Goal: Transaction & Acquisition: Purchase product/service

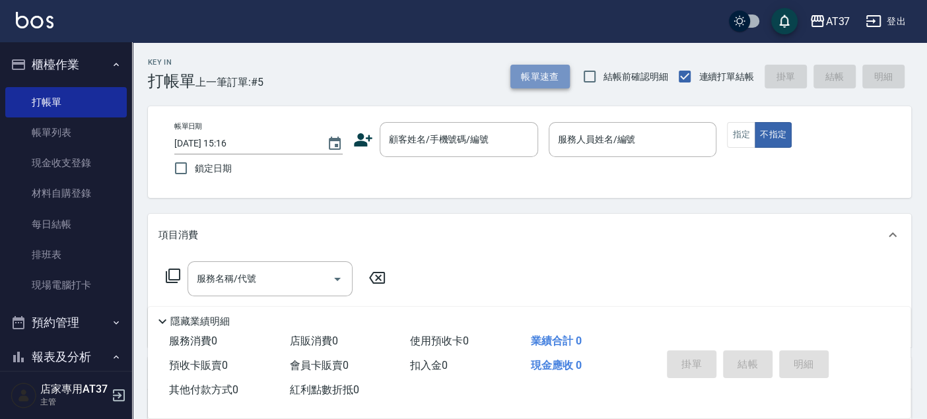
click at [561, 76] on button "帳單速查" at bounding box center [540, 77] width 59 height 24
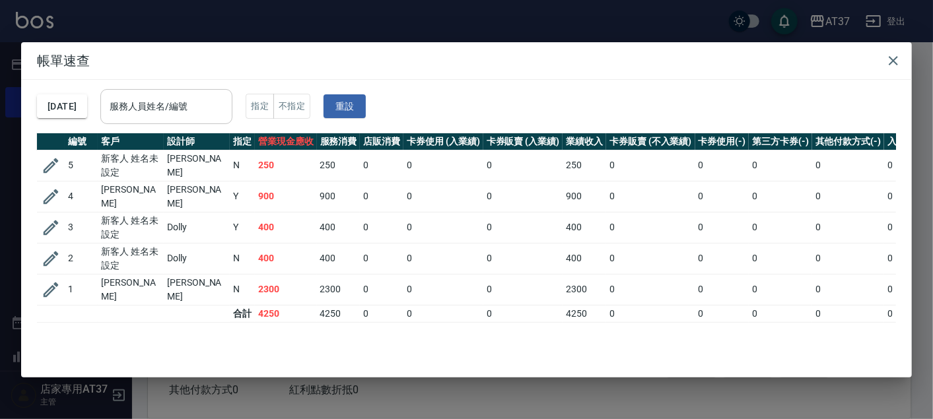
click at [227, 99] on input "服務人員姓名/編號" at bounding box center [166, 106] width 120 height 23
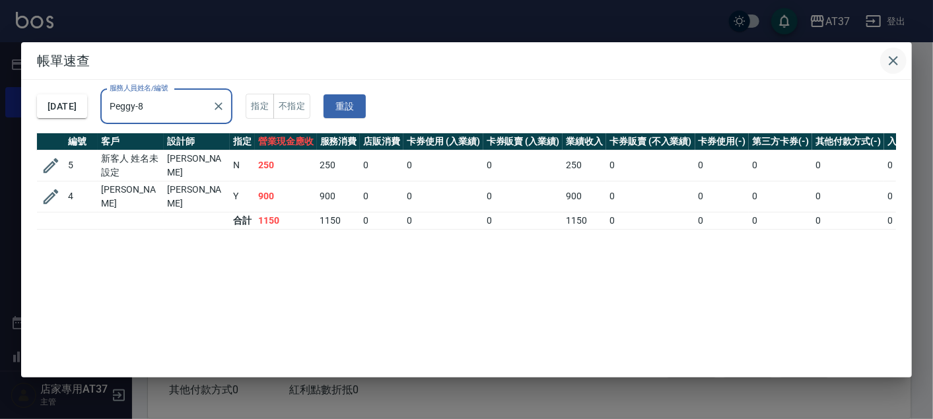
type input "Peggy-8"
click at [897, 63] on icon "button" at bounding box center [893, 60] width 9 height 9
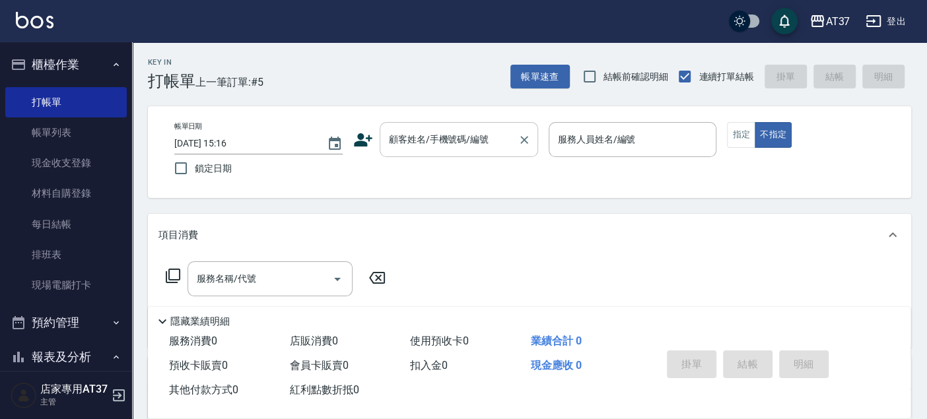
click at [482, 136] on input "顧客姓名/手機號碼/編號" at bounding box center [449, 139] width 127 height 23
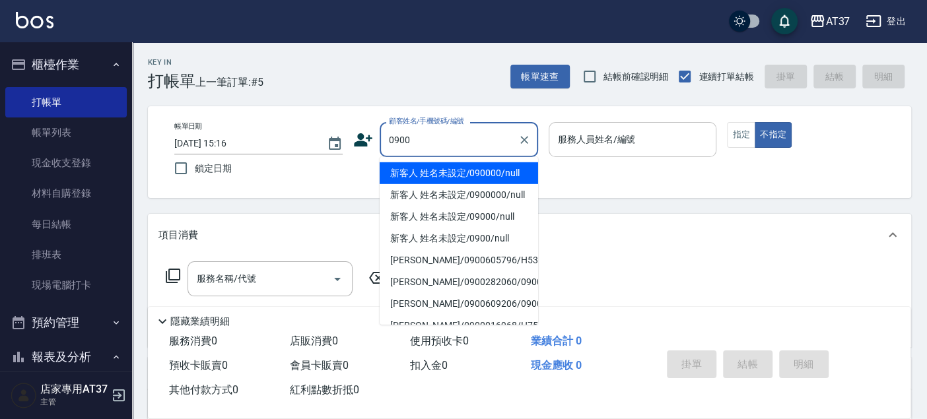
click at [479, 171] on li "新客人 姓名未設定/090000/null" at bounding box center [459, 173] width 159 height 22
type input "新客人 姓名未設定/090000/null"
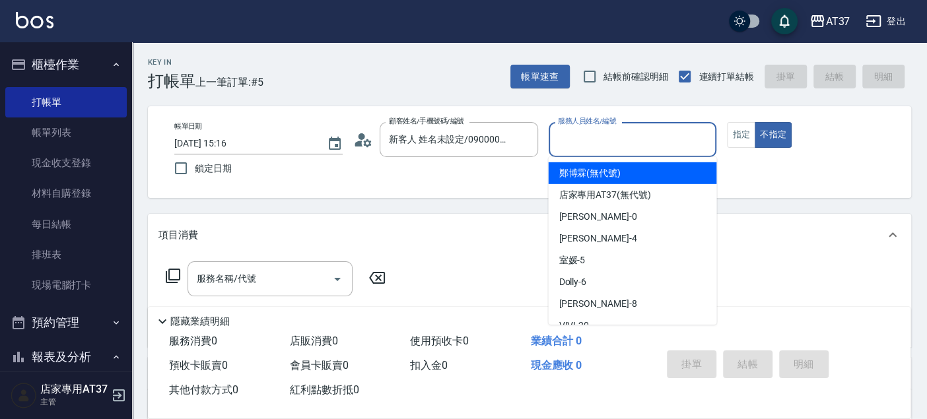
click at [580, 143] on input "服務人員姓名/編號" at bounding box center [633, 139] width 157 height 23
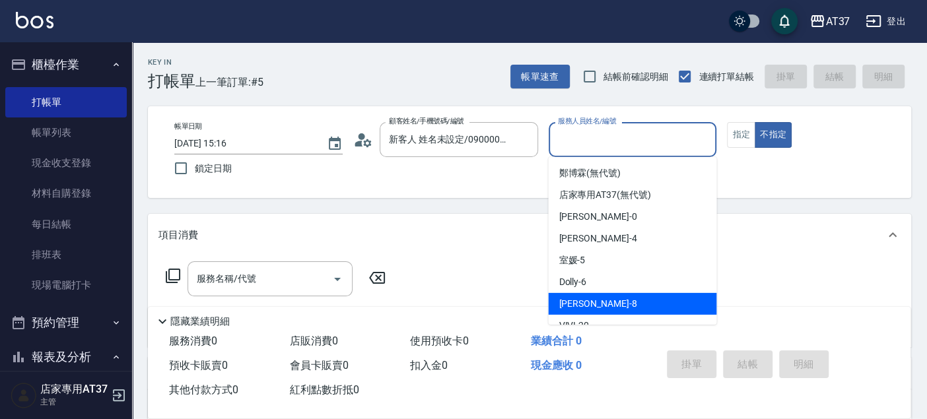
click at [599, 296] on div "Peggy -8" at bounding box center [632, 304] width 168 height 22
type input "Peggy-8"
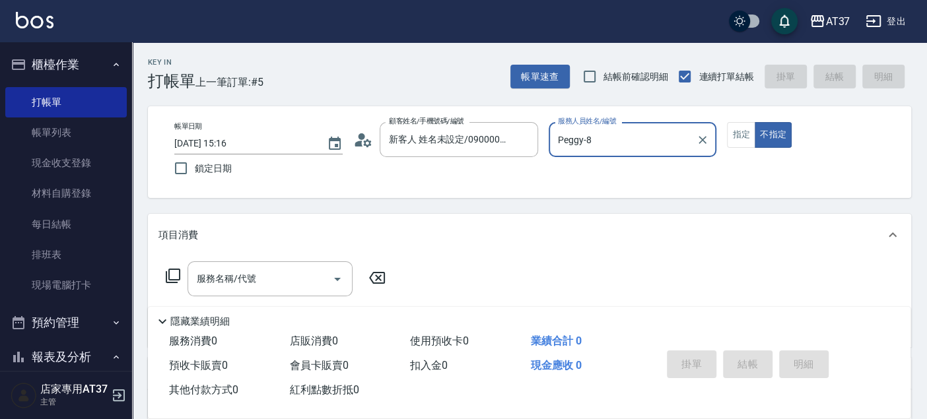
click at [186, 277] on div "服務名稱/代號 服務名稱/代號" at bounding box center [276, 279] width 235 height 35
click at [239, 279] on div "服務名稱/代號 服務名稱/代號" at bounding box center [270, 279] width 165 height 35
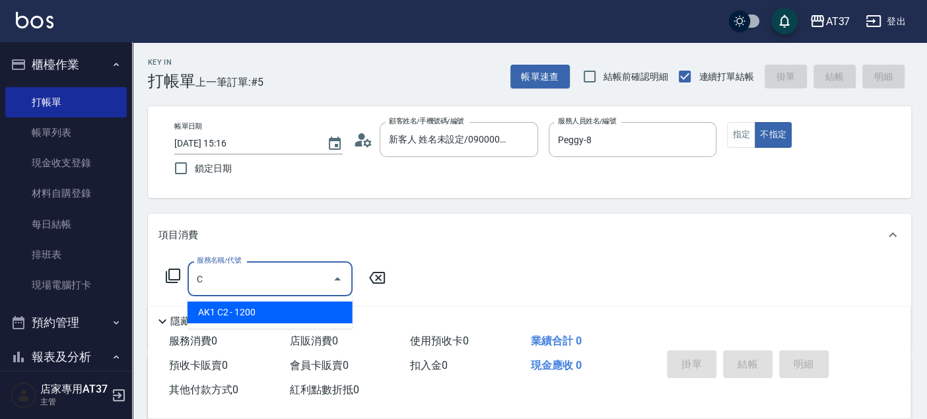
click at [281, 306] on span "AK1 C2 - 1200" at bounding box center [270, 313] width 165 height 22
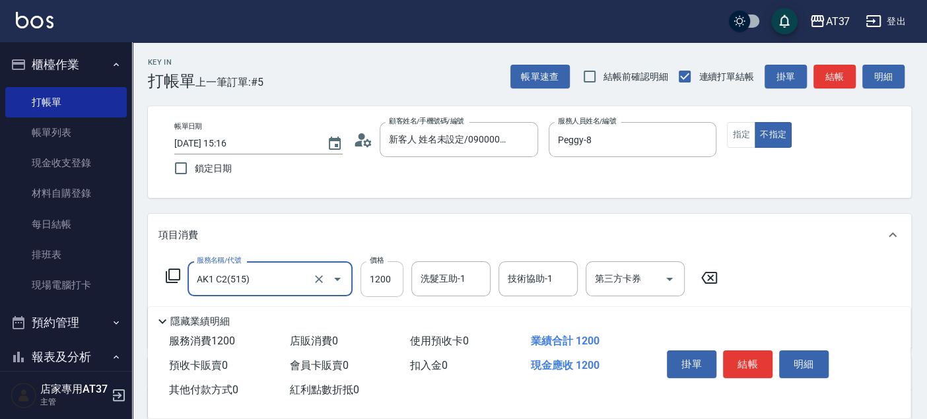
type input "AK1 C2(515)"
click at [386, 277] on input "1200" at bounding box center [382, 280] width 43 height 36
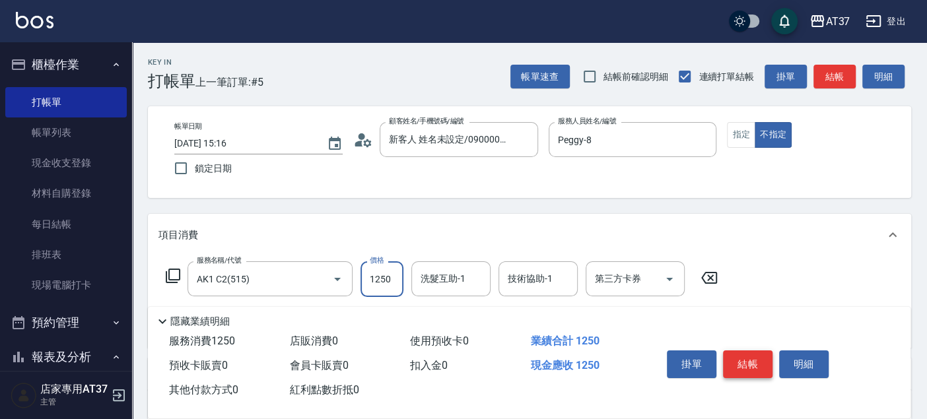
type input "1250"
click at [745, 351] on button "結帳" at bounding box center [748, 365] width 50 height 28
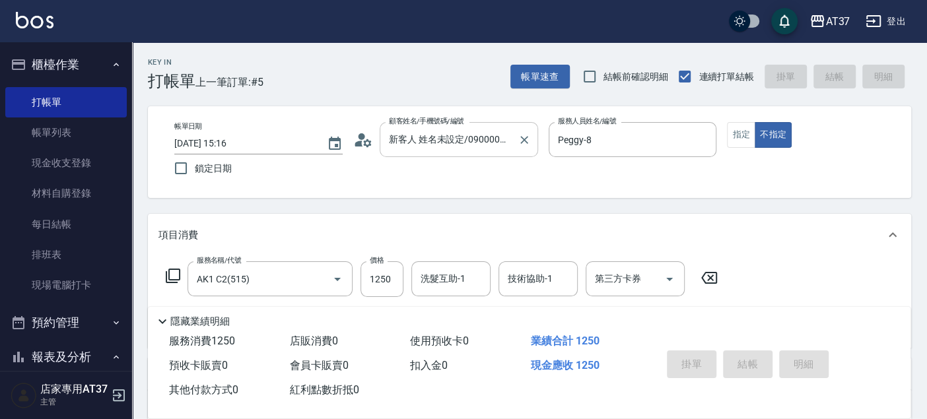
type input "2025/09/06 16:15"
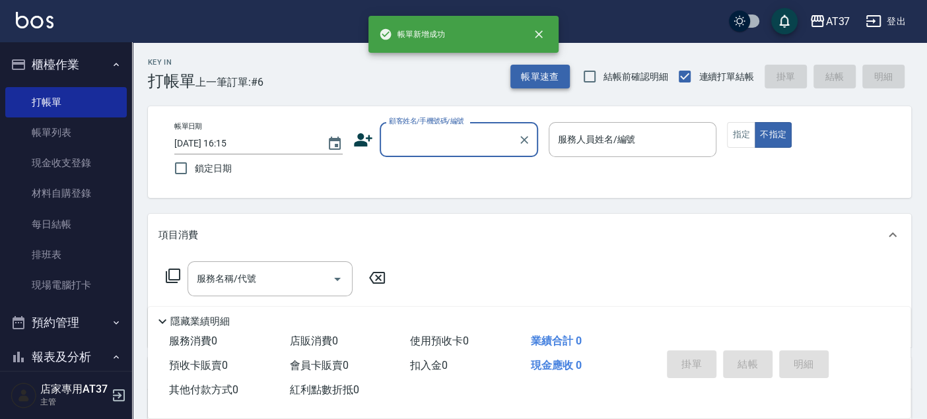
click at [521, 71] on button "帳單速查" at bounding box center [540, 77] width 59 height 24
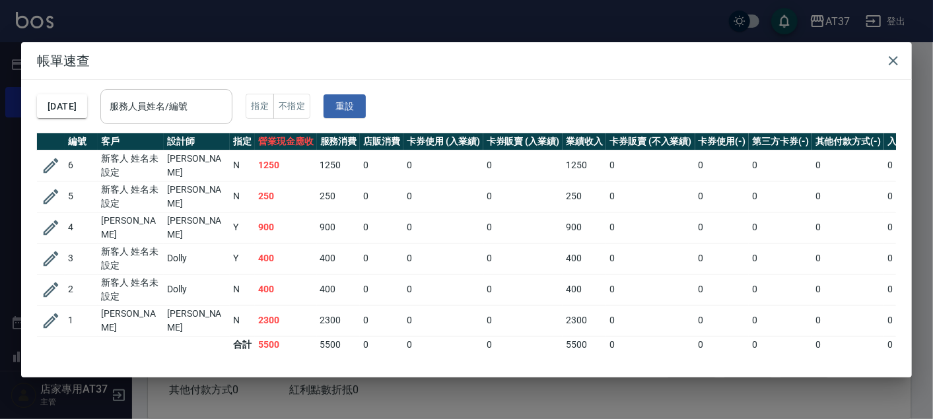
click at [227, 102] on input "服務人員姓名/編號" at bounding box center [166, 106] width 120 height 23
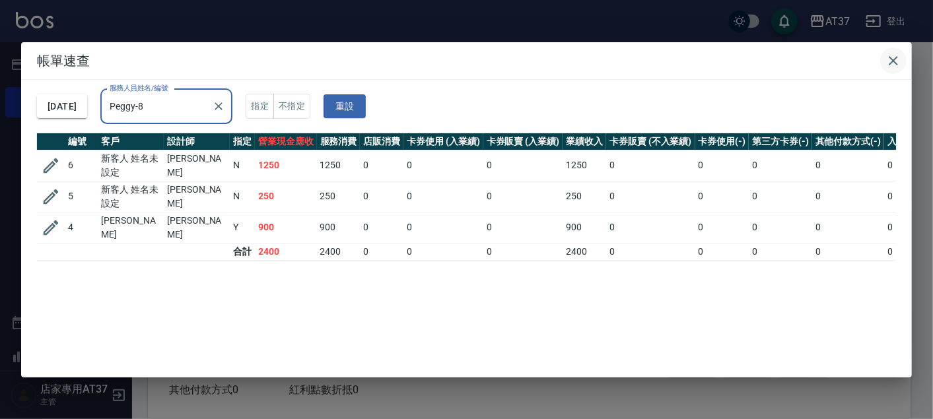
type input "Peggy-8"
click at [891, 59] on icon "button" at bounding box center [894, 61] width 16 height 16
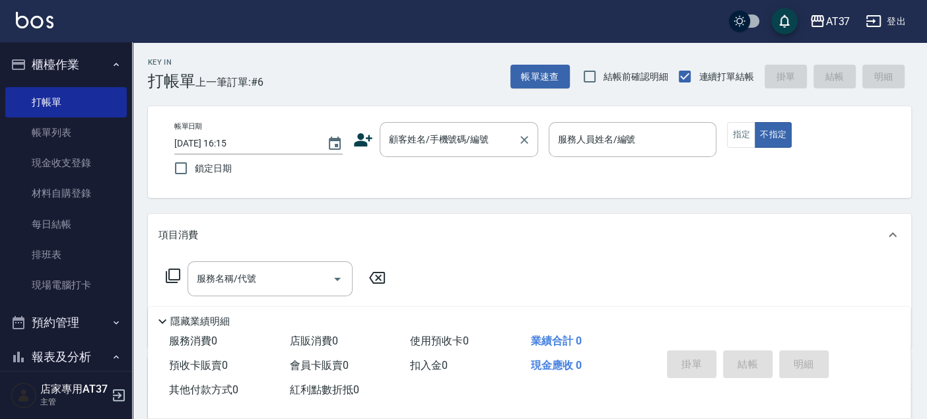
click at [432, 133] on div "顧客姓名/手機號碼/編號 顧客姓名/手機號碼/編號" at bounding box center [459, 139] width 159 height 35
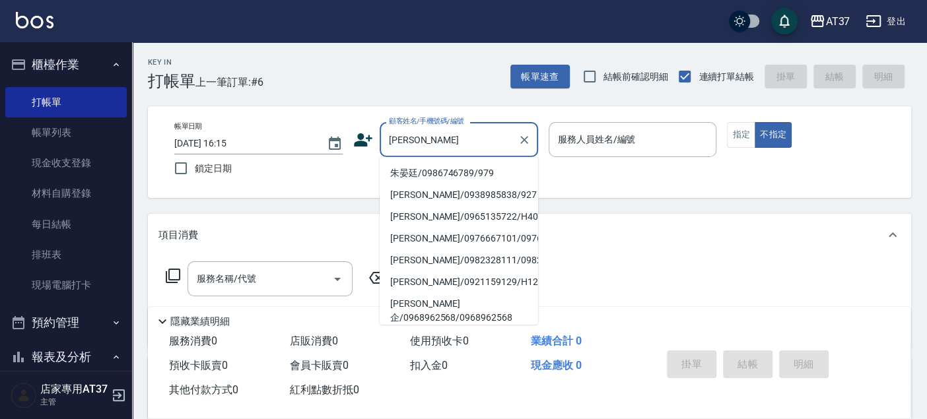
click at [436, 171] on li "朱晏廷/0986746789/979" at bounding box center [459, 173] width 159 height 22
type input "朱晏廷/0986746789/979"
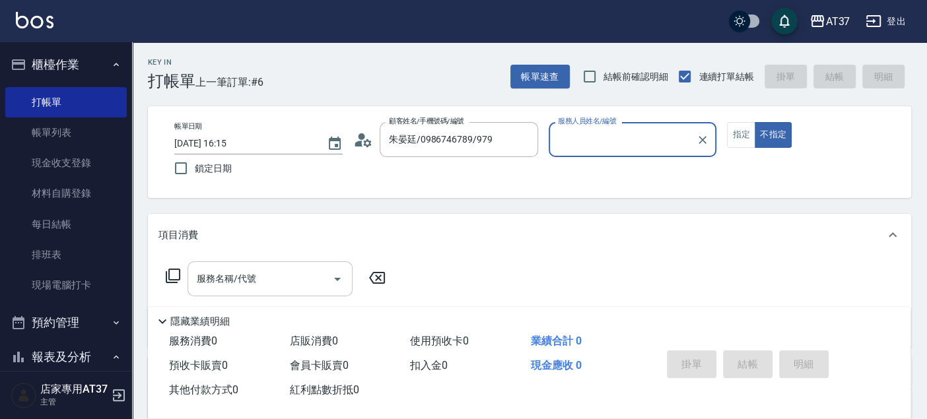
type input "Peggy-8"
click at [736, 139] on button "指定" at bounding box center [741, 135] width 28 height 26
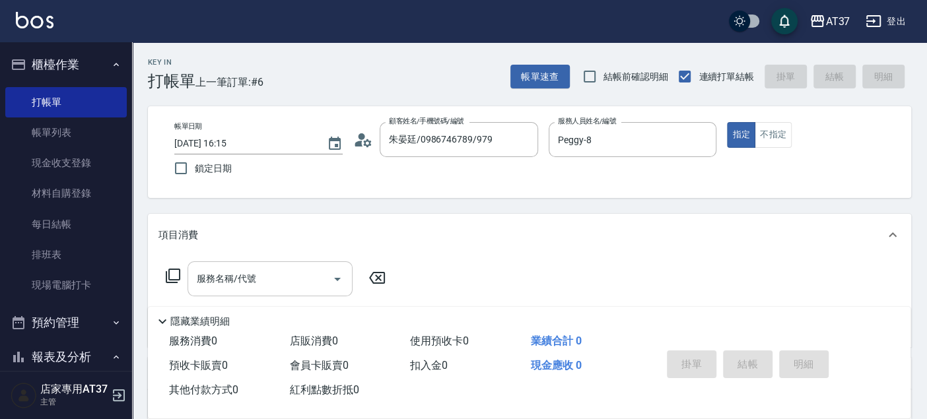
click at [223, 279] on div "服務名稱/代號 服務名稱/代號" at bounding box center [270, 279] width 165 height 35
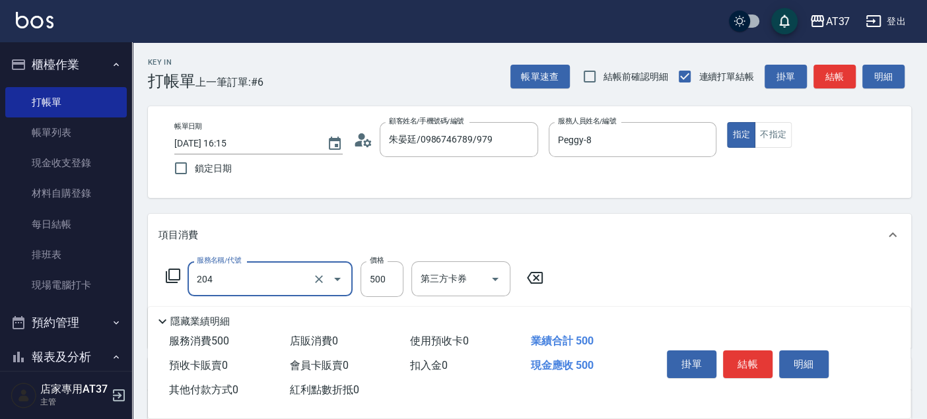
type input "A級洗+剪(204)"
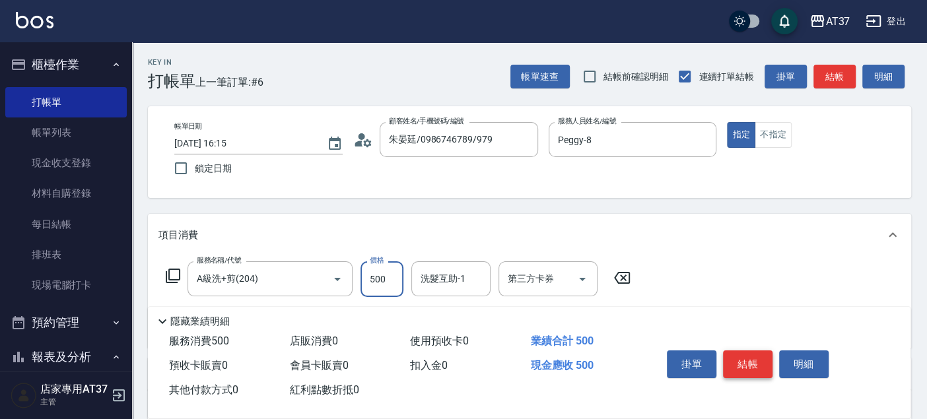
click at [745, 353] on button "結帳" at bounding box center [748, 365] width 50 height 28
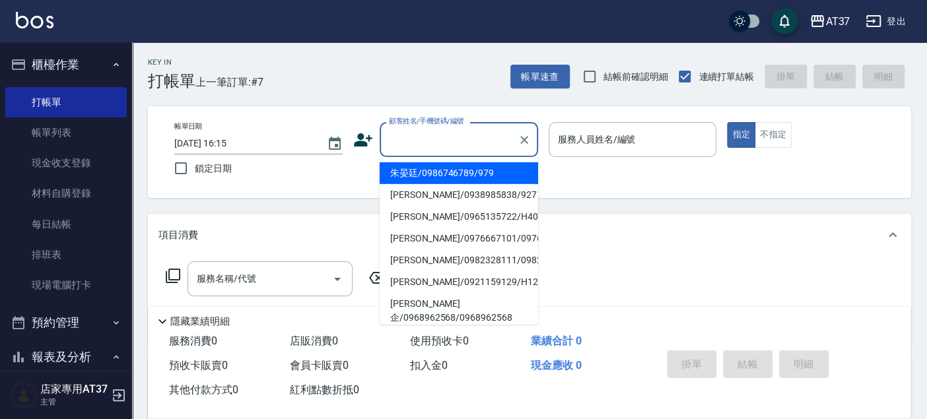
click at [431, 132] on input "顧客姓名/手機號碼/編號" at bounding box center [449, 139] width 127 height 23
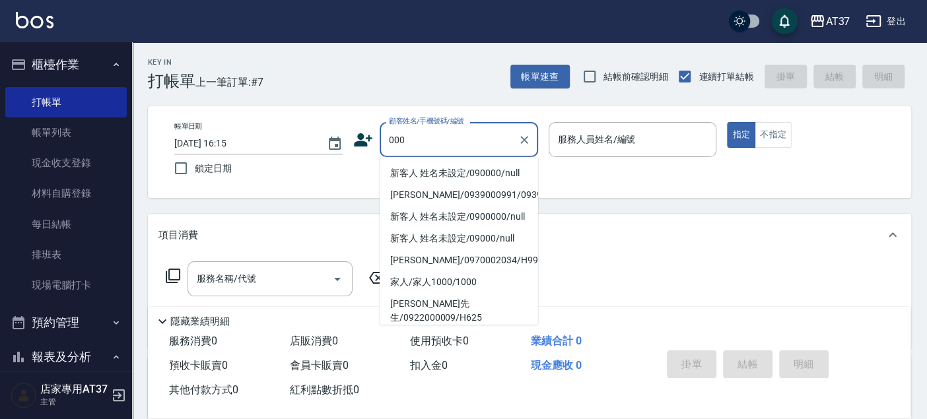
click at [466, 177] on li "新客人 姓名未設定/090000/null" at bounding box center [459, 173] width 159 height 22
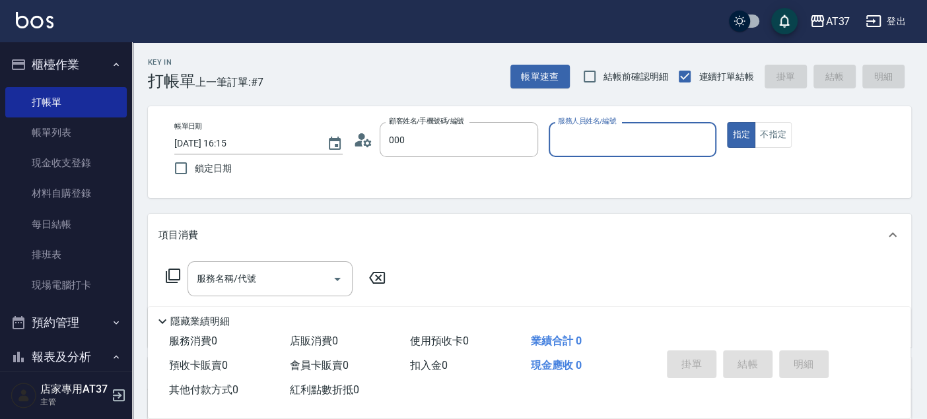
type input "新客人 姓名未設定/090000/null"
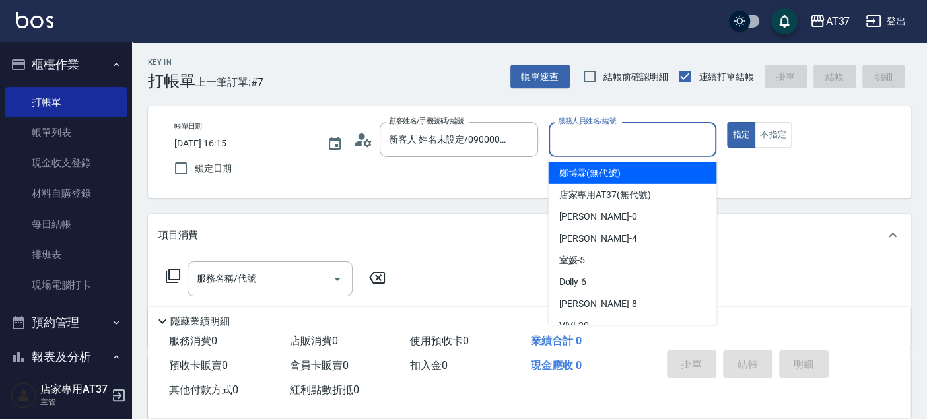
click at [596, 141] on input "服務人員姓名/編號" at bounding box center [633, 139] width 157 height 23
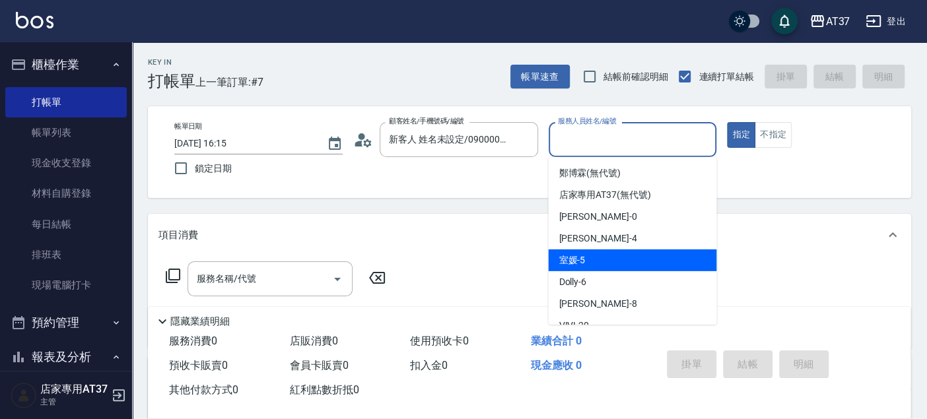
click at [635, 262] on div "室媛 -5" at bounding box center [632, 261] width 168 height 22
type input "室媛-5"
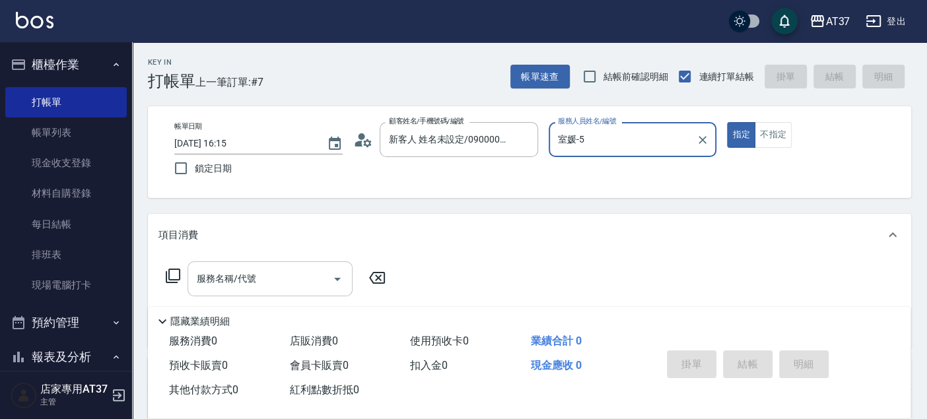
click at [249, 277] on div "服務名稱/代號 服務名稱/代號" at bounding box center [270, 279] width 165 height 35
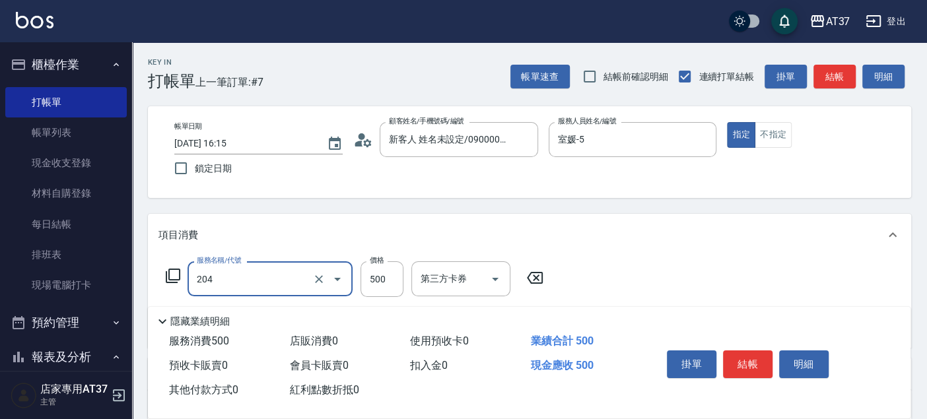
type input "A級洗+剪(204)"
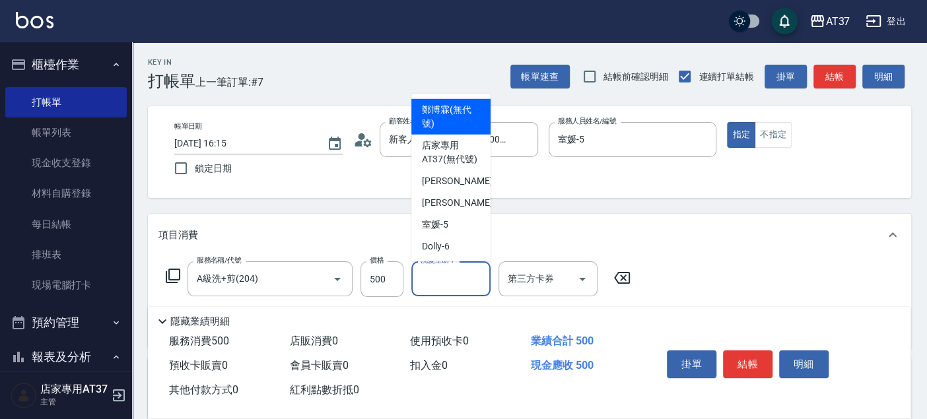
click at [424, 276] on input "洗髮互助-1" at bounding box center [450, 278] width 67 height 23
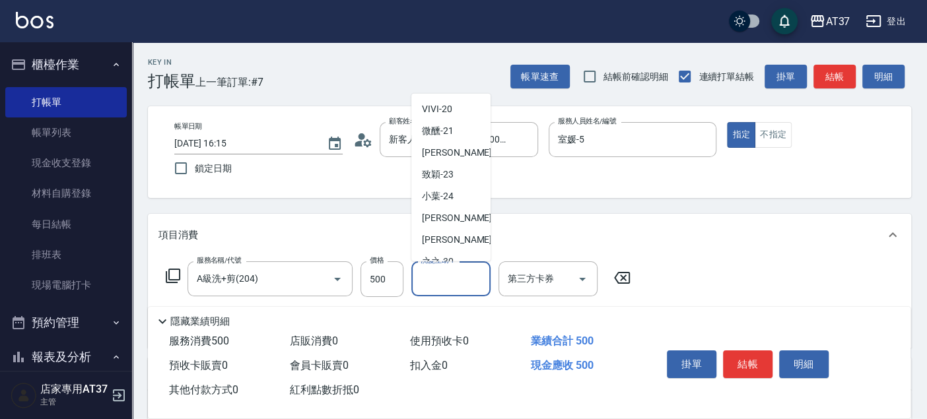
scroll to position [220, 0]
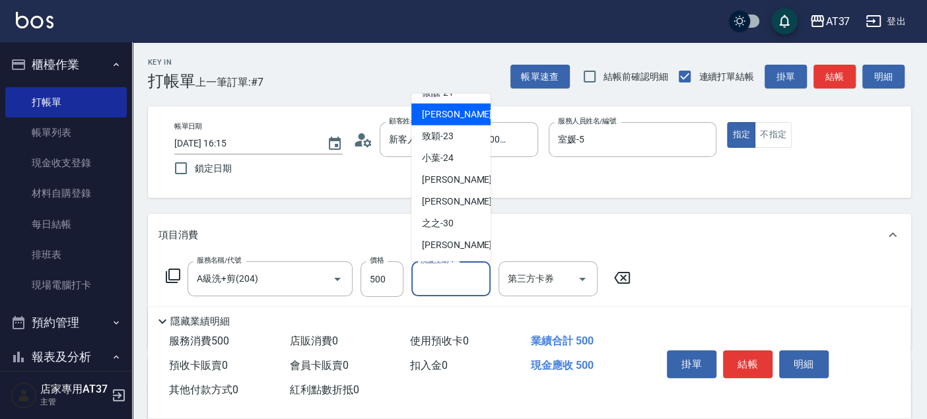
click at [444, 122] on span "威廉 -22" at bounding box center [463, 115] width 83 height 14
type input "威廉-22"
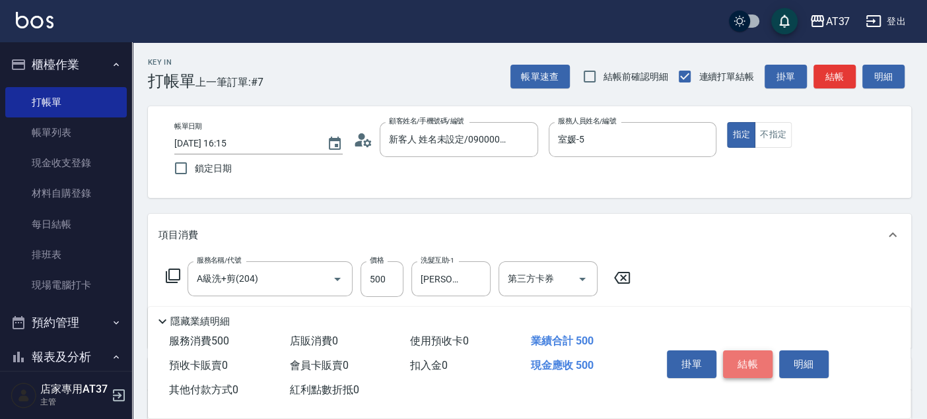
click at [740, 351] on button "結帳" at bounding box center [748, 365] width 50 height 28
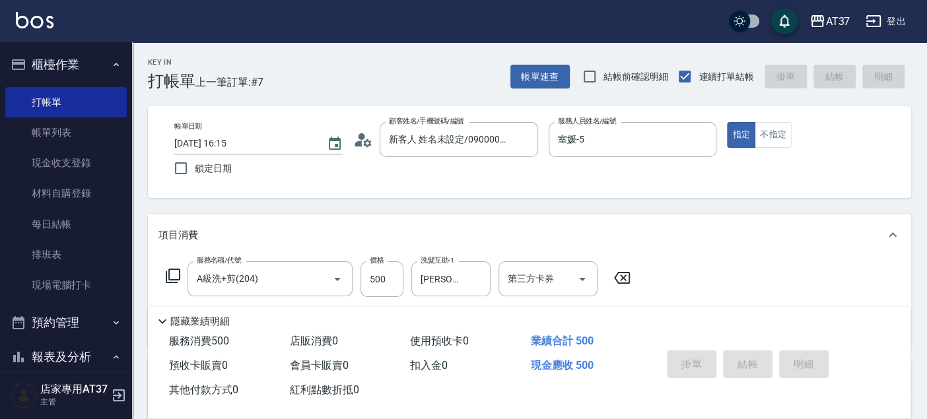
type input "2025/09/06 16:25"
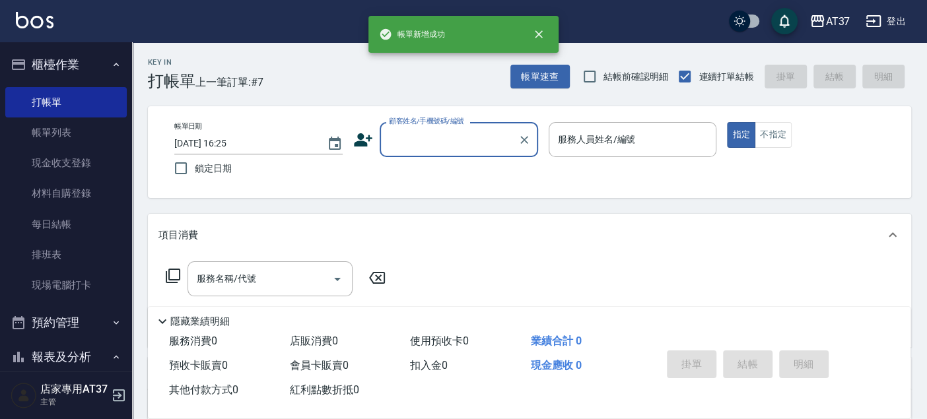
scroll to position [0, 0]
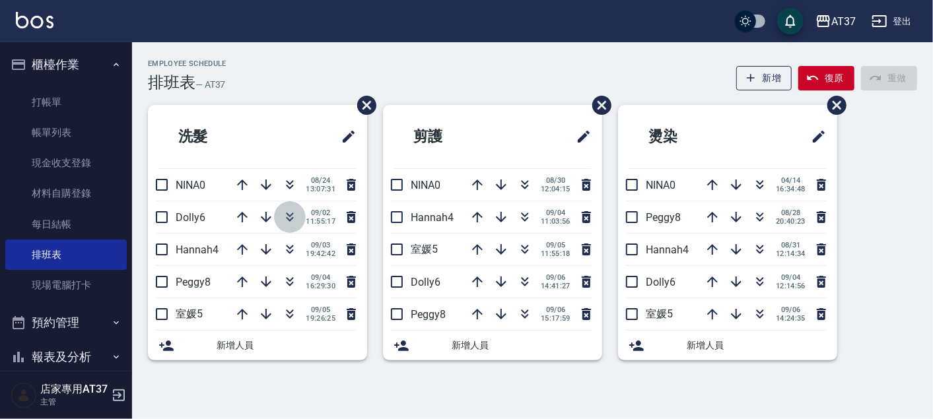
click at [291, 217] on icon "button" at bounding box center [290, 217] width 16 height 16
click at [524, 283] on icon "button" at bounding box center [525, 282] width 16 height 16
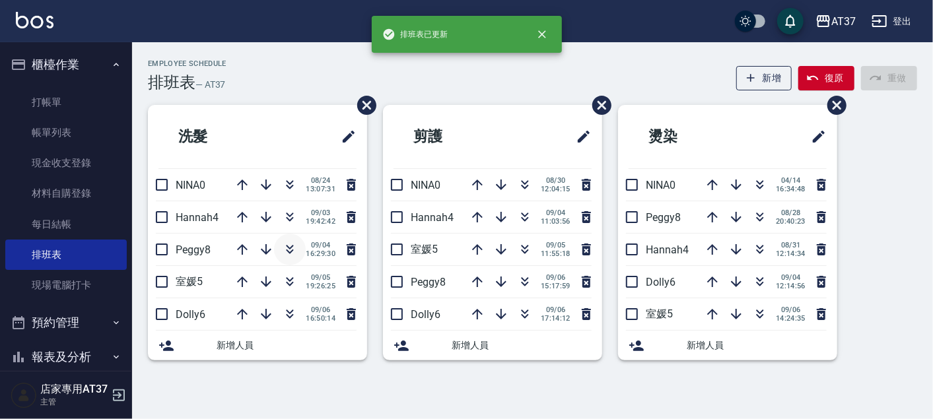
click at [285, 247] on icon "button" at bounding box center [290, 250] width 16 height 16
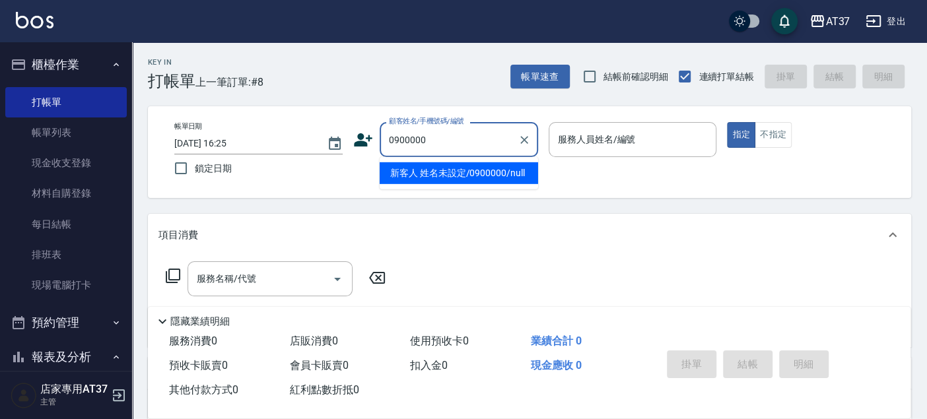
type input "新客人 姓名未設定/0900000/null"
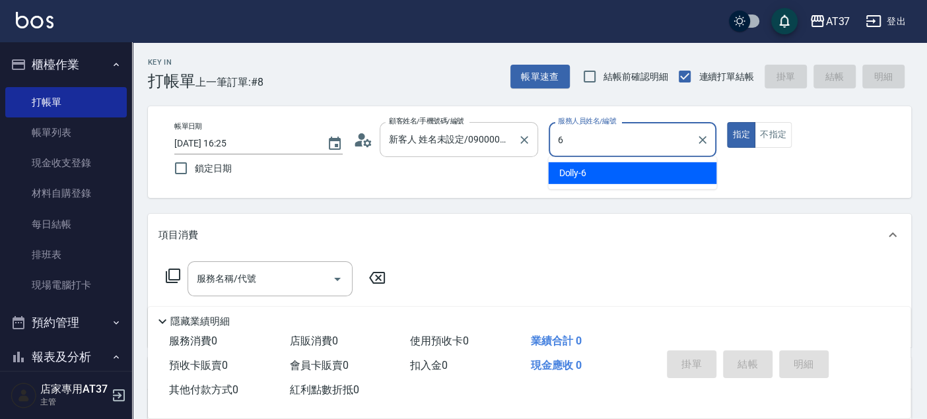
type input "6"
type button "true"
type input "Dolly-6"
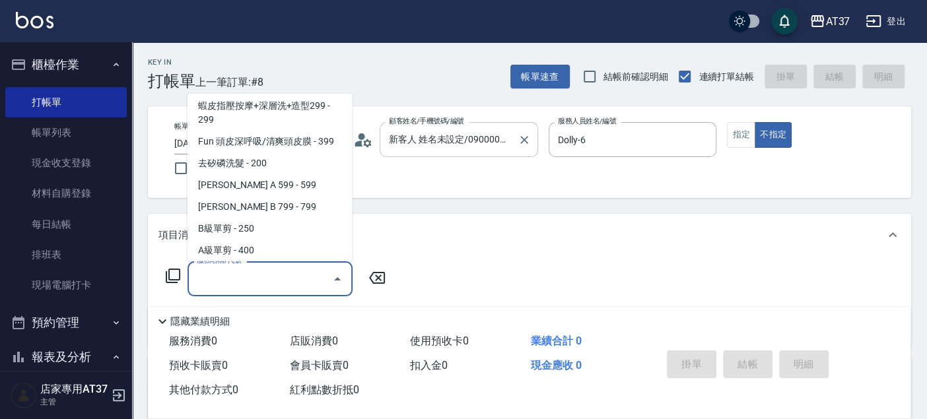
scroll to position [243, 0]
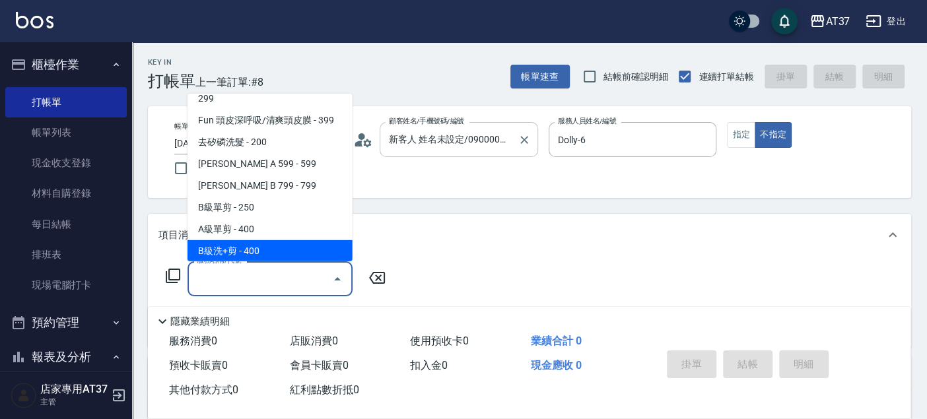
type input "B級洗+剪(203)"
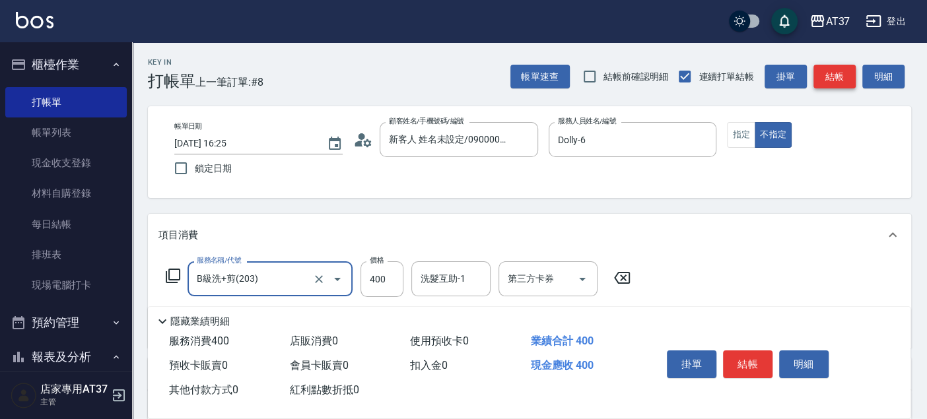
click at [833, 75] on button "結帳" at bounding box center [835, 77] width 42 height 24
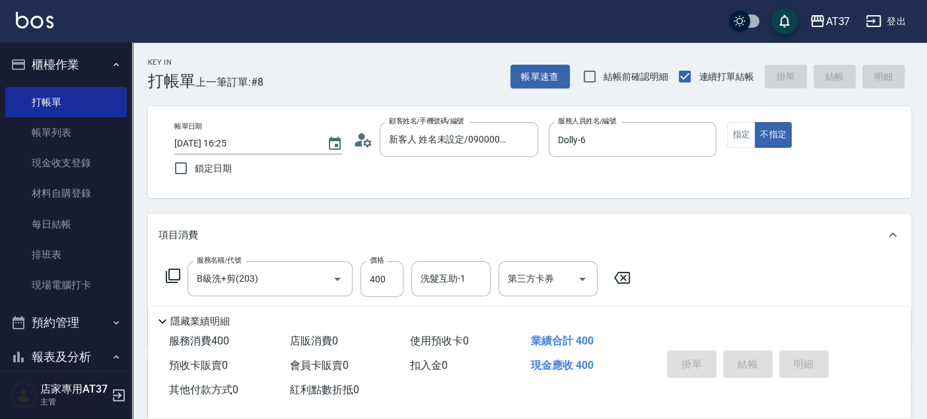
type input "2025/09/06 17:42"
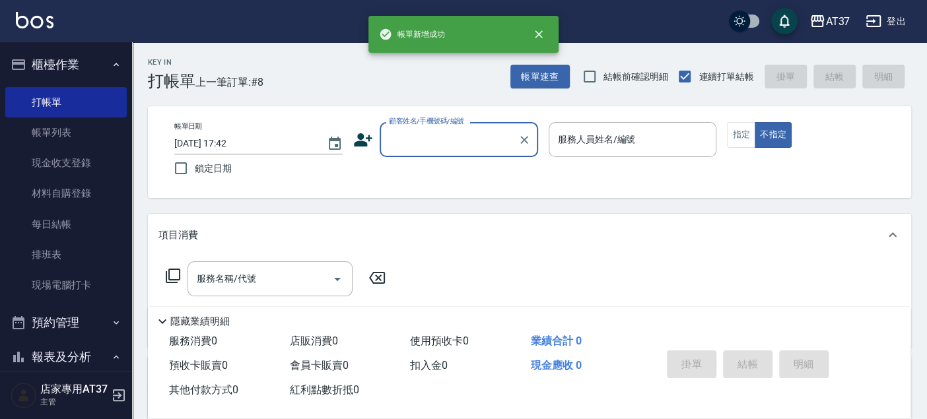
scroll to position [0, 0]
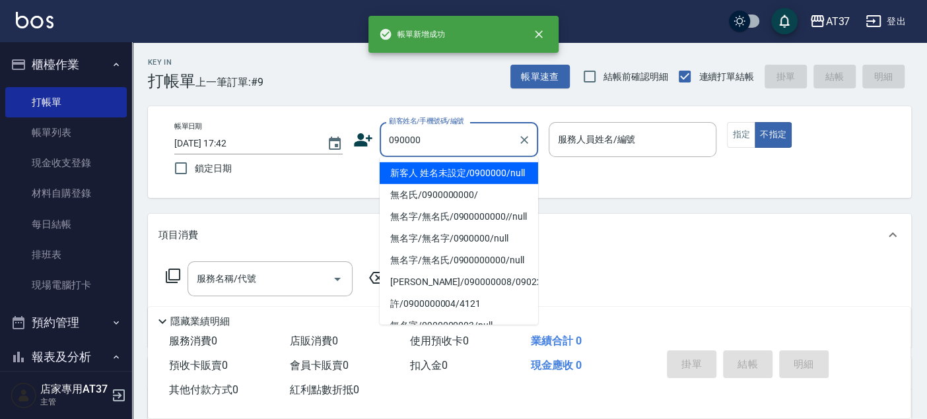
type input "新客人 姓名未設定/0900000/null"
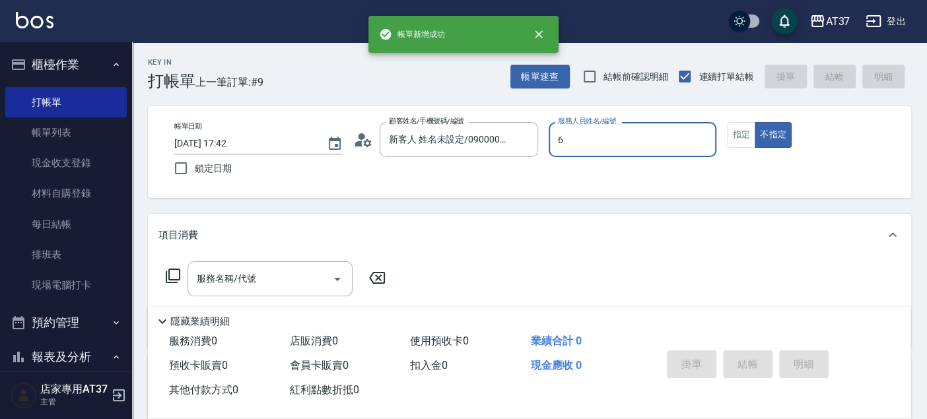
type input "6"
type button "false"
type input "Dolly-6"
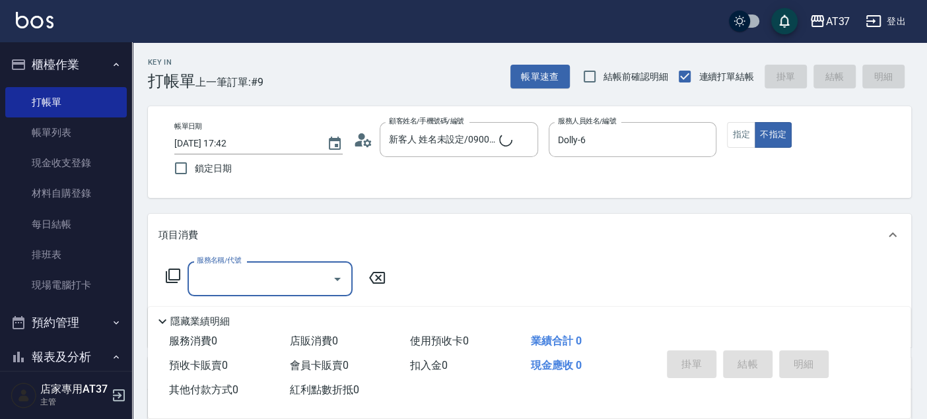
type input "新客人 姓名未設定/090000/null"
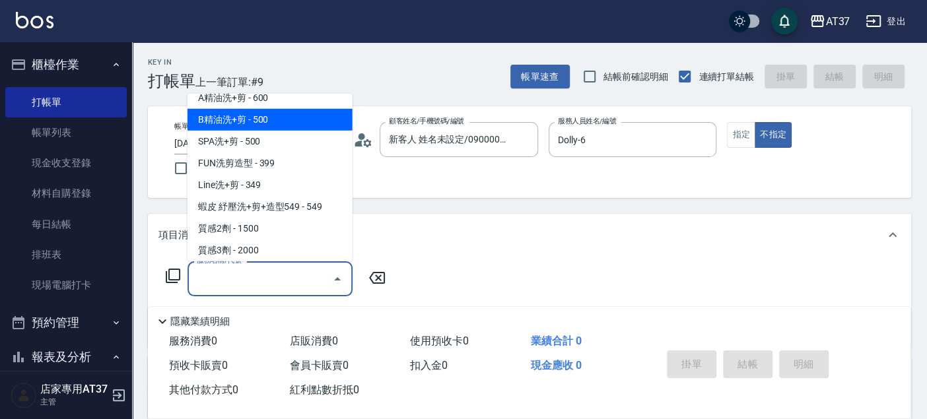
scroll to position [454, 0]
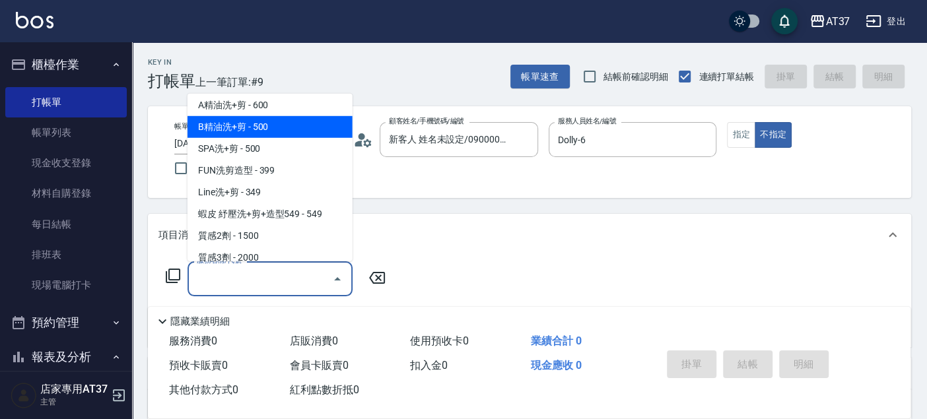
type input "B精油洗+剪(207)"
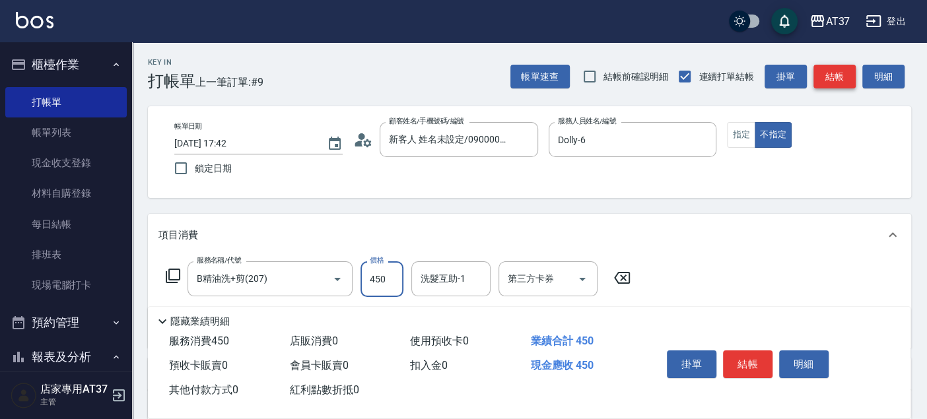
type input "450"
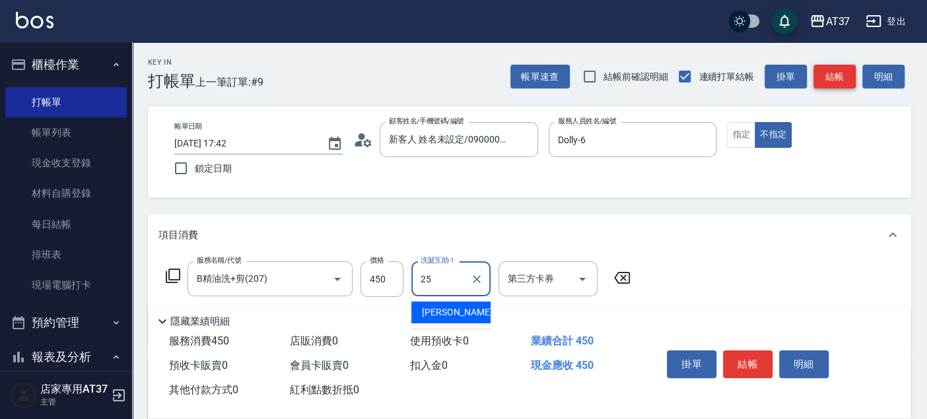
type input "子筠-25"
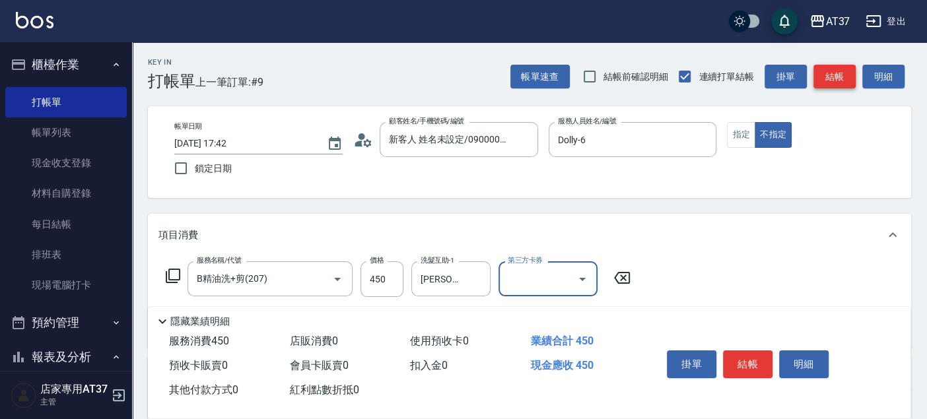
click at [833, 75] on button "結帳" at bounding box center [835, 77] width 42 height 24
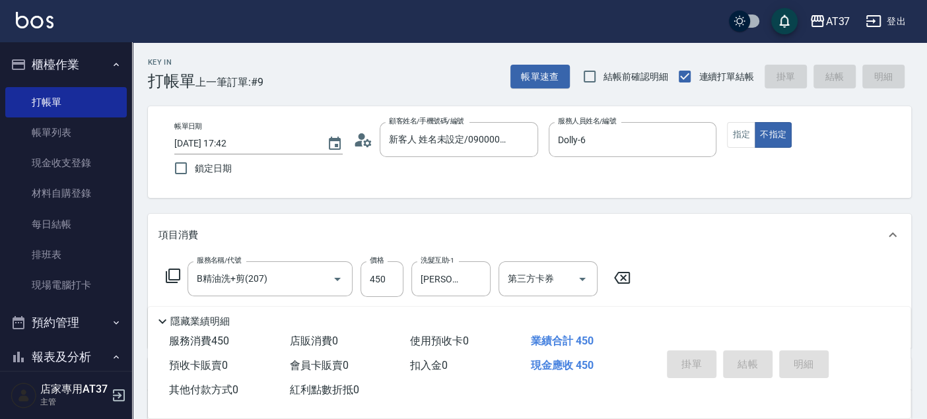
type input "2025/09/06 17:43"
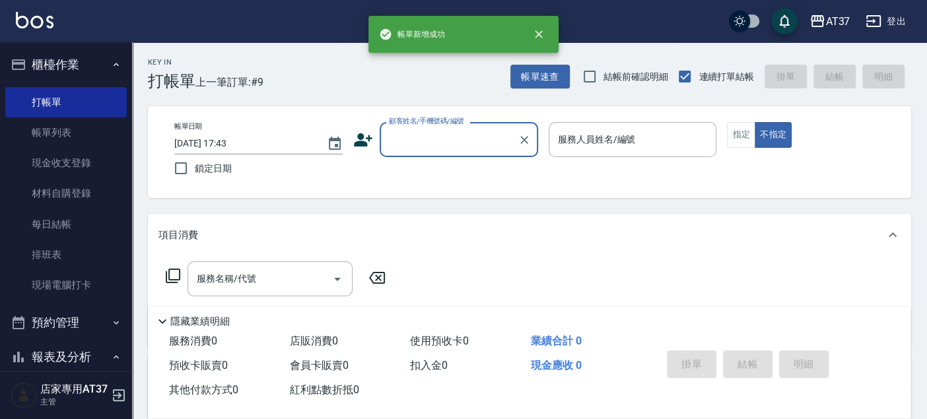
scroll to position [0, 0]
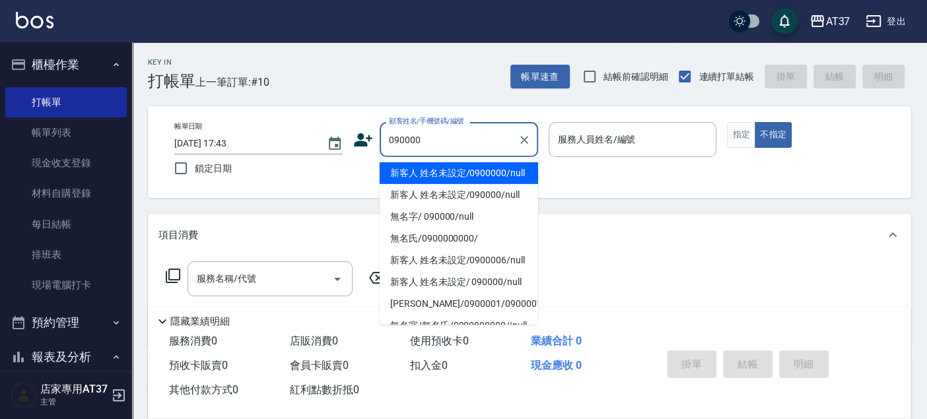
type input "新客人 姓名未設定/0900000/null"
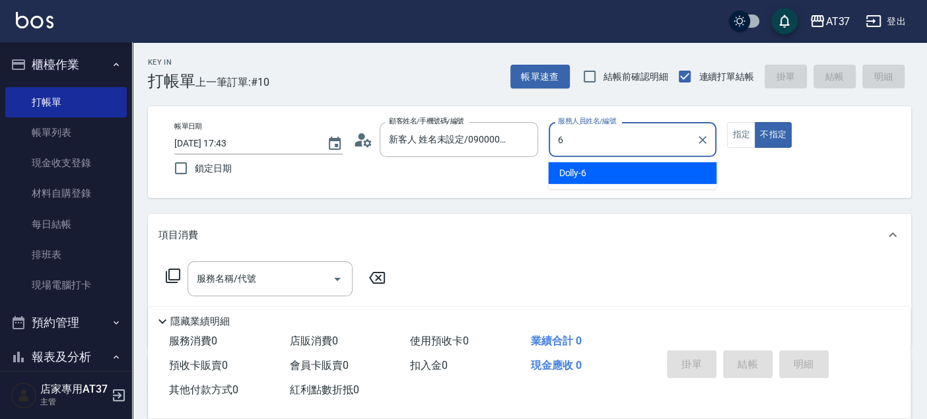
type input "Dolly-6"
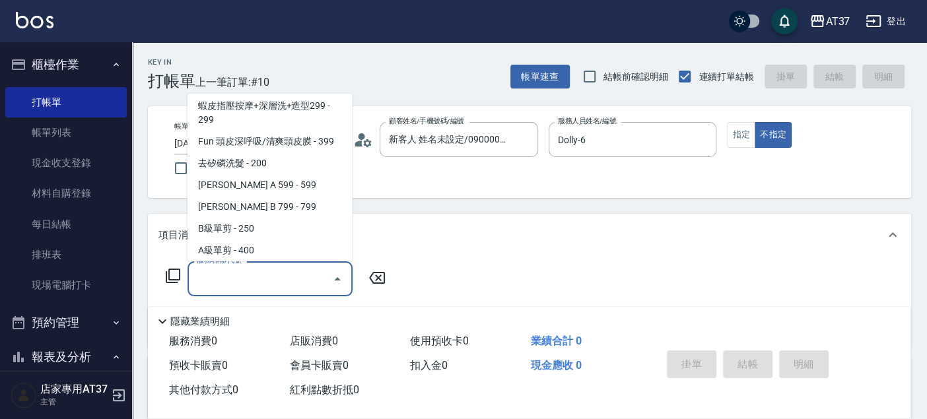
scroll to position [243, 0]
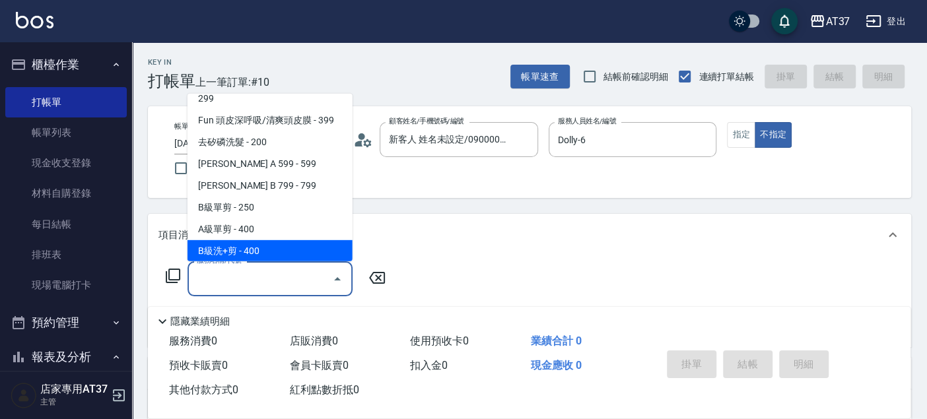
type input "B級洗+剪(203)"
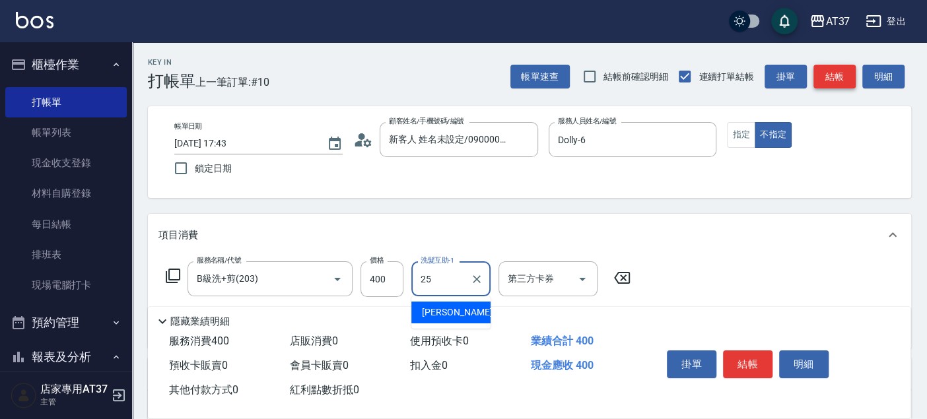
type input "子筠-25"
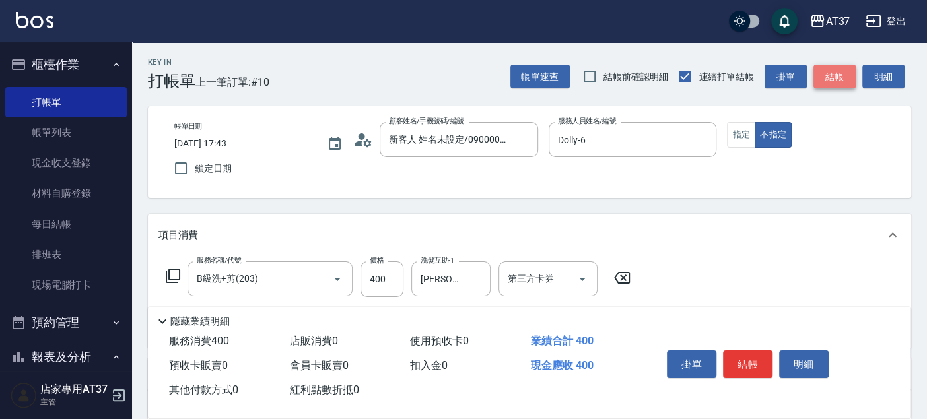
click at [833, 75] on button "結帳" at bounding box center [835, 77] width 42 height 24
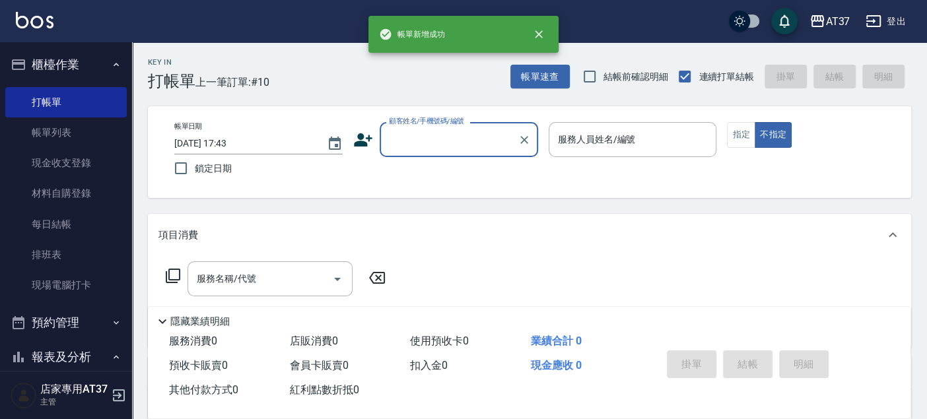
scroll to position [0, 0]
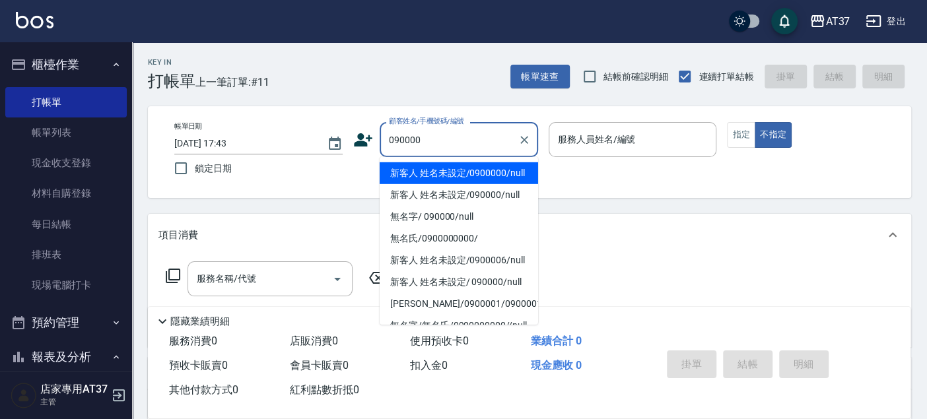
type input "新客人 姓名未設定/0900000/null"
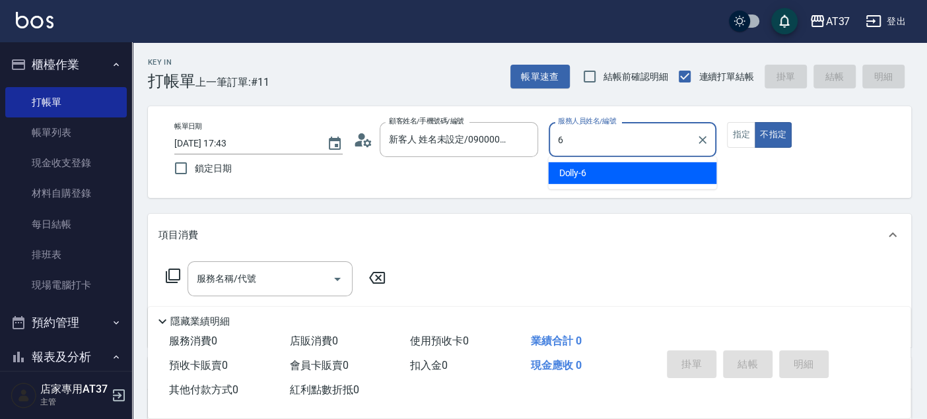
type input "Dolly-6"
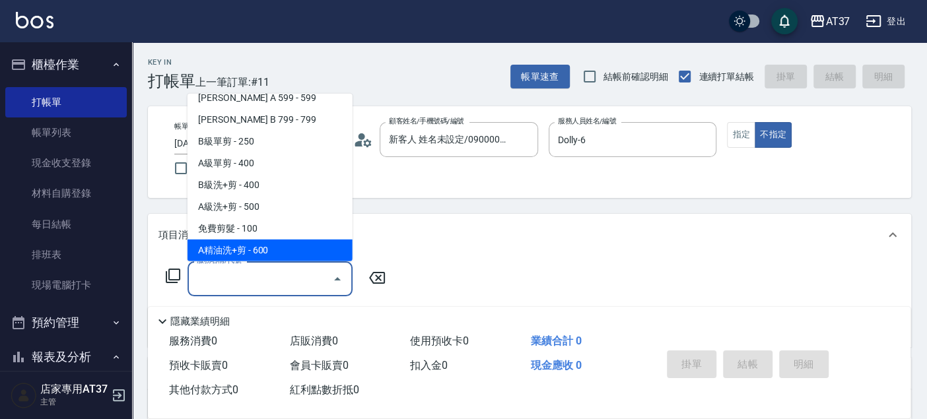
scroll to position [330, 0]
type input "B精油洗+剪(207)"
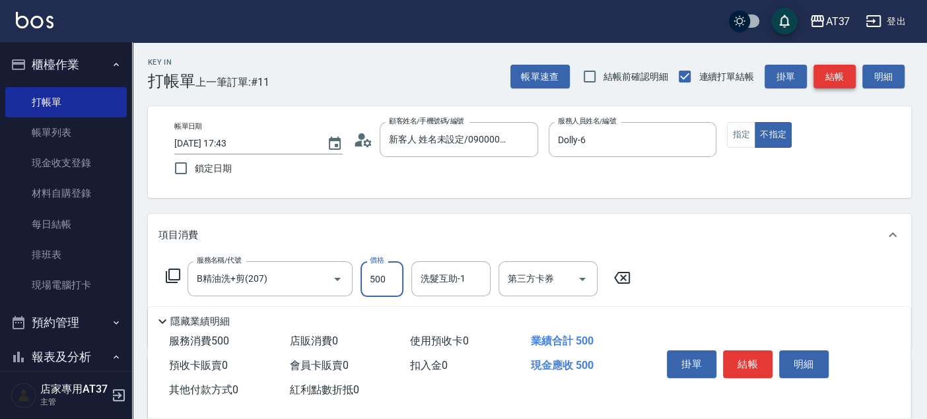
click at [833, 75] on button "結帳" at bounding box center [835, 77] width 42 height 24
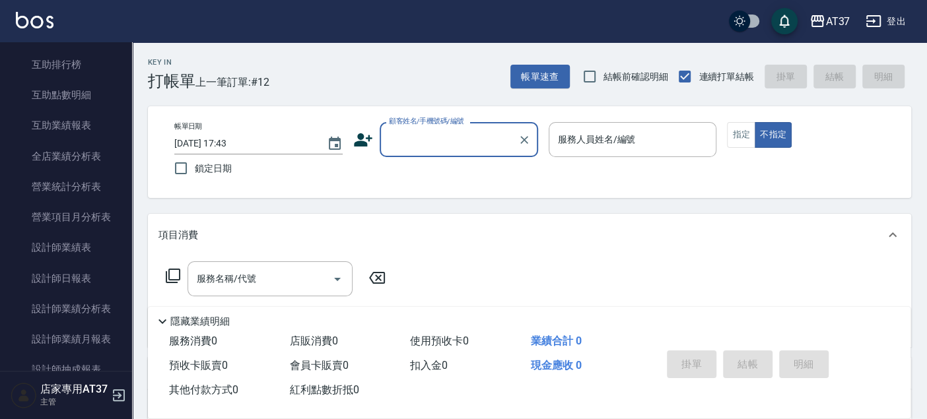
scroll to position [586, 0]
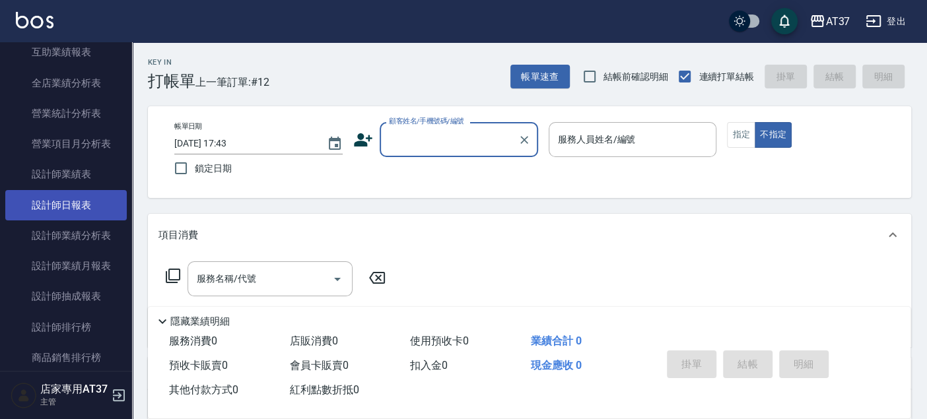
click at [80, 207] on link "設計師日報表" at bounding box center [66, 205] width 122 height 30
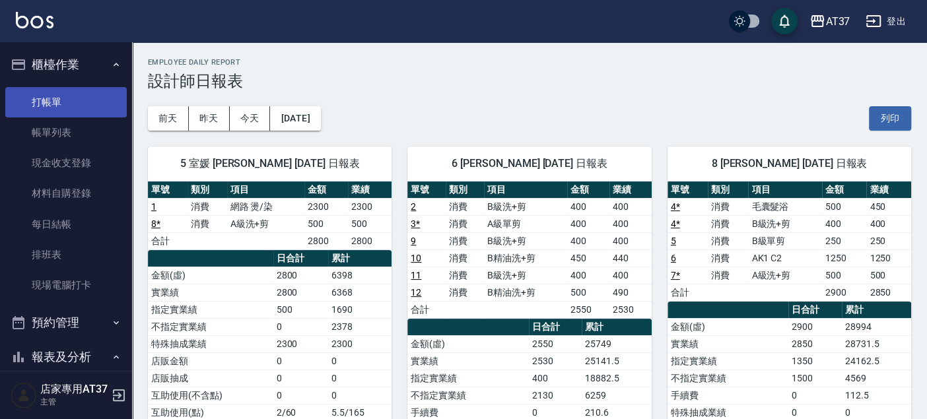
click at [67, 104] on link "打帳單" at bounding box center [66, 102] width 122 height 30
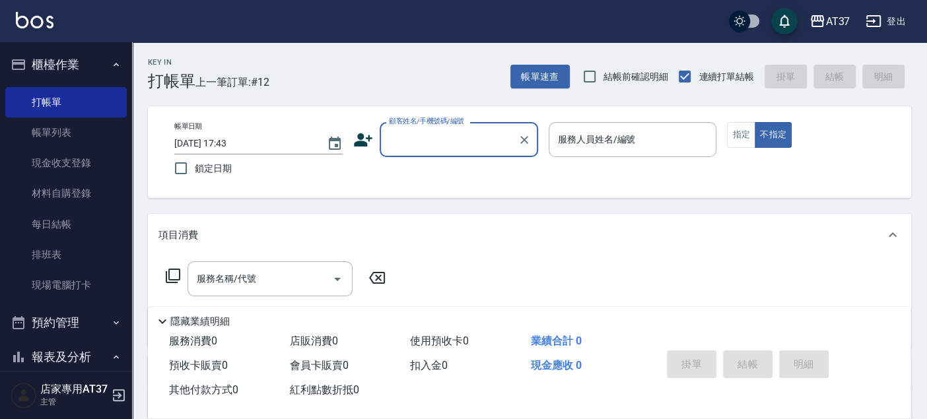
click at [422, 126] on label "顧客姓名/手機號碼/編號" at bounding box center [426, 121] width 75 height 10
click at [422, 128] on input "顧客姓名/手機號碼/編號" at bounding box center [449, 139] width 127 height 23
click at [423, 138] on input "顧客姓名/手機號碼/編號" at bounding box center [449, 139] width 127 height 23
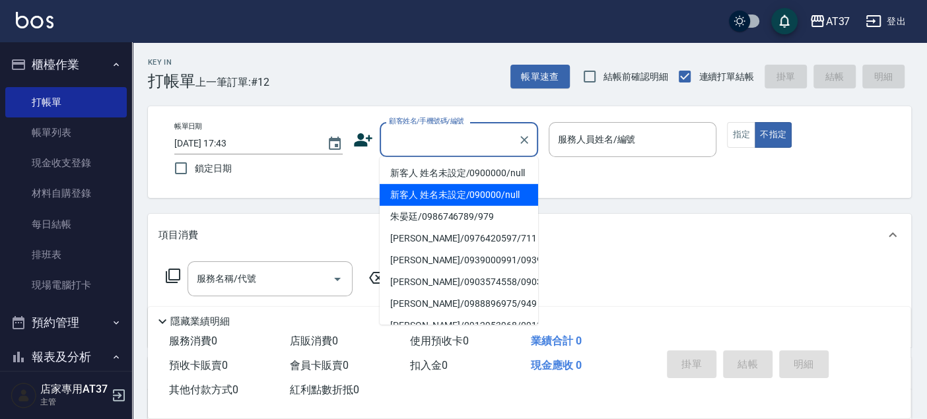
click at [445, 202] on li "新客人 姓名未設定/090000/null" at bounding box center [459, 195] width 159 height 22
type input "新客人 姓名未設定/090000/null"
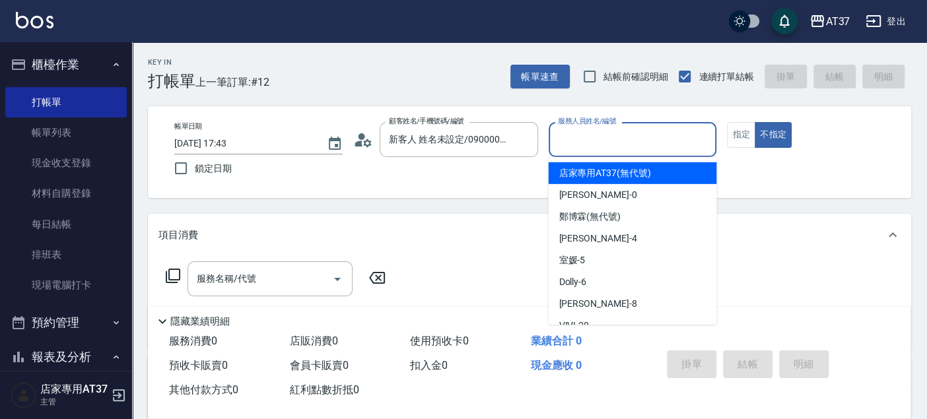
click at [566, 135] on input "服務人員姓名/編號" at bounding box center [633, 139] width 157 height 23
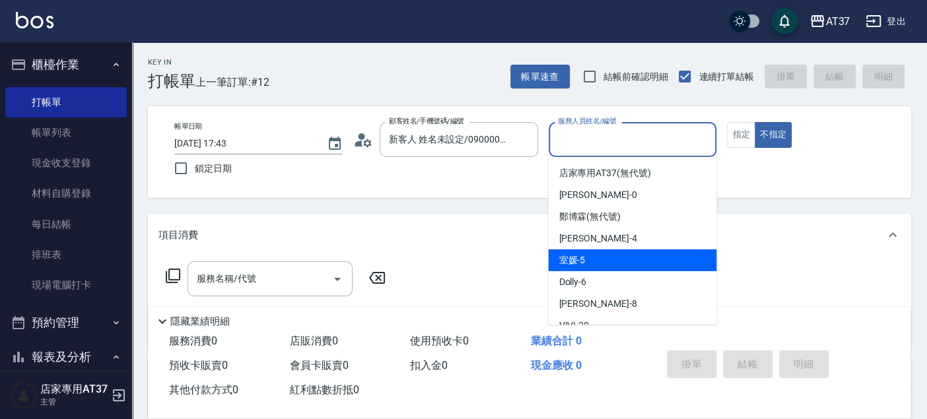
click at [603, 252] on div "室媛 -5" at bounding box center [632, 261] width 168 height 22
type input "室媛-5"
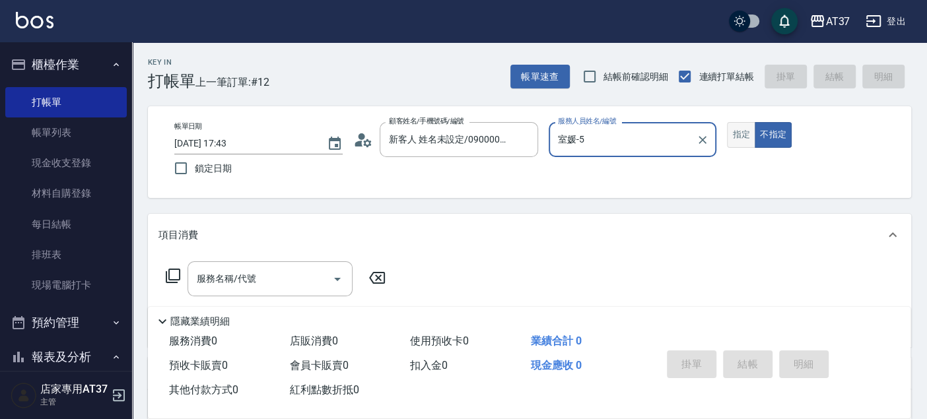
click at [747, 136] on button "指定" at bounding box center [741, 135] width 28 height 26
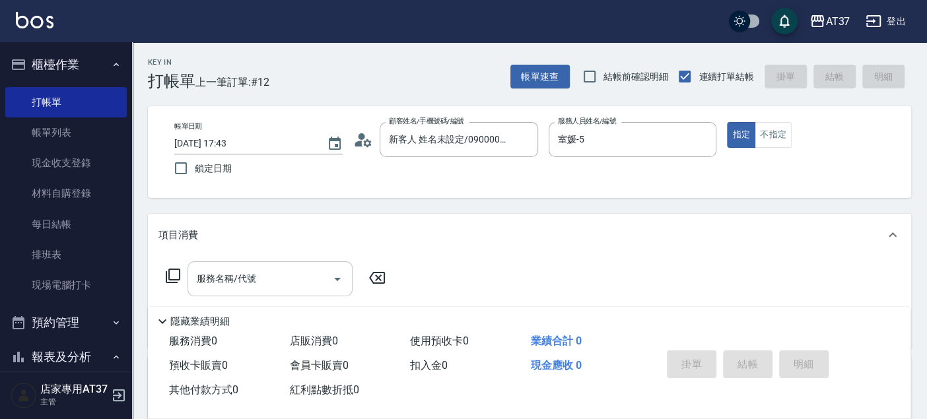
click at [281, 274] on input "服務名稱/代號" at bounding box center [260, 278] width 133 height 23
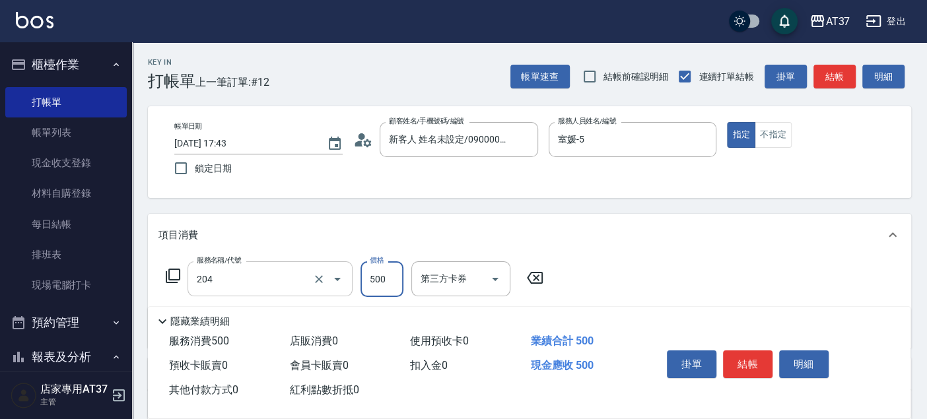
type input "A級洗+剪(204)"
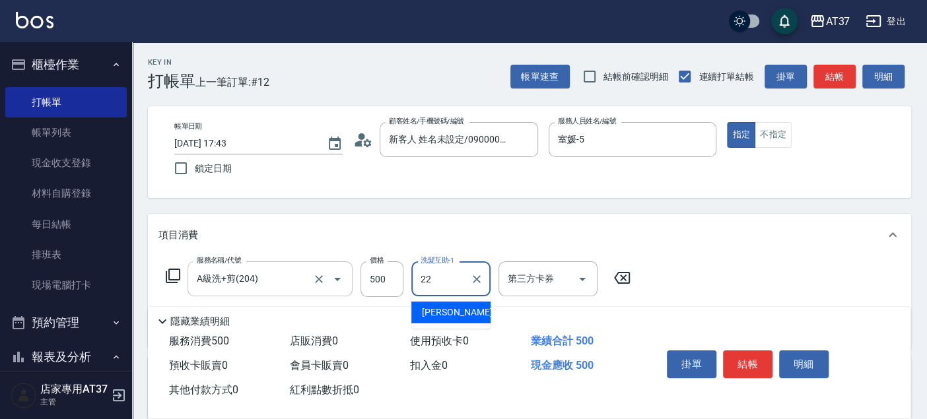
type input "威廉-22"
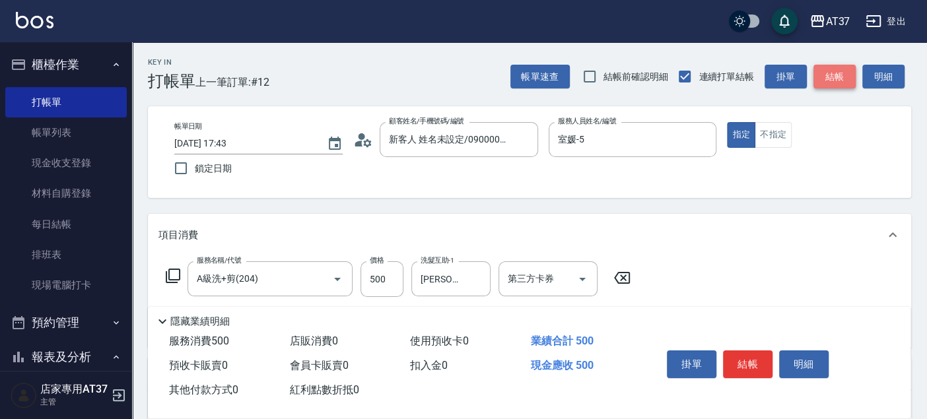
click at [826, 79] on button "結帳" at bounding box center [835, 77] width 42 height 24
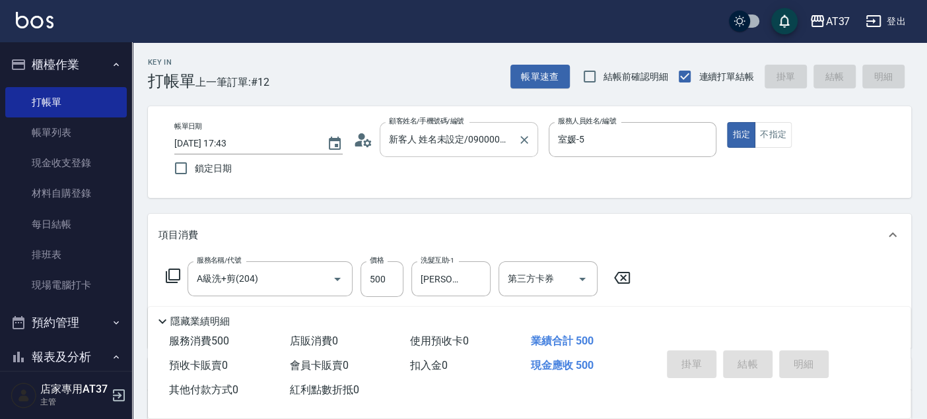
type input "2025/09/06 17:45"
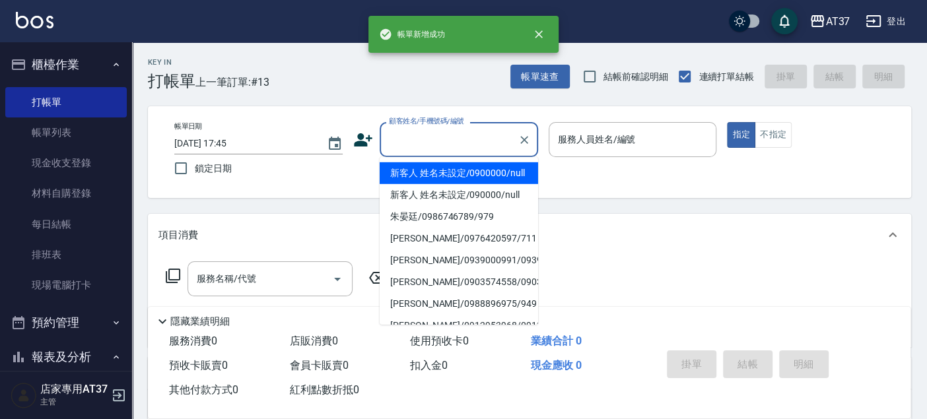
click at [486, 139] on input "顧客姓名/手機號碼/編號" at bounding box center [449, 139] width 127 height 23
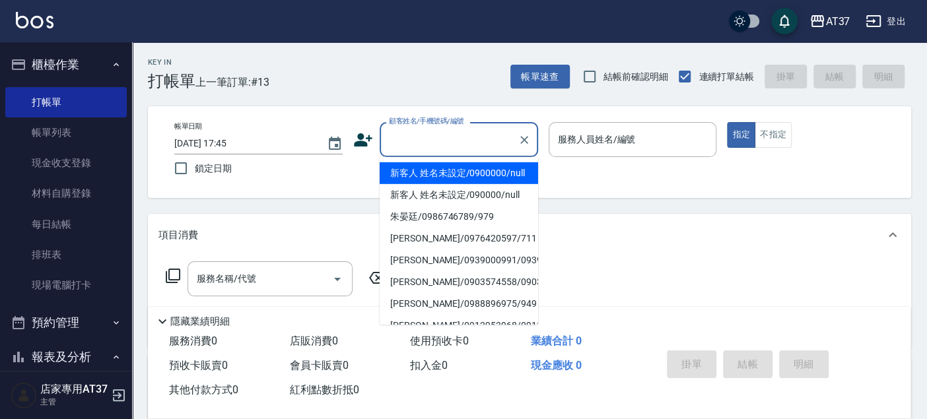
click at [485, 184] on li "新客人 姓名未設定/0900000/null" at bounding box center [459, 173] width 159 height 22
type input "新客人 姓名未設定/0900000/null"
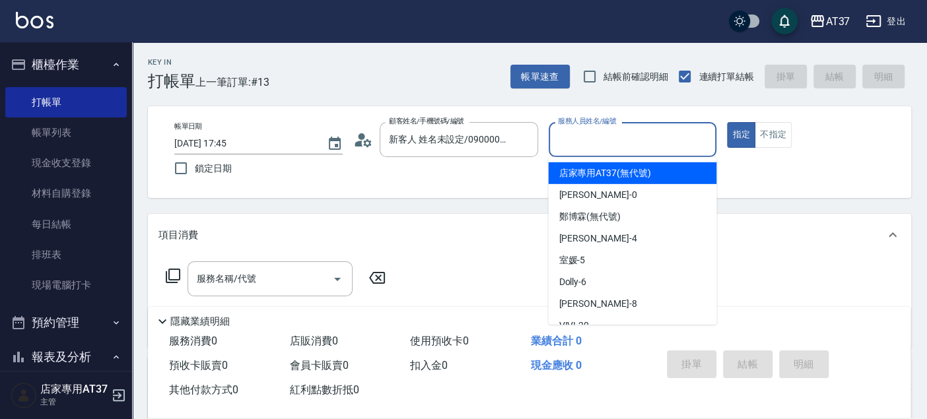
click at [573, 139] on input "服務人員姓名/編號" at bounding box center [633, 139] width 157 height 23
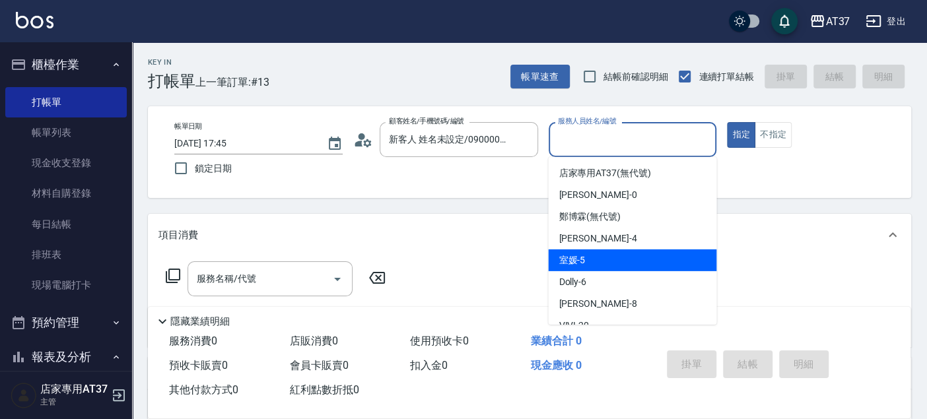
click at [580, 269] on div "室媛 -5" at bounding box center [632, 261] width 168 height 22
type input "室媛-5"
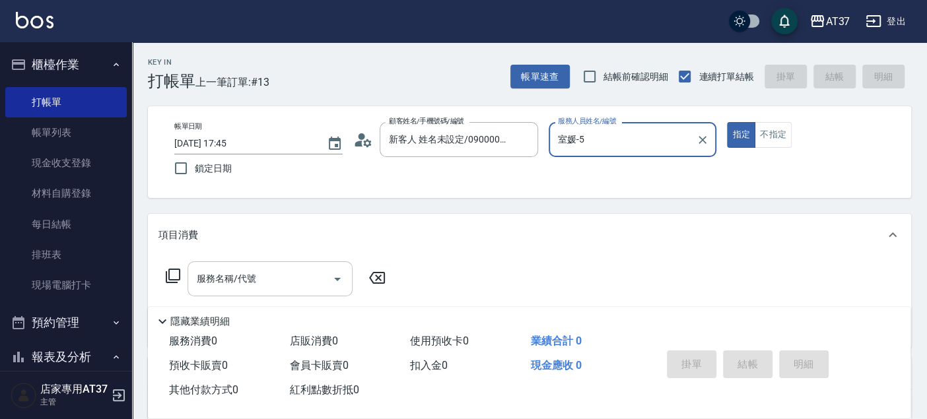
click at [254, 275] on div "服務名稱/代號 服務名稱/代號" at bounding box center [270, 279] width 165 height 35
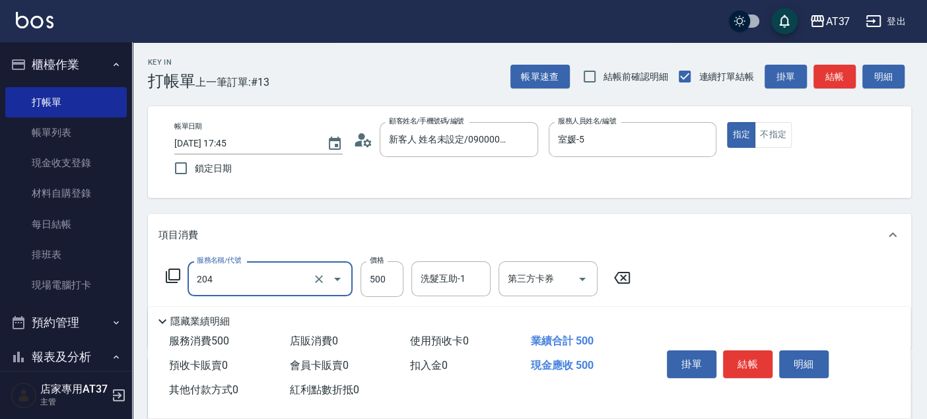
type input "6"
type input "A級洗+剪(204)"
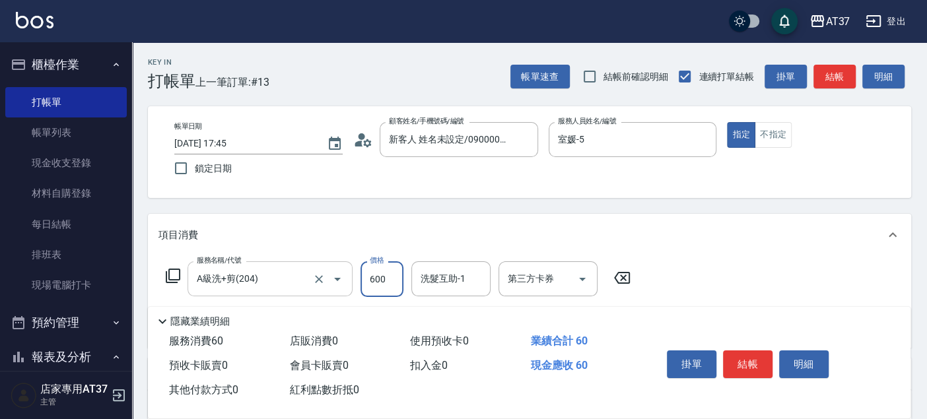
type input "600"
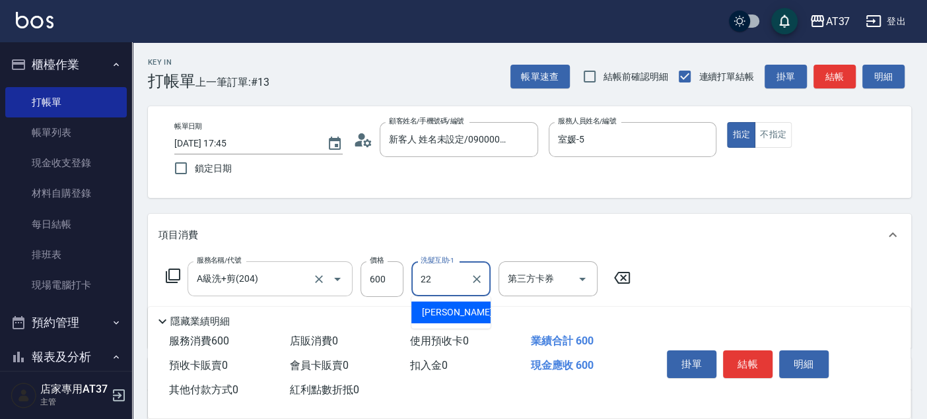
type input "威廉-22"
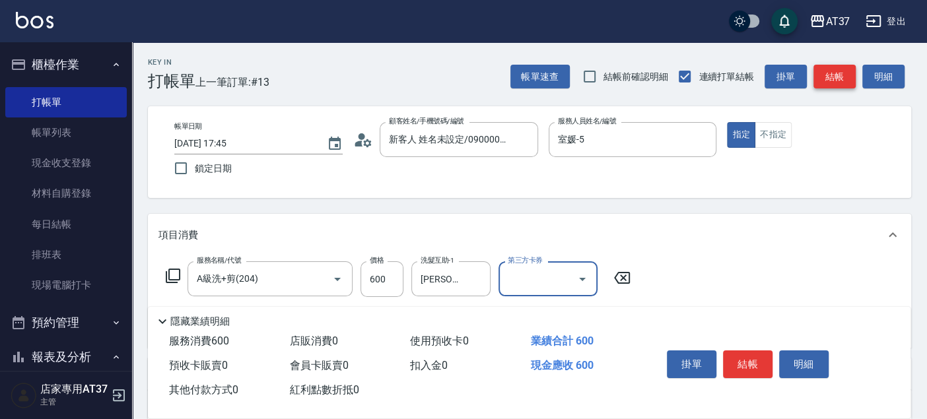
click at [826, 72] on button "結帳" at bounding box center [835, 77] width 42 height 24
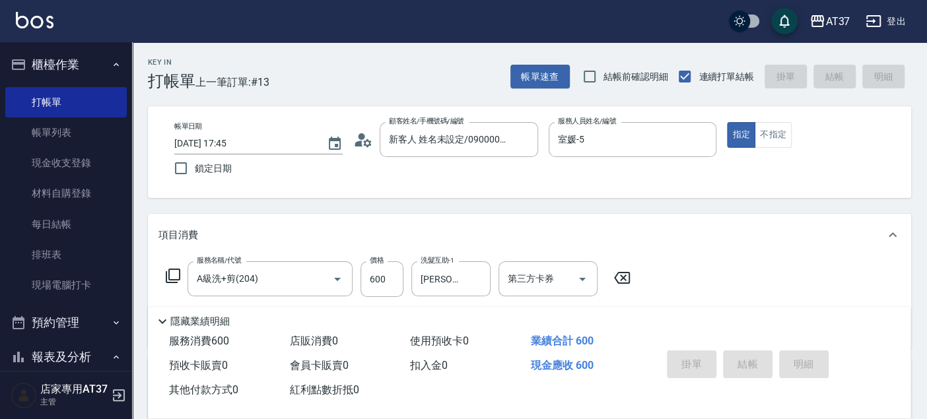
type input "2025/09/06 17:46"
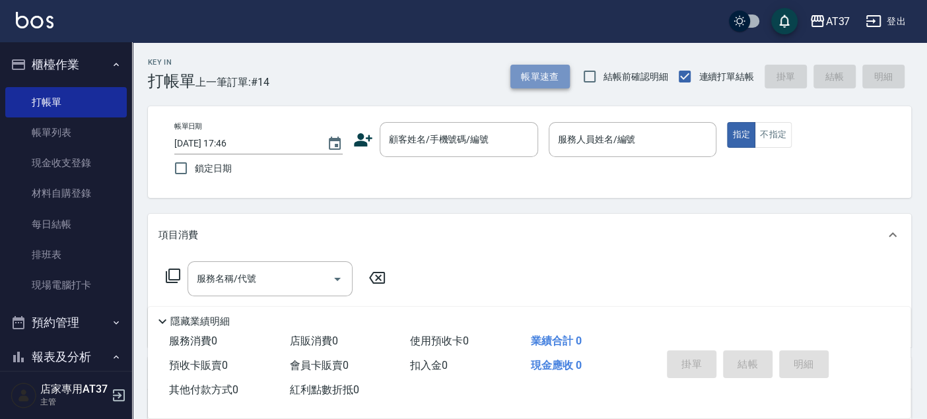
click at [543, 74] on button "帳單速查" at bounding box center [540, 77] width 59 height 24
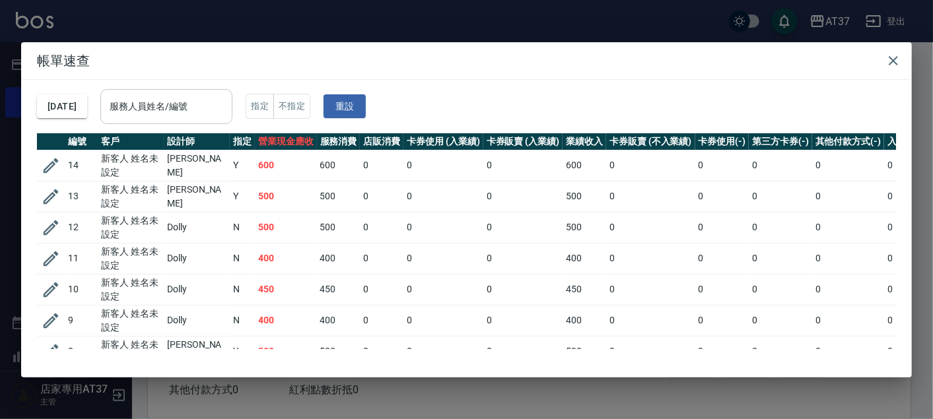
click at [201, 102] on input "服務人員姓名/編號" at bounding box center [166, 106] width 120 height 23
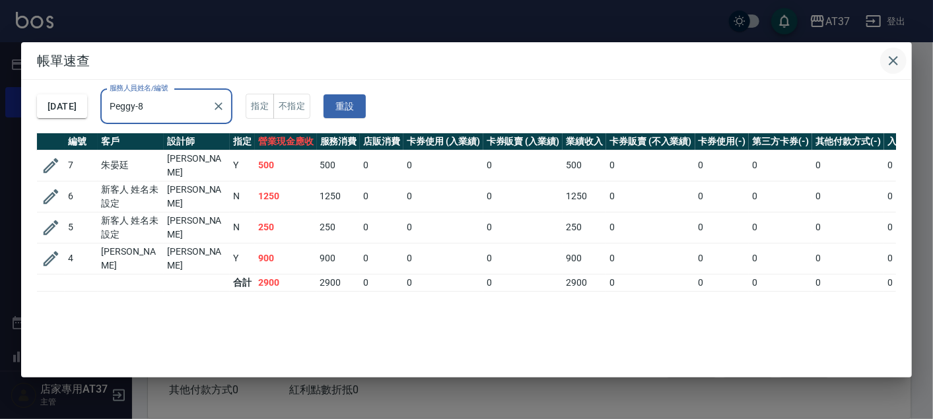
type input "Peggy-8"
click at [890, 56] on icon "button" at bounding box center [893, 60] width 9 height 9
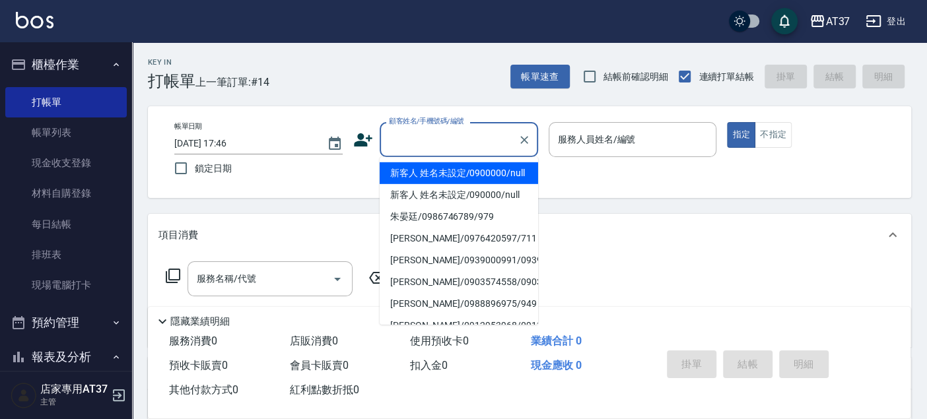
click at [477, 141] on input "顧客姓名/手機號碼/編號" at bounding box center [449, 139] width 127 height 23
click at [479, 174] on li "新客人 姓名未設定/0900000/null" at bounding box center [459, 173] width 159 height 22
type input "新客人 姓名未設定/0900000/null"
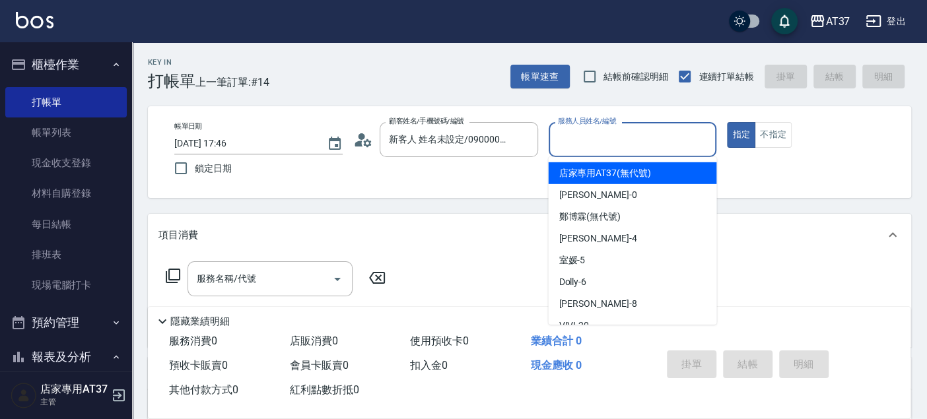
click at [598, 132] on input "服務人員姓名/編號" at bounding box center [633, 139] width 157 height 23
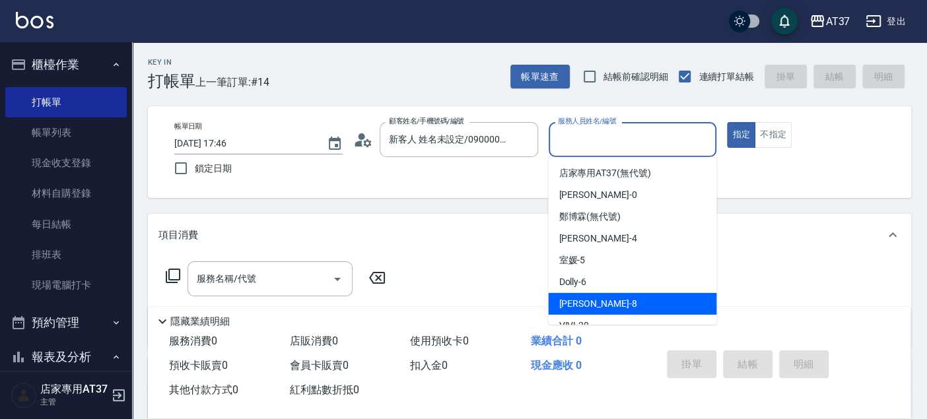
click at [604, 293] on div "Peggy -8" at bounding box center [632, 304] width 168 height 22
type input "Peggy-8"
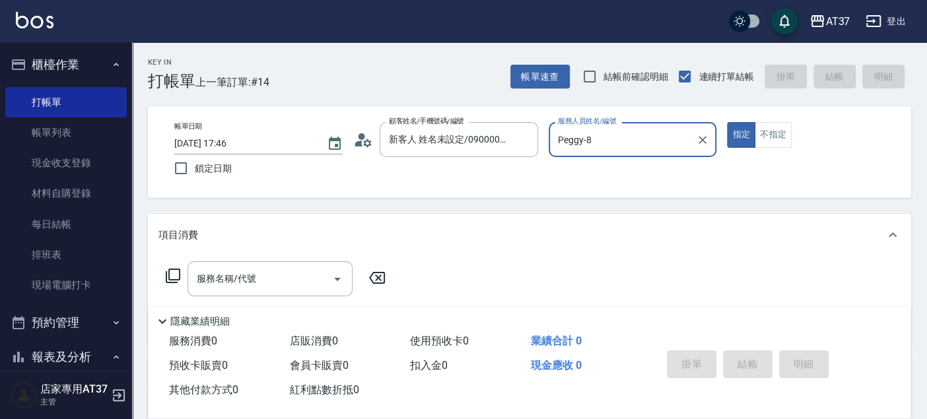
drag, startPoint x: 770, startPoint y: 142, endPoint x: 553, endPoint y: 200, distance: 224.9
click at [770, 141] on button "不指定" at bounding box center [773, 135] width 37 height 26
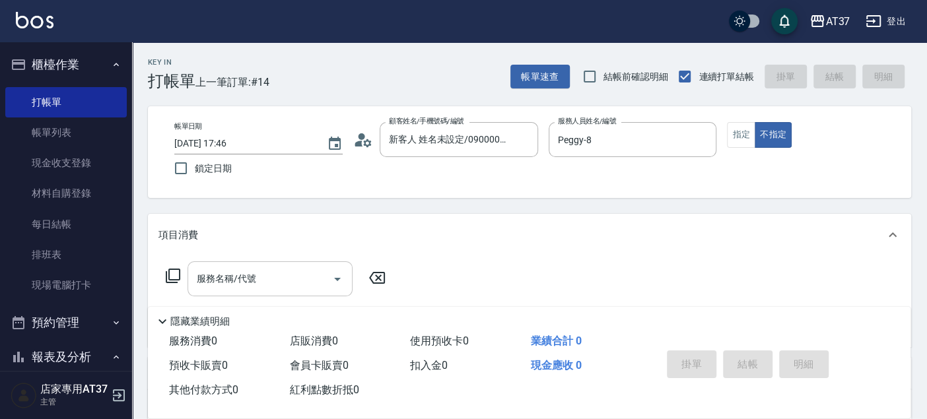
click at [288, 273] on input "服務名稱/代號" at bounding box center [260, 278] width 133 height 23
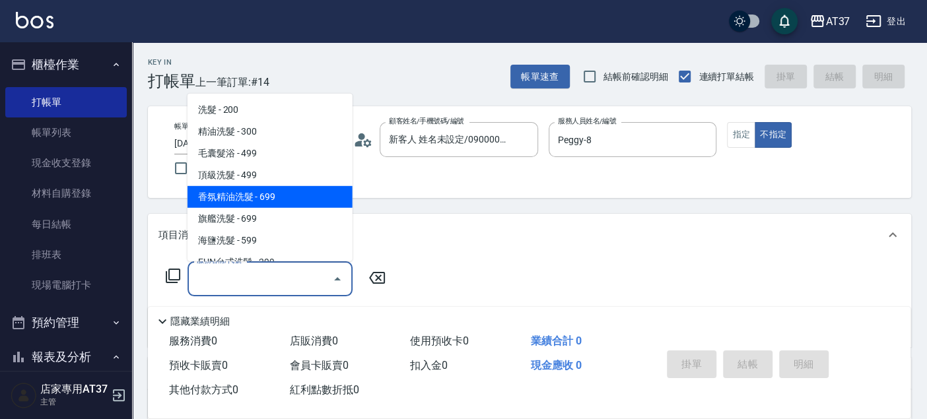
click at [287, 194] on span "香氛精油洗髮 - 699" at bounding box center [270, 197] width 165 height 22
type input "香氛精油洗髮(105)"
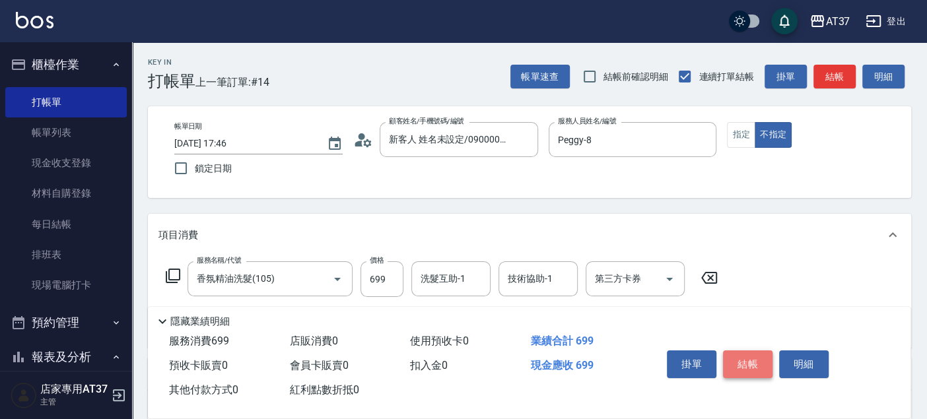
click at [749, 353] on button "結帳" at bounding box center [748, 365] width 50 height 28
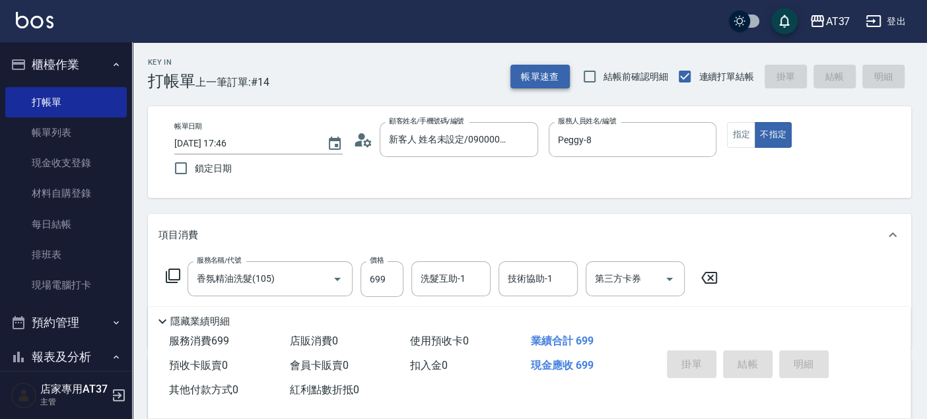
type input "2025/09/06 17:55"
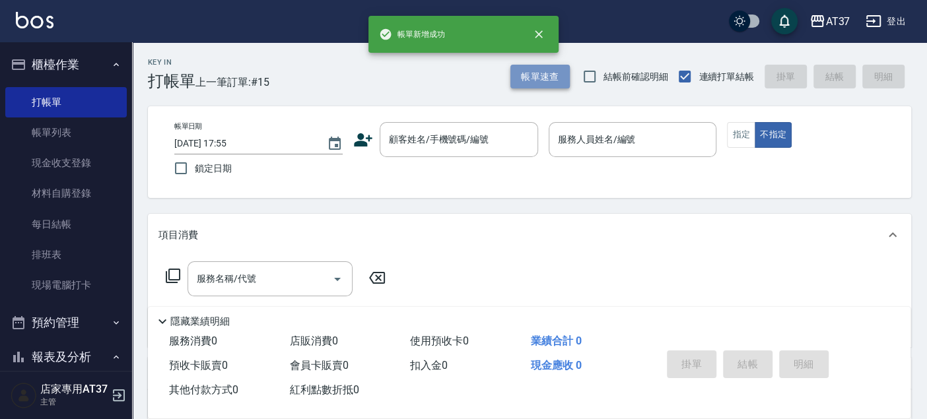
click at [532, 80] on button "帳單速查" at bounding box center [540, 77] width 59 height 24
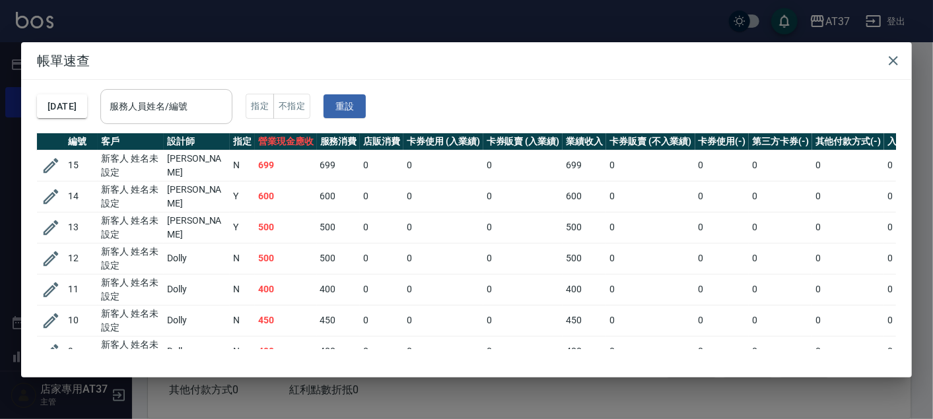
click at [197, 107] on input "服務人員姓名/編號" at bounding box center [166, 106] width 120 height 23
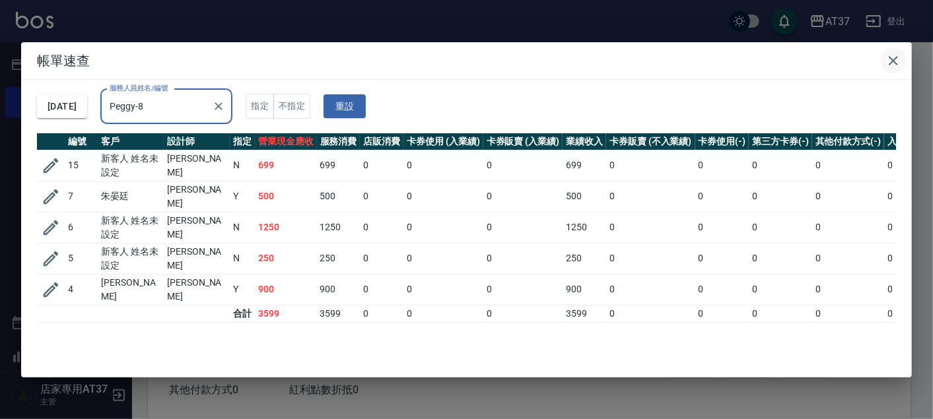
type input "Peggy-8"
drag, startPoint x: 900, startPoint y: 60, endPoint x: 850, endPoint y: 67, distance: 50.1
click at [899, 60] on icon "button" at bounding box center [894, 61] width 16 height 16
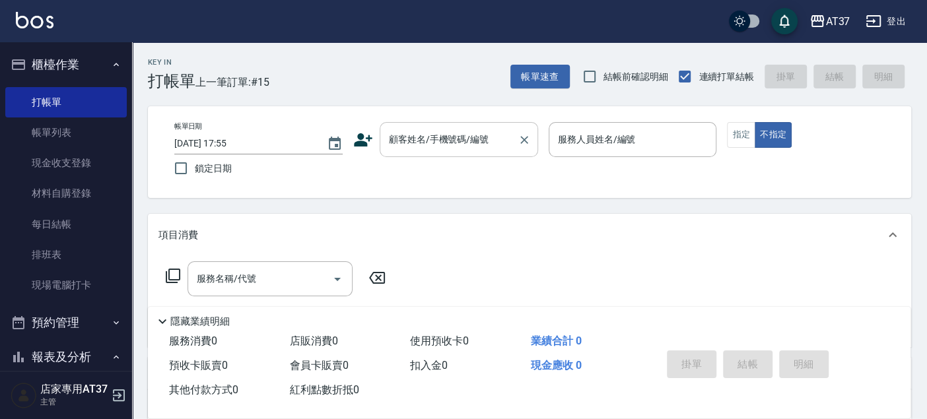
click at [467, 131] on div "顧客姓名/手機號碼/編號 顧客姓名/手機號碼/編號" at bounding box center [459, 139] width 159 height 35
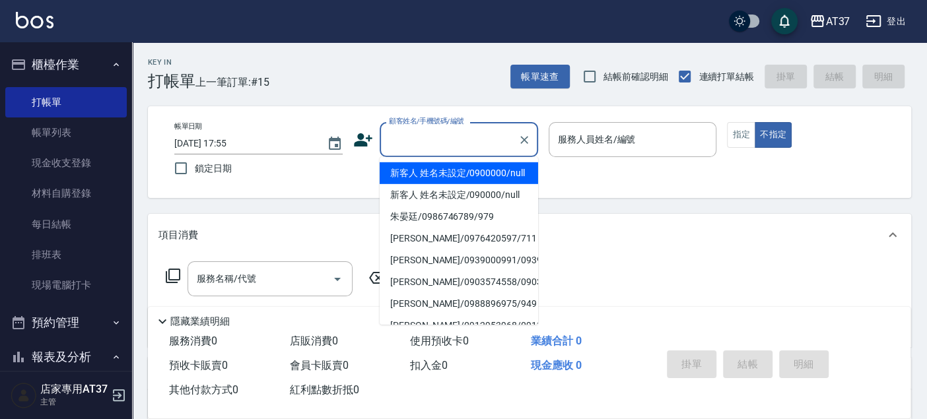
click at [510, 184] on li "新客人 姓名未設定/0900000/null" at bounding box center [459, 173] width 159 height 22
type input "新客人 姓名未設定/0900000/null"
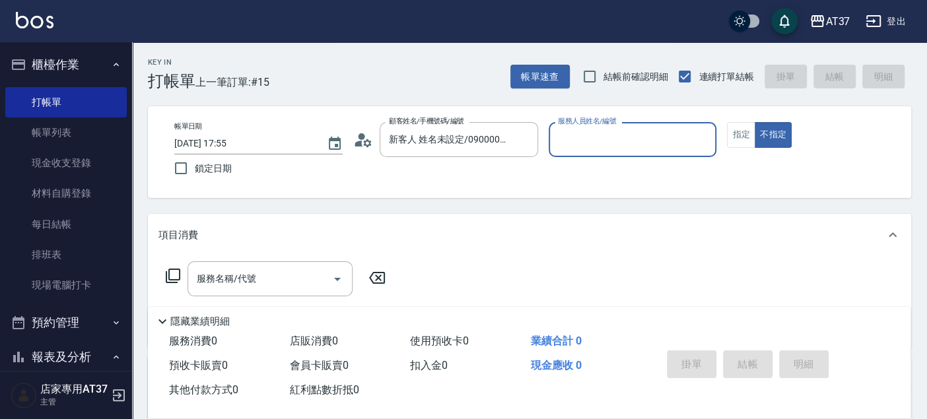
click at [590, 146] on input "服務人員姓名/編號" at bounding box center [633, 139] width 157 height 23
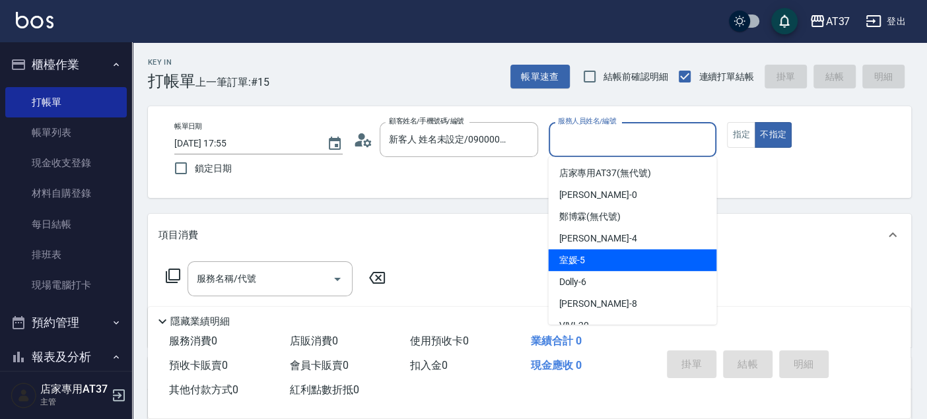
click at [606, 261] on div "室媛 -5" at bounding box center [632, 261] width 168 height 22
type input "室媛-5"
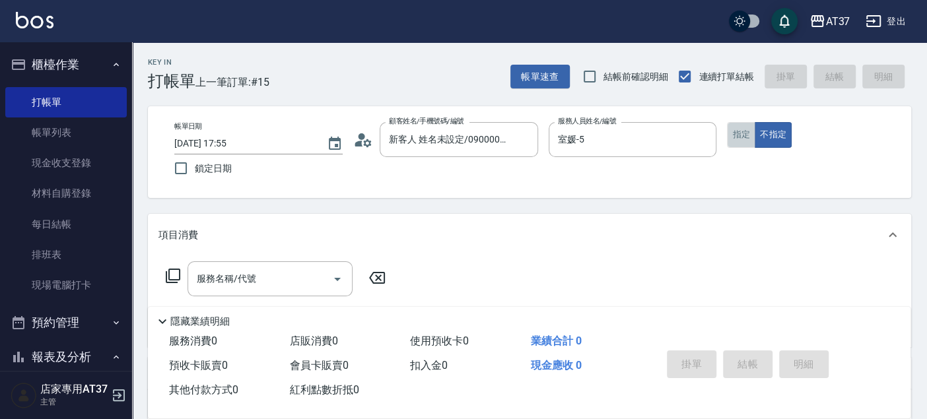
drag, startPoint x: 740, startPoint y: 127, endPoint x: 479, endPoint y: 195, distance: 268.8
click at [738, 129] on button "指定" at bounding box center [741, 135] width 28 height 26
click at [268, 277] on input "服務名稱/代號" at bounding box center [260, 278] width 133 height 23
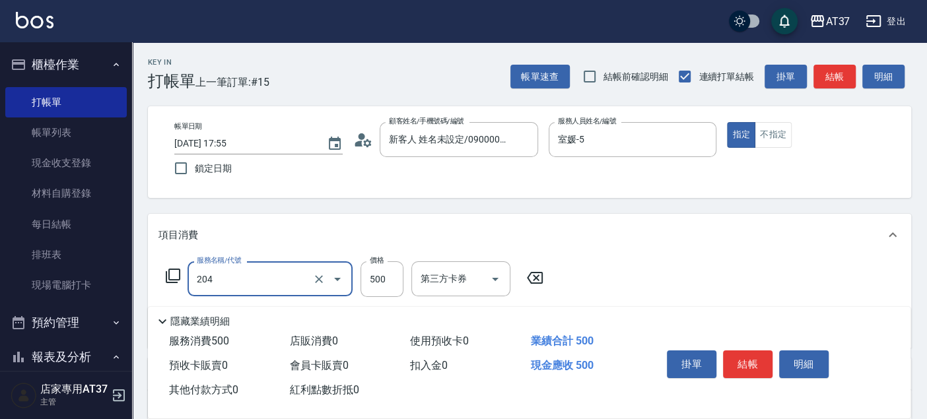
type input "A級洗+剪(204)"
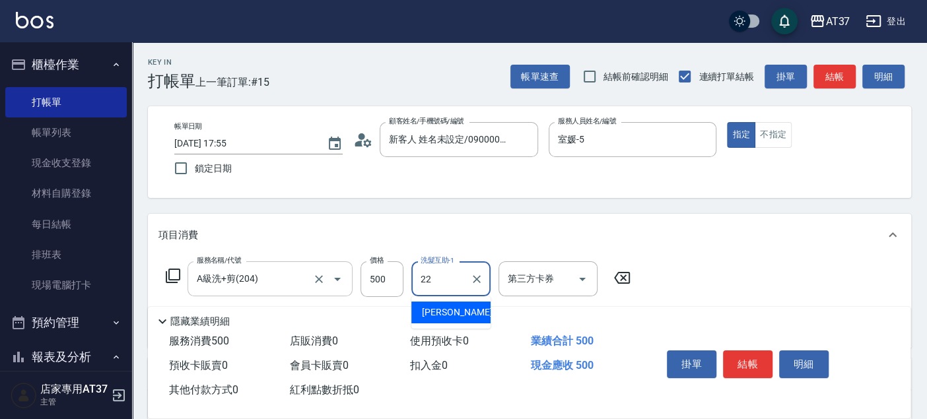
type input "威廉-22"
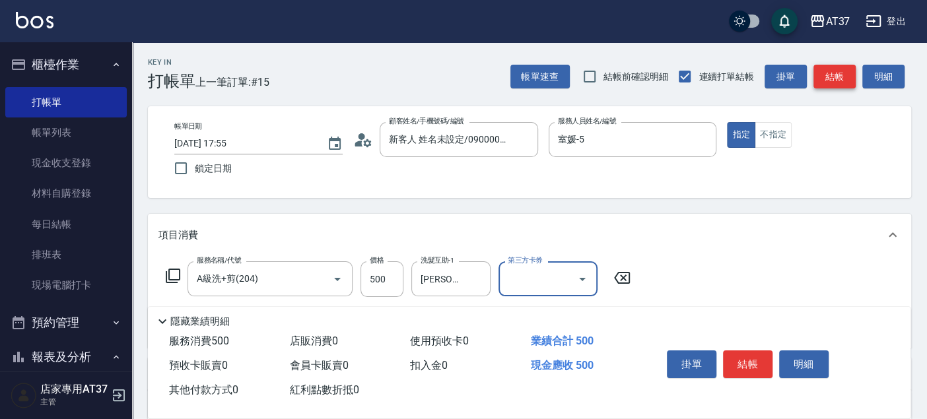
click at [849, 84] on button "結帳" at bounding box center [835, 77] width 42 height 24
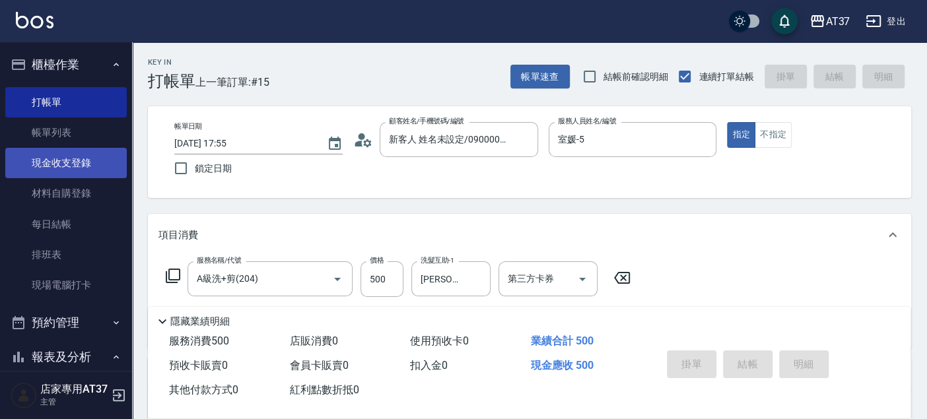
type input "2025/09/06 18:03"
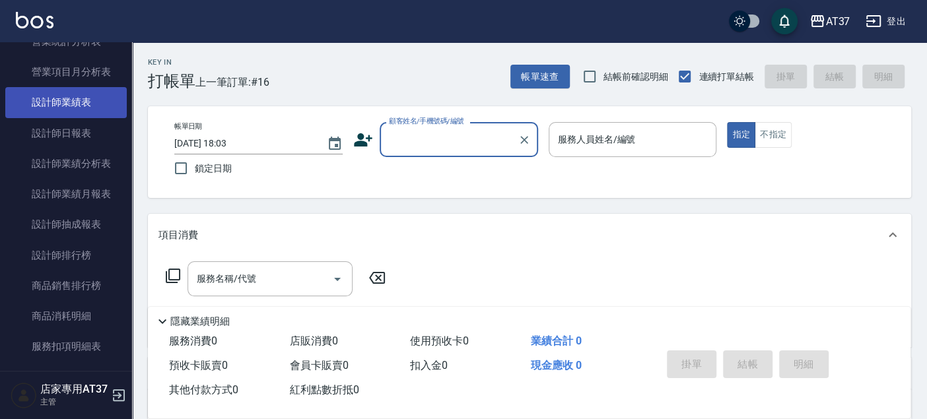
scroll to position [586, 0]
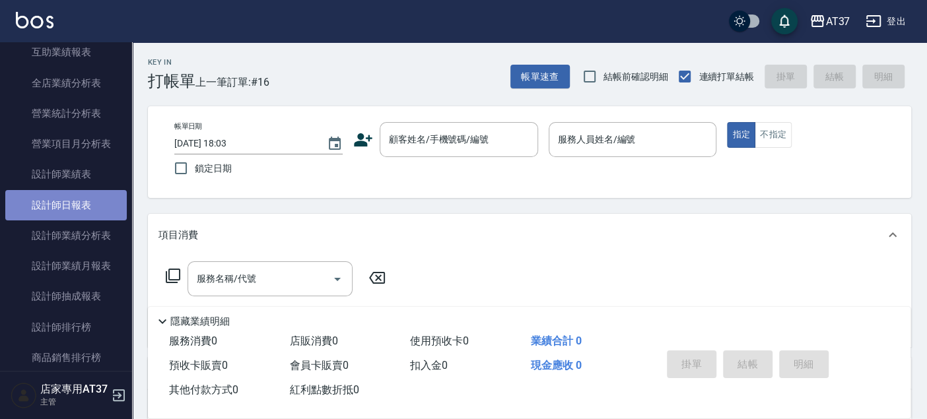
drag, startPoint x: 75, startPoint y: 198, endPoint x: 79, endPoint y: 213, distance: 15.1
click at [75, 198] on link "設計師日報表" at bounding box center [66, 205] width 122 height 30
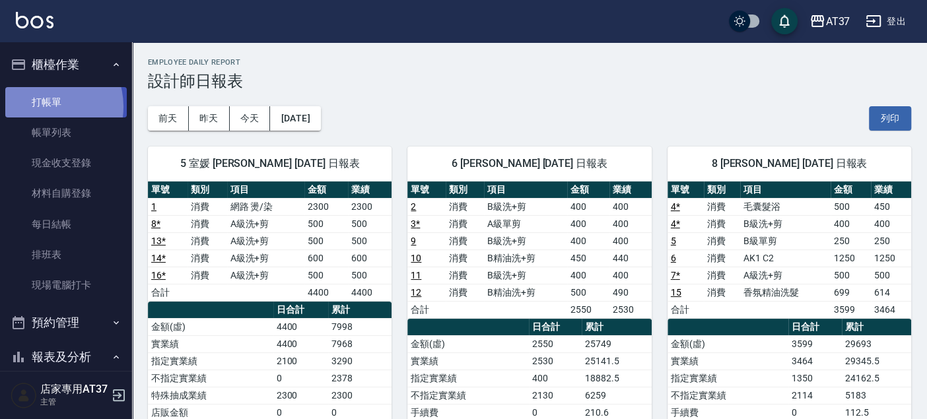
click at [45, 106] on link "打帳單" at bounding box center [66, 102] width 122 height 30
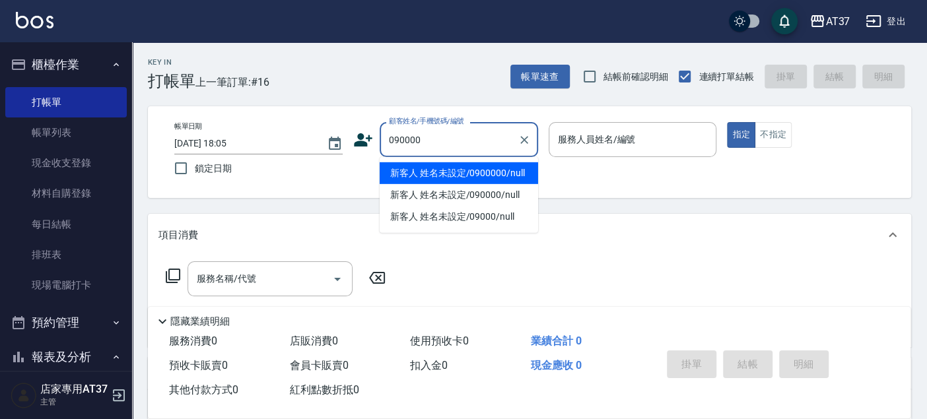
type input "090000"
type input "6"
type button "true"
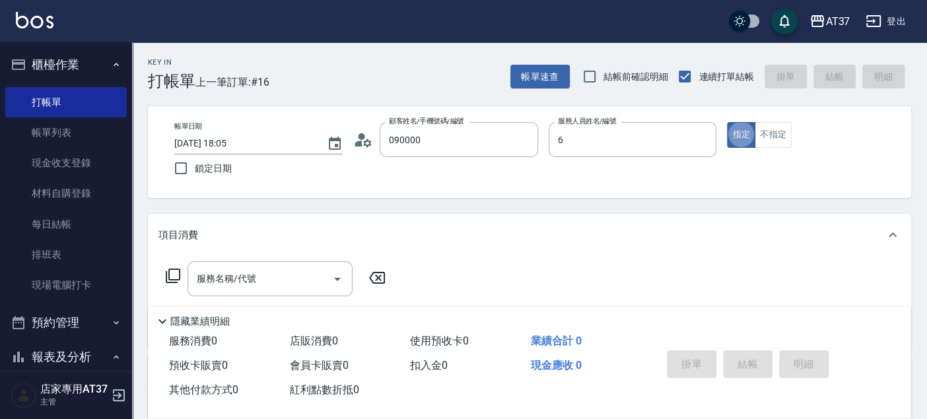
type input "新客人 姓名未設定/0900000/null"
type input "Dolly-6"
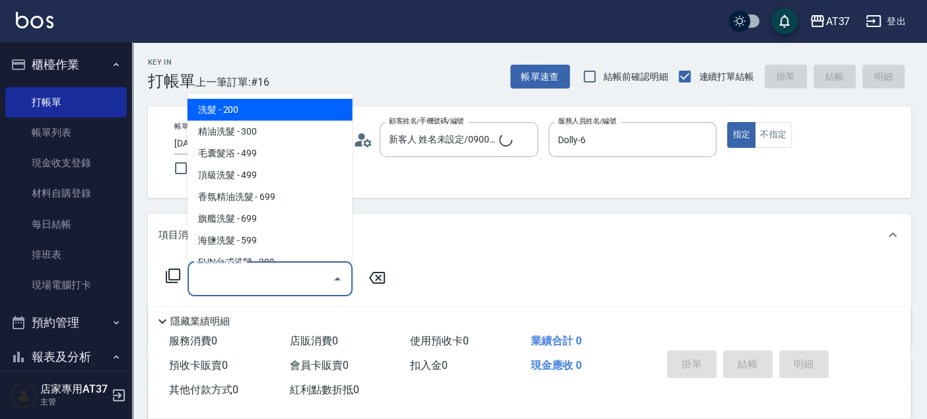
type input "新客人 姓名未設定/090000/null"
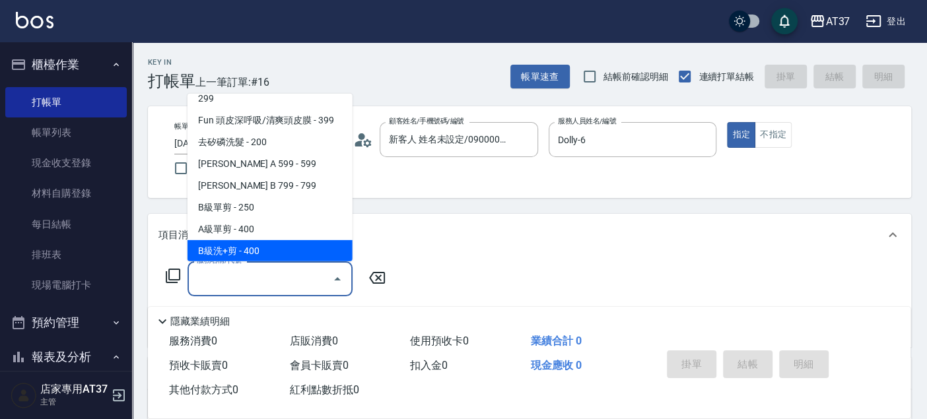
scroll to position [265, 0]
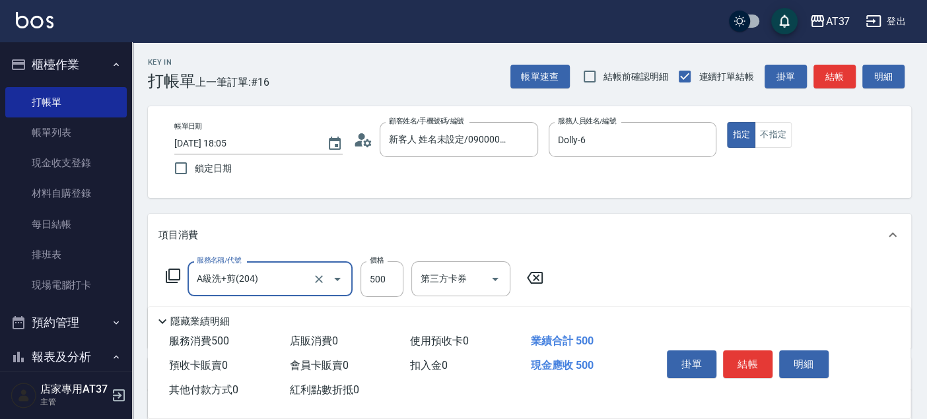
type input "A級洗+剪(204)"
click at [839, 85] on button "結帳" at bounding box center [835, 77] width 42 height 24
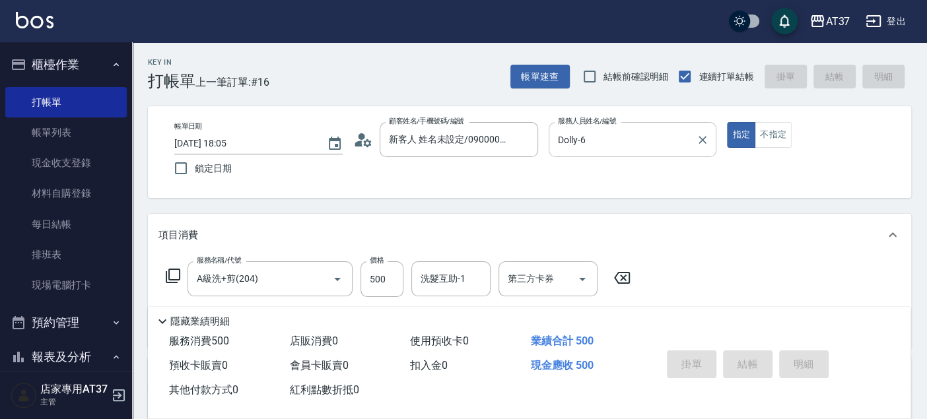
type input "2025/09/06 18:22"
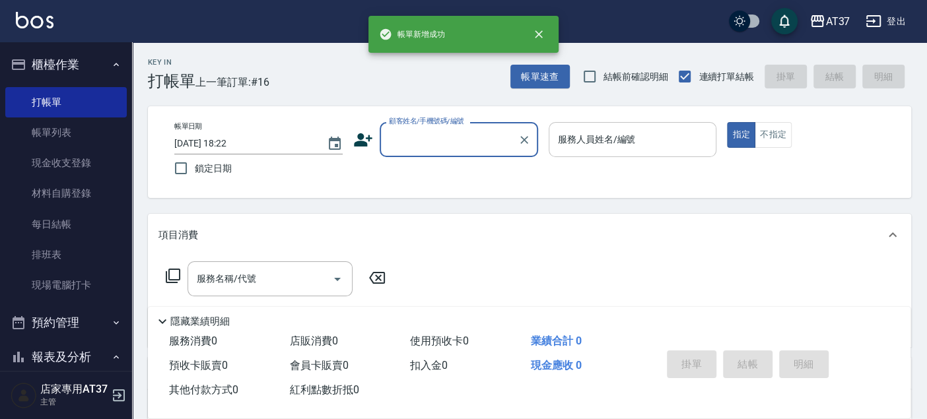
scroll to position [0, 0]
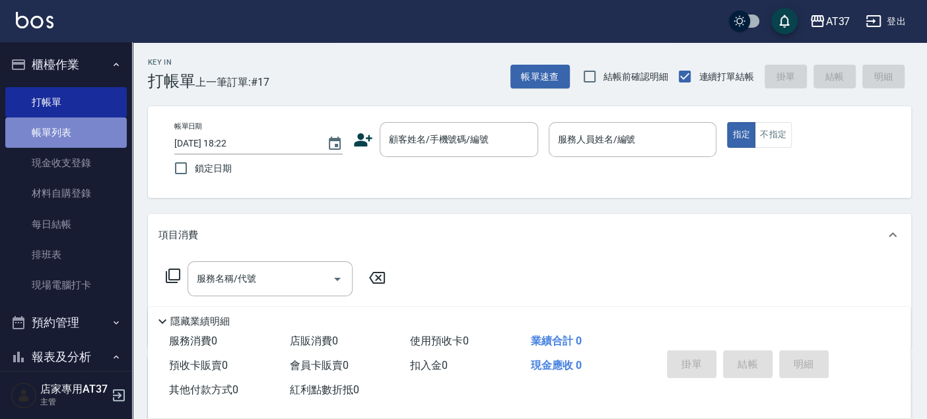
click at [85, 137] on link "帳單列表" at bounding box center [66, 133] width 122 height 30
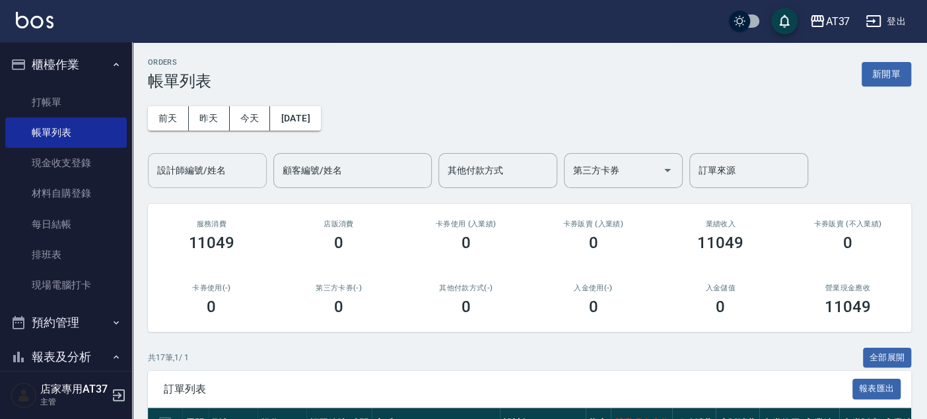
click at [238, 170] on input "設計師編號/姓名" at bounding box center [207, 170] width 107 height 23
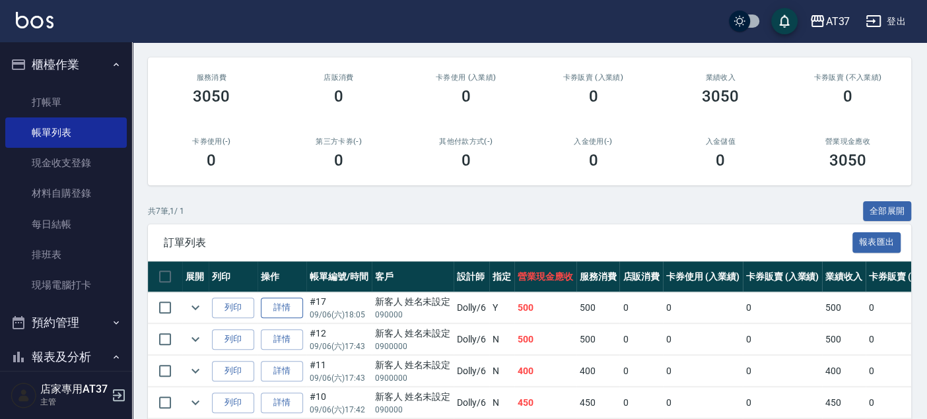
scroll to position [293, 0]
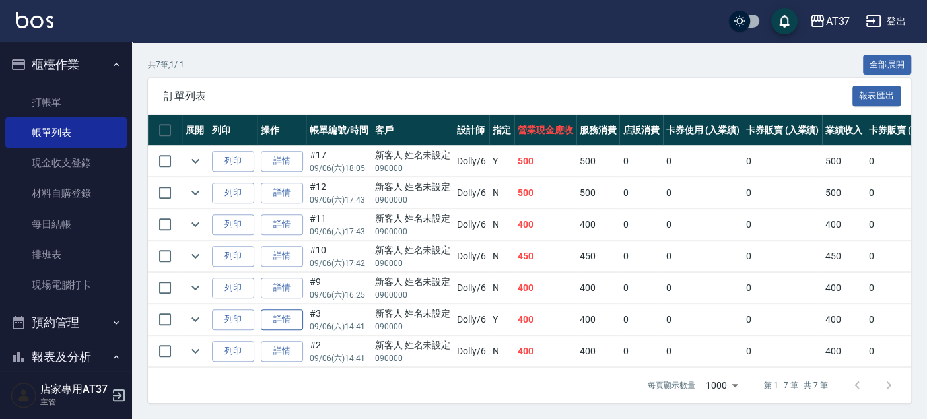
type input "Dolly-6"
click at [285, 315] on link "詳情" at bounding box center [282, 320] width 42 height 20
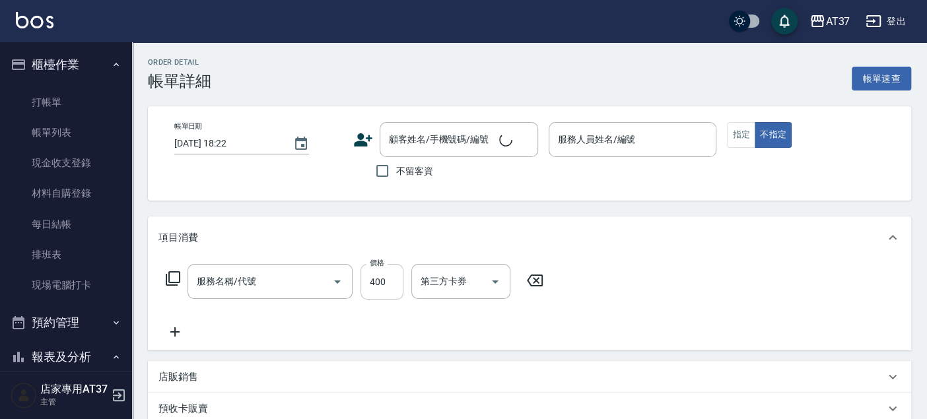
click at [388, 281] on input "400" at bounding box center [382, 282] width 43 height 36
type input "2025/09/06 14:41"
type input "Dolly-6"
type input "A級單剪(202)"
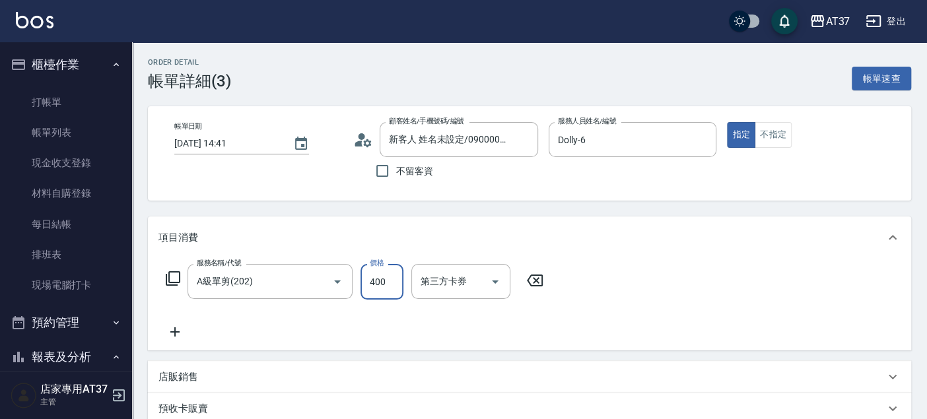
type input "新客人 姓名未設定/090000/null"
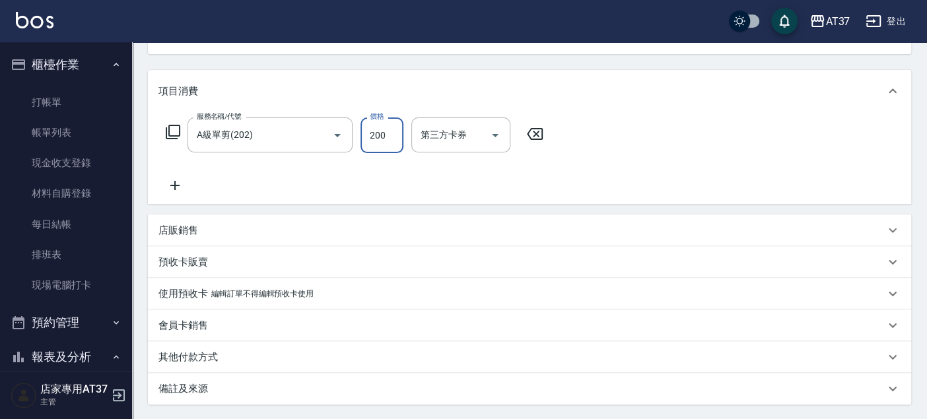
scroll to position [272, 0]
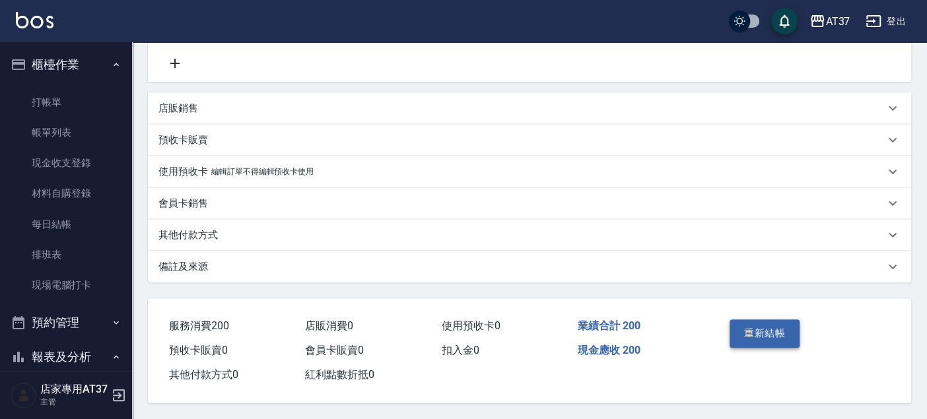
type input "200"
click at [754, 324] on button "重新結帳" at bounding box center [765, 334] width 70 height 28
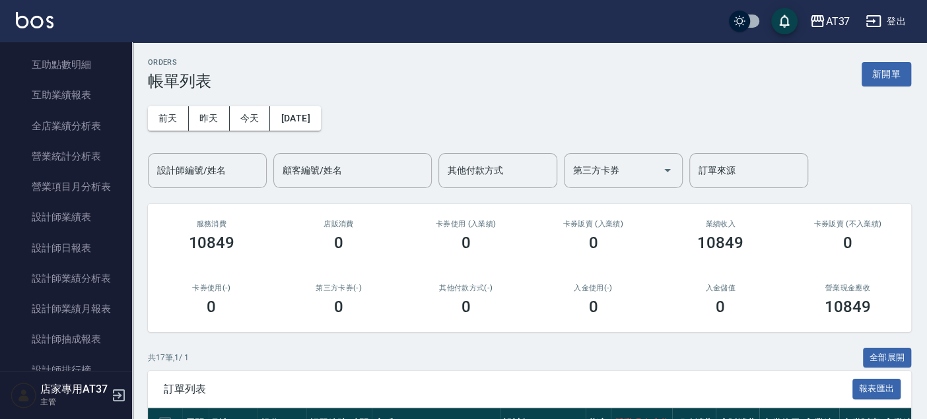
scroll to position [586, 0]
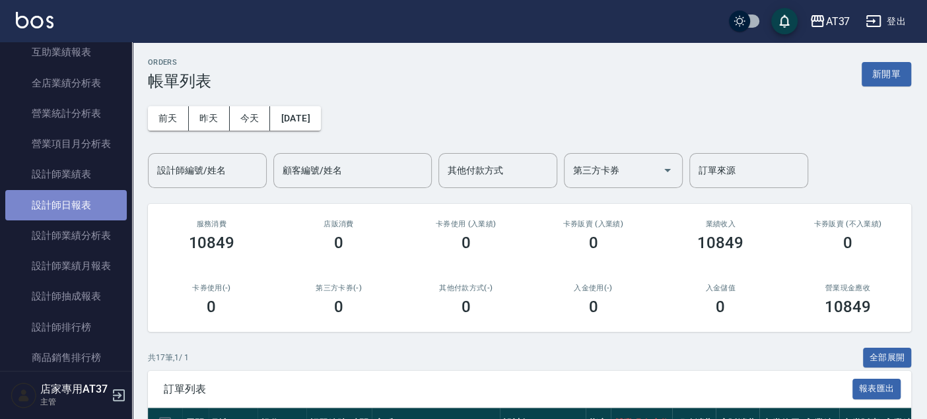
click at [73, 203] on link "設計師日報表" at bounding box center [66, 205] width 122 height 30
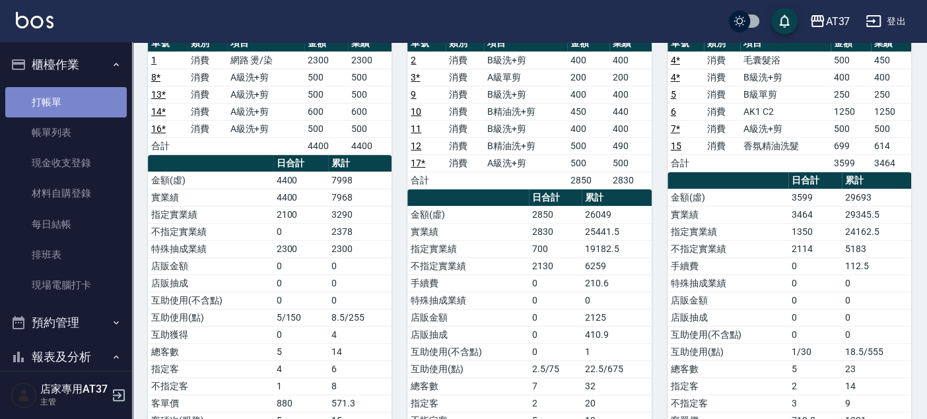
click at [94, 94] on link "打帳單" at bounding box center [66, 102] width 122 height 30
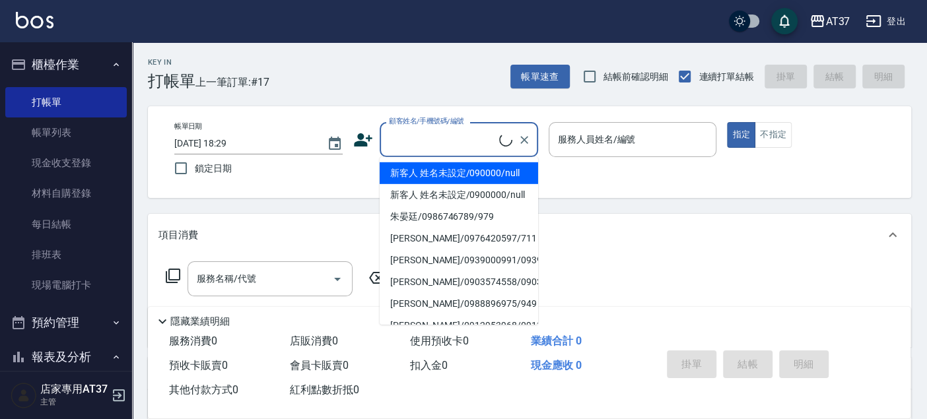
click at [450, 129] on input "顧客姓名/手機號碼/編號" at bounding box center [443, 139] width 114 height 23
click at [466, 176] on li "新客人 姓名未設定/090000/null" at bounding box center [459, 173] width 159 height 22
type input "新客人 姓名未設定/090000/null"
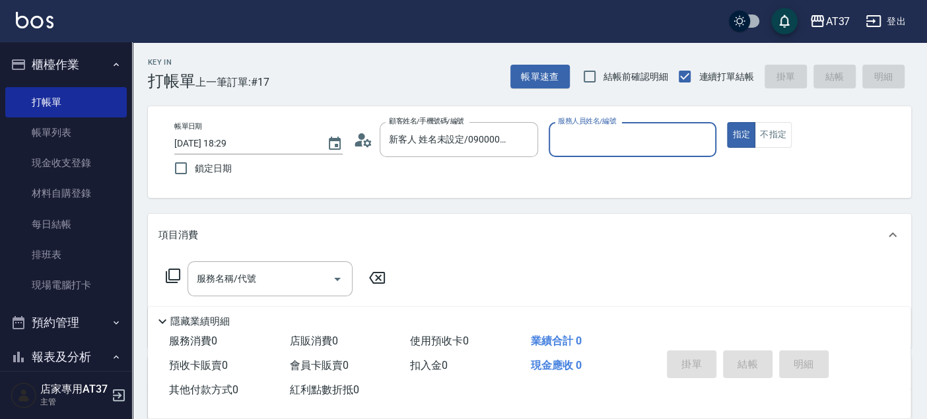
click at [621, 140] on input "服務人員姓名/編號" at bounding box center [633, 139] width 157 height 23
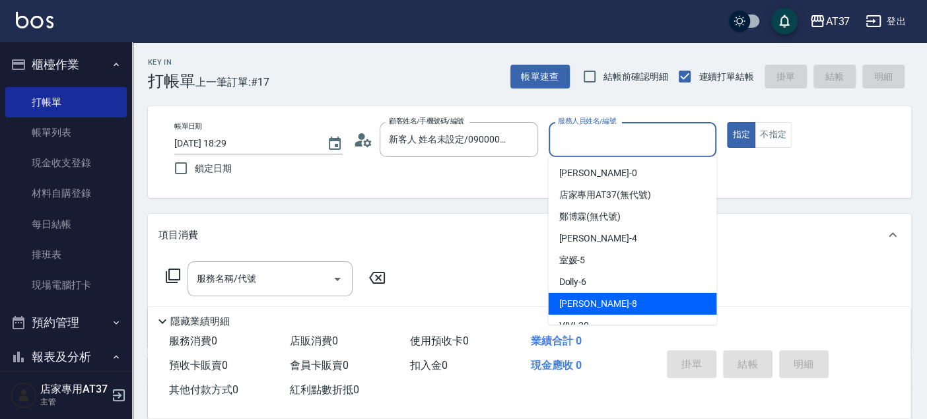
click at [627, 293] on div "Peggy -8" at bounding box center [632, 304] width 168 height 22
type input "Peggy-8"
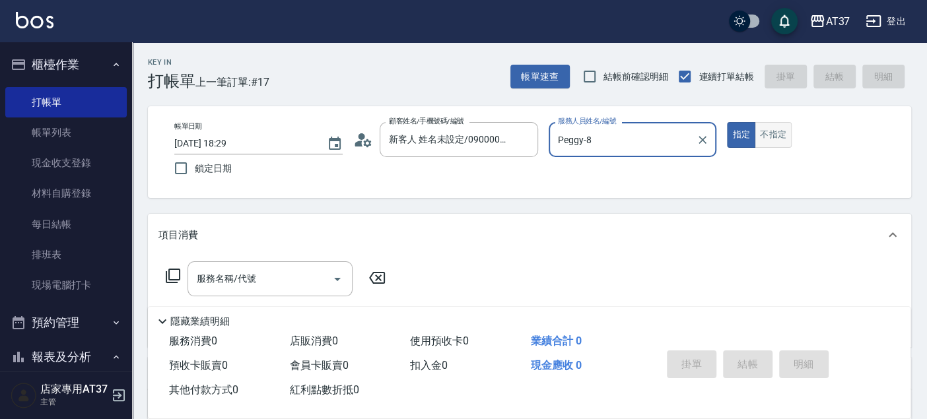
click at [766, 137] on button "不指定" at bounding box center [773, 135] width 37 height 26
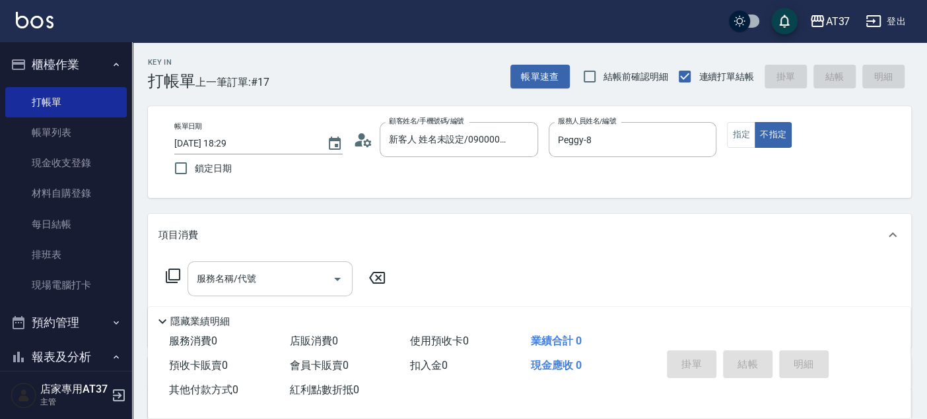
click at [265, 291] on input "服務名稱/代號" at bounding box center [260, 278] width 133 height 23
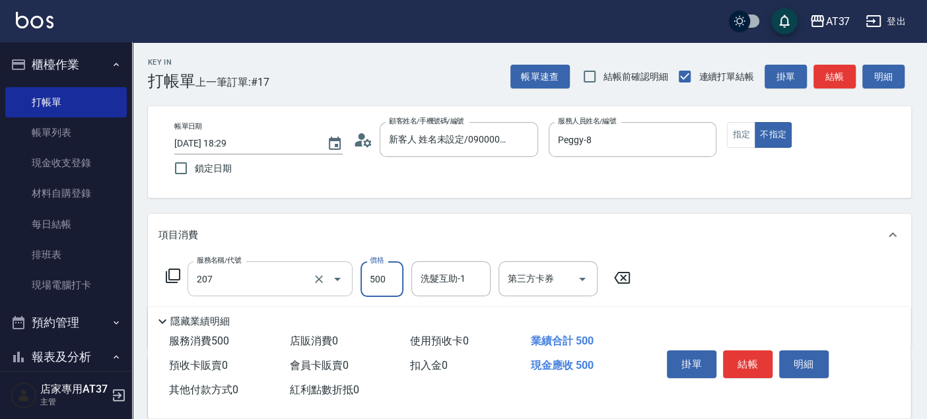
type input "B精油洗+剪(207)"
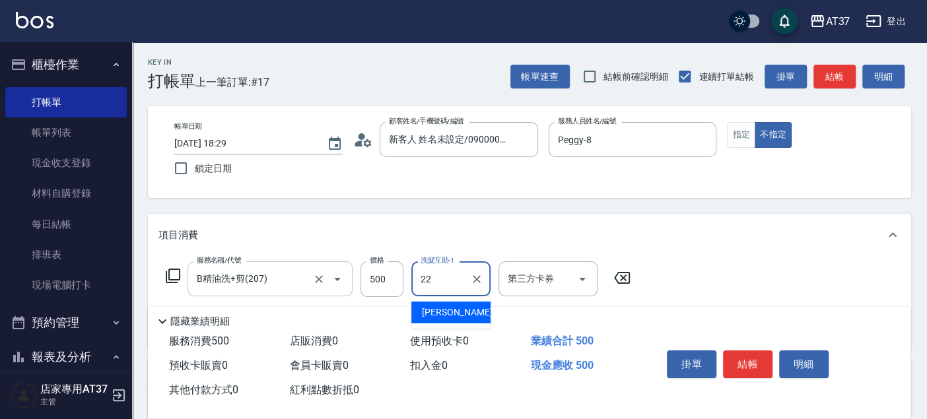
type input "威廉-22"
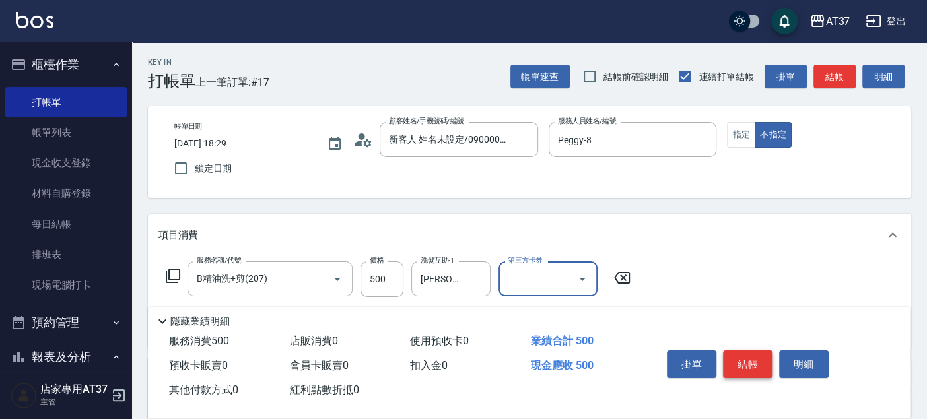
click at [757, 360] on button "結帳" at bounding box center [748, 365] width 50 height 28
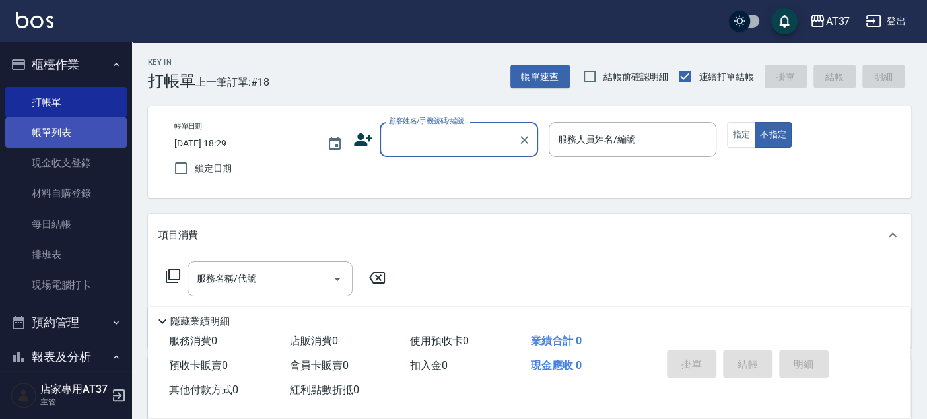
click at [65, 129] on link "帳單列表" at bounding box center [66, 133] width 122 height 30
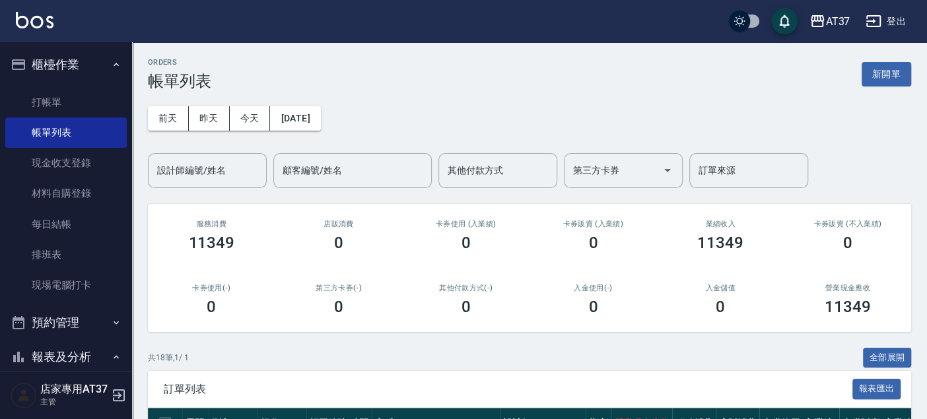
click at [230, 109] on button "今天" at bounding box center [250, 118] width 41 height 24
click at [223, 166] on input "設計師編號/姓名" at bounding box center [207, 170] width 107 height 23
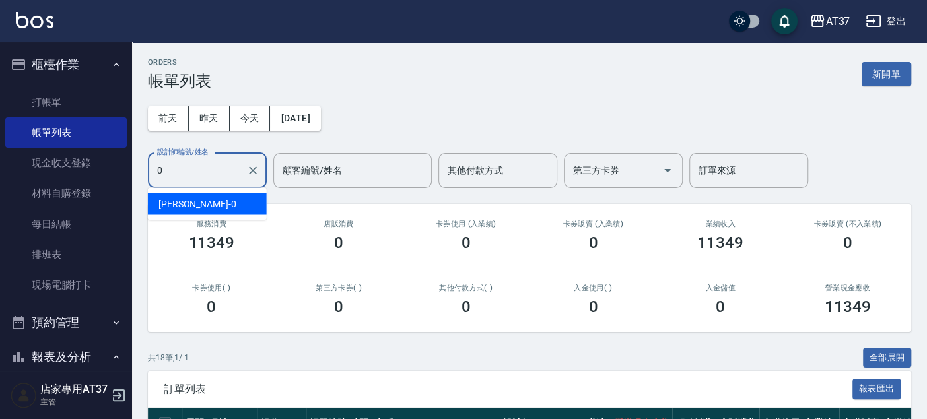
click at [245, 203] on div "NINA -0" at bounding box center [207, 204] width 119 height 22
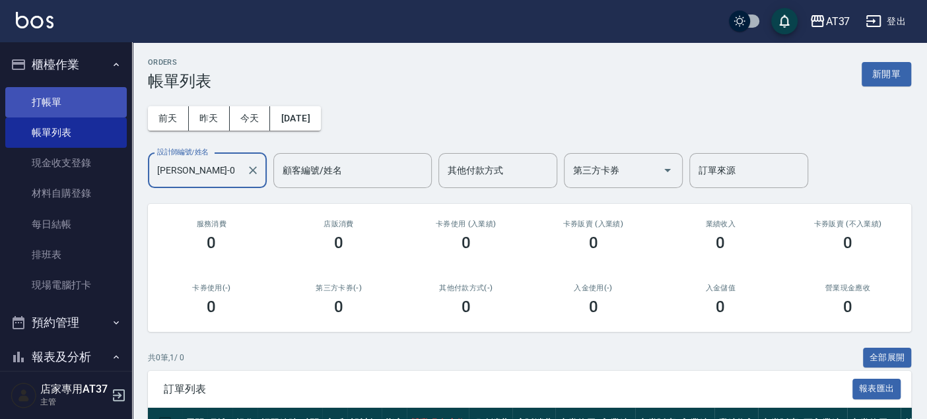
type input "NINA-0"
click at [100, 107] on link "打帳單" at bounding box center [66, 102] width 122 height 30
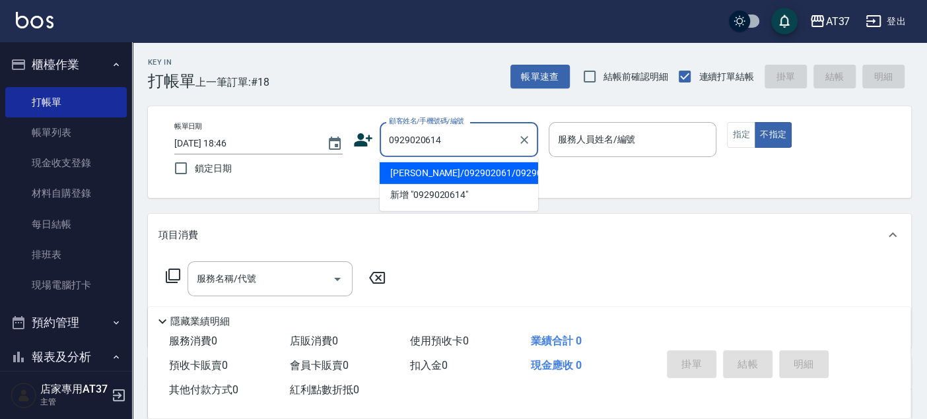
type input "楊士弘/092902061/0929020614"
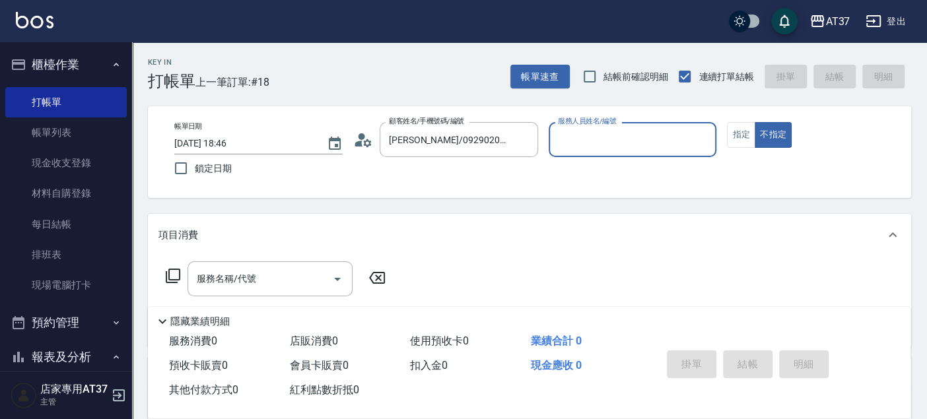
type input "NINA-0"
click at [213, 281] on input "服務名稱/代號" at bounding box center [260, 278] width 133 height 23
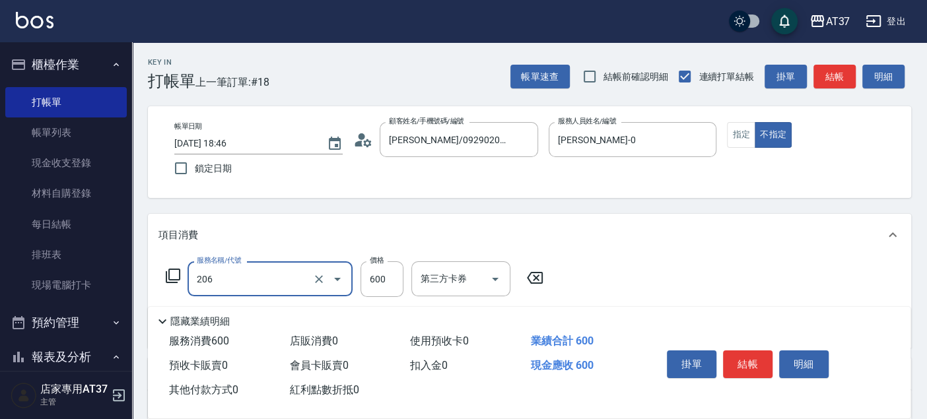
type input "A精油洗+剪(206)"
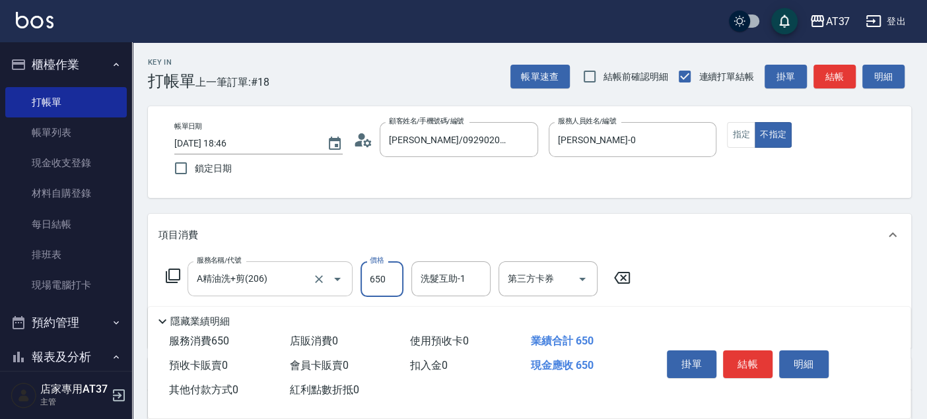
type input "650"
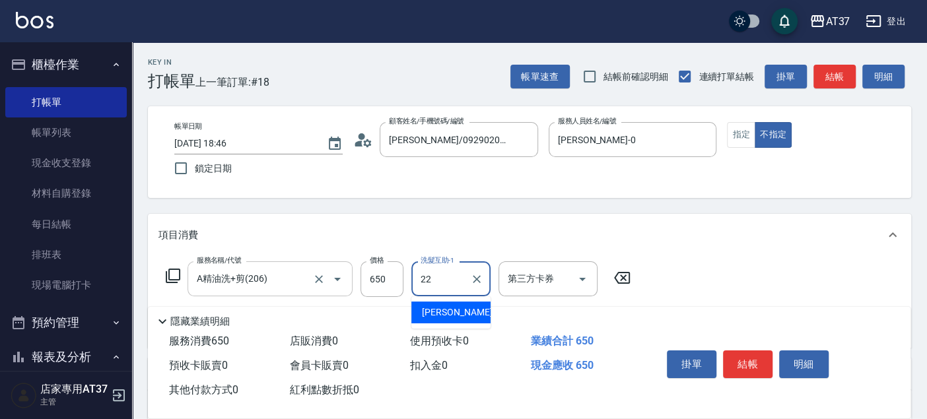
type input "威廉-22"
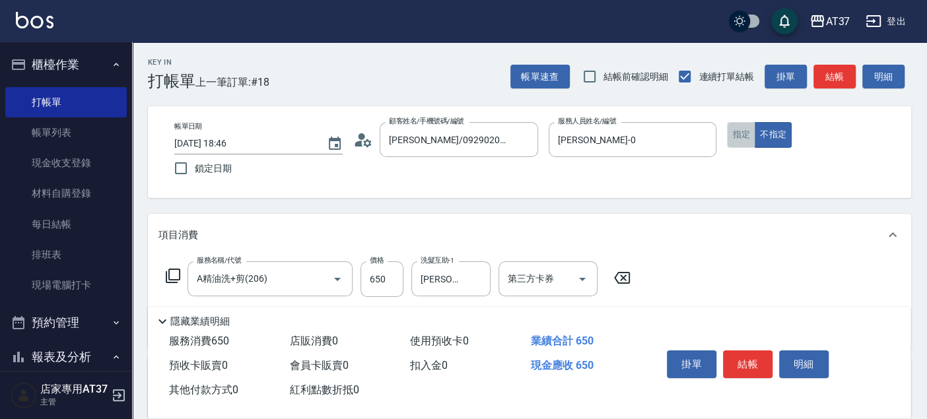
click at [744, 143] on button "指定" at bounding box center [741, 135] width 28 height 26
drag, startPoint x: 756, startPoint y: 366, endPoint x: 689, endPoint y: 332, distance: 75.6
click at [741, 362] on button "結帳" at bounding box center [748, 365] width 50 height 28
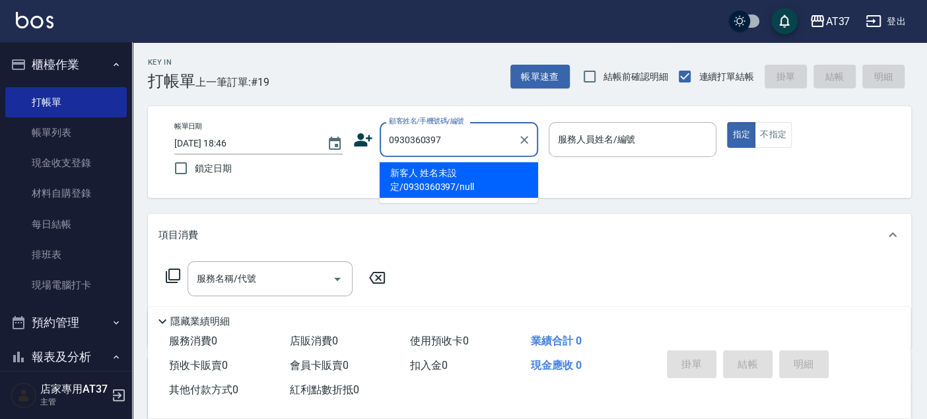
type input "新客人 姓名未設定/0930360397/null"
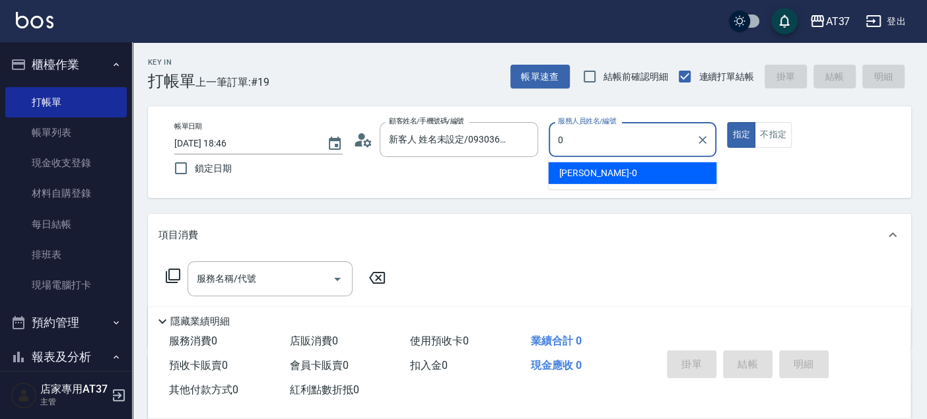
click at [625, 169] on div "NINA -0" at bounding box center [632, 173] width 168 height 22
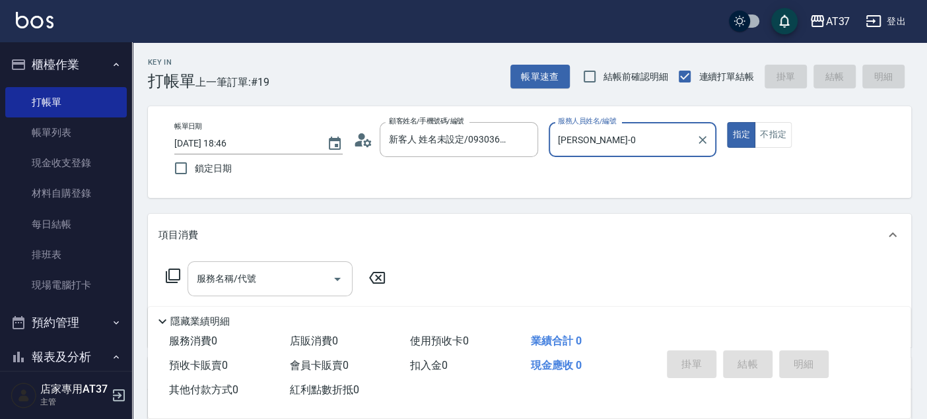
type input "NINA-0"
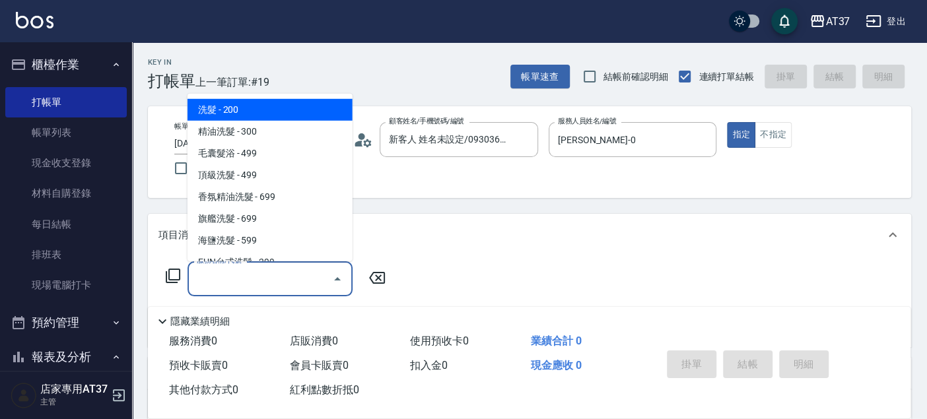
click at [260, 279] on input "服務名稱/代號" at bounding box center [260, 278] width 133 height 23
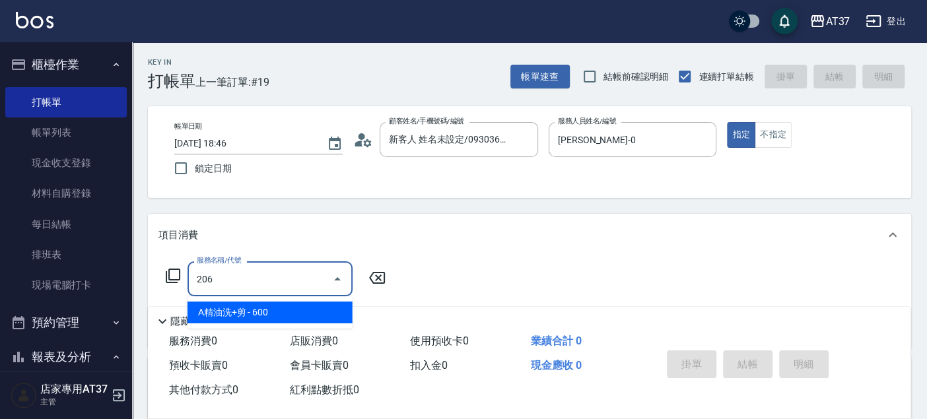
type input "A精油洗+剪(206)"
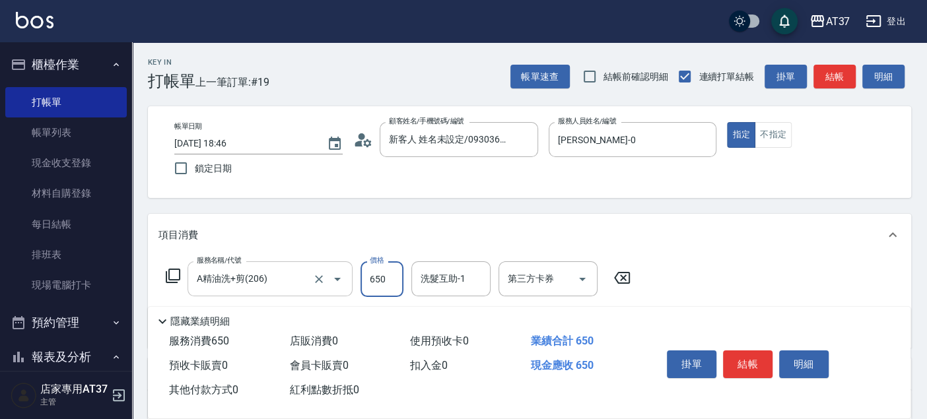
type input "650"
drag, startPoint x: 744, startPoint y: 368, endPoint x: 733, endPoint y: 349, distance: 21.6
click at [744, 367] on button "結帳" at bounding box center [748, 365] width 50 height 28
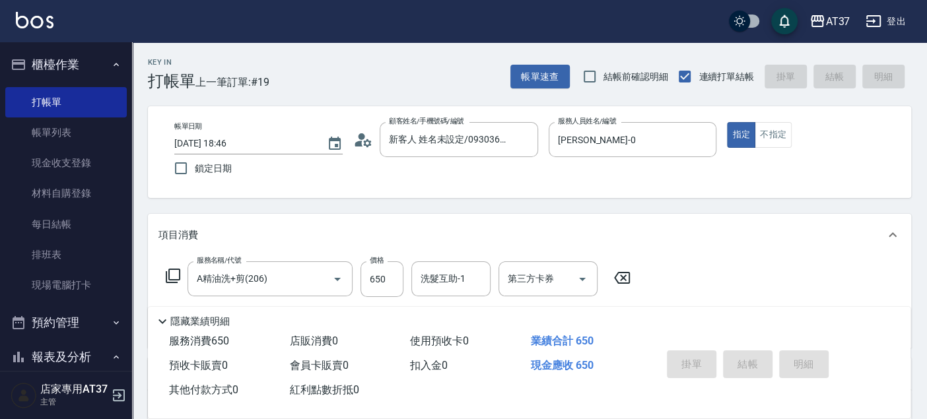
type input "2025/09/06 18:47"
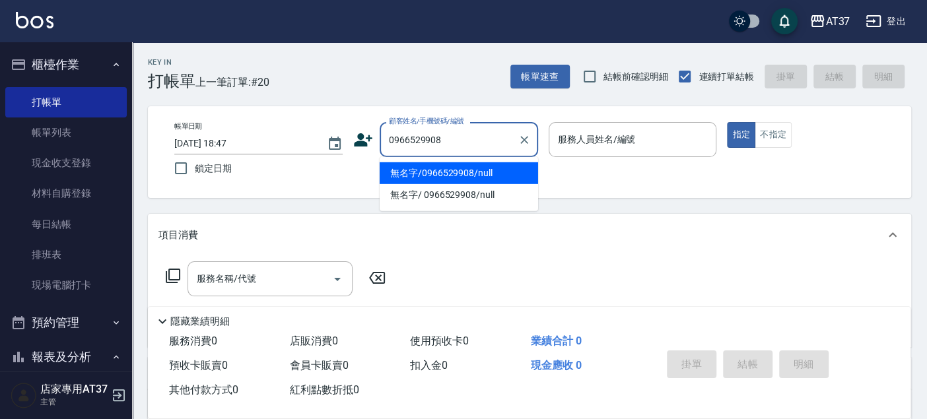
type input "無名字/0966529908/null"
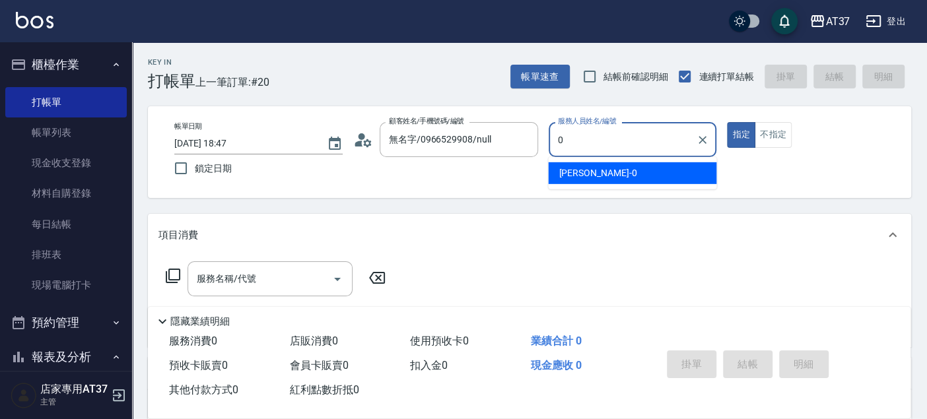
click at [625, 169] on div "NINA -0" at bounding box center [632, 173] width 168 height 22
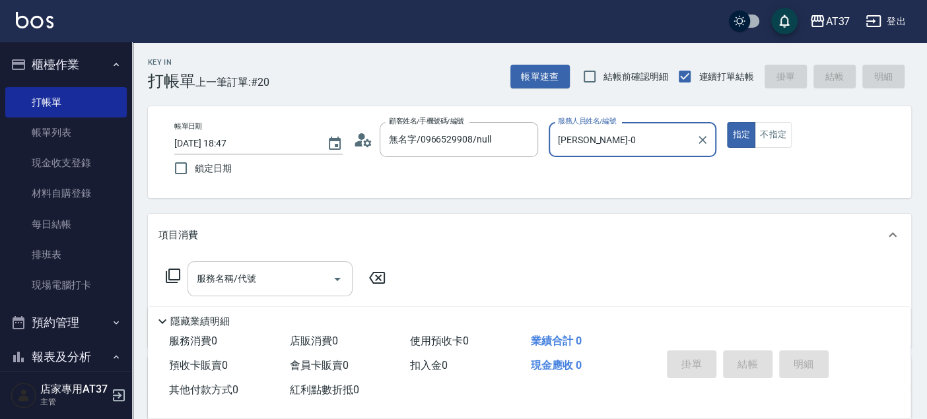
type input "NINA-0"
click at [223, 288] on input "服務名稱/代號" at bounding box center [260, 278] width 133 height 23
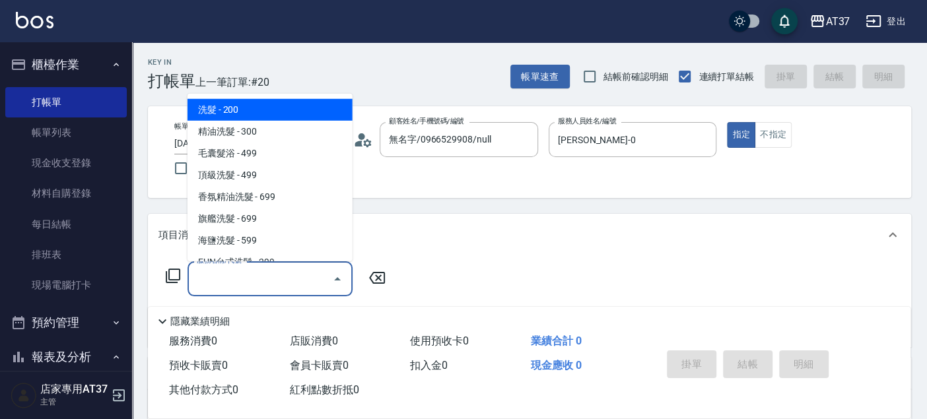
click at [172, 275] on icon at bounding box center [173, 276] width 16 height 16
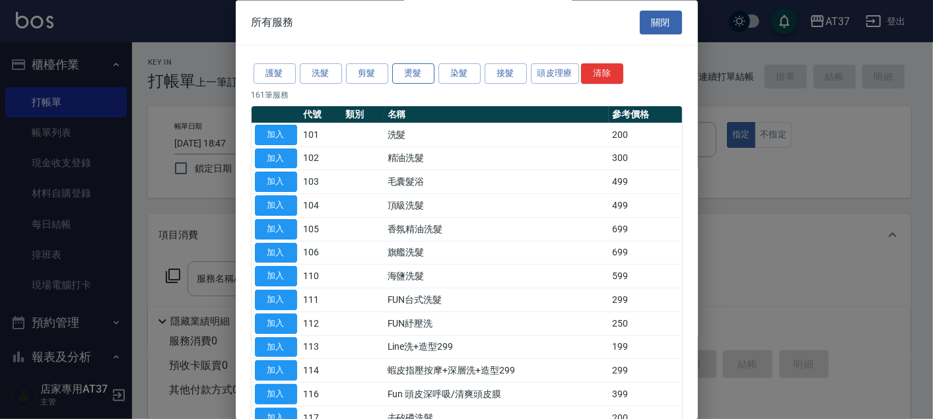
click at [426, 74] on button "燙髮" at bounding box center [413, 74] width 42 height 20
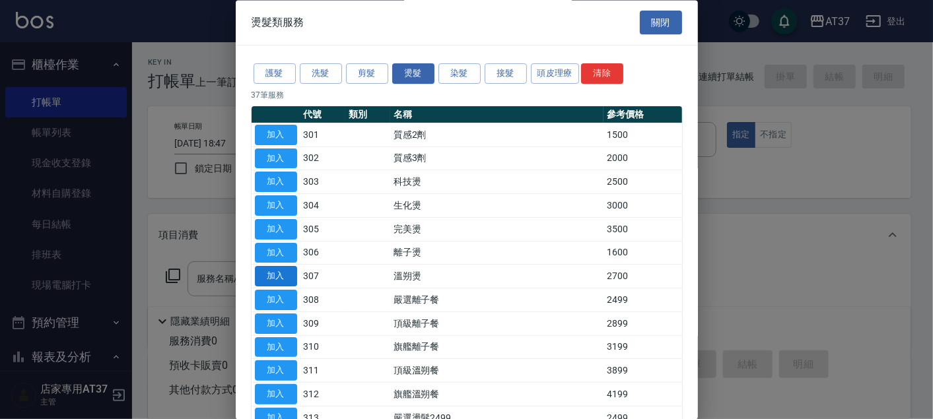
drag, startPoint x: 253, startPoint y: 277, endPoint x: 262, endPoint y: 279, distance: 9.5
click at [258, 279] on td "加入" at bounding box center [276, 277] width 49 height 24
click at [263, 279] on button "加入" at bounding box center [276, 277] width 42 height 20
type input "溫朔燙(307)"
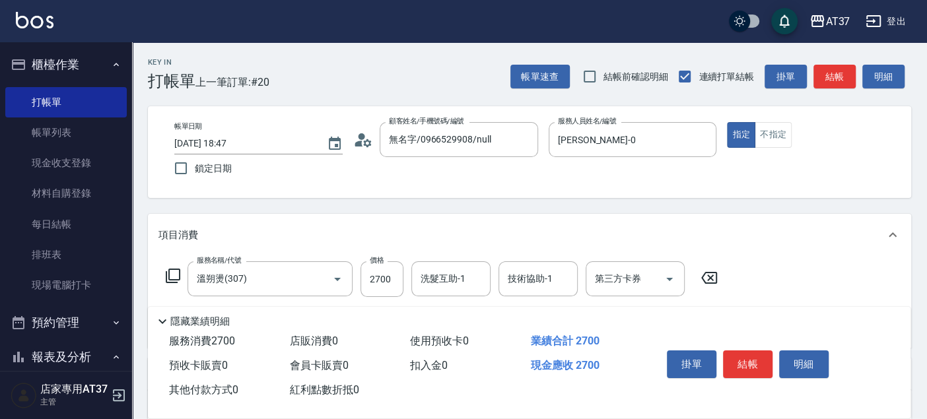
click at [180, 277] on icon at bounding box center [173, 276] width 15 height 15
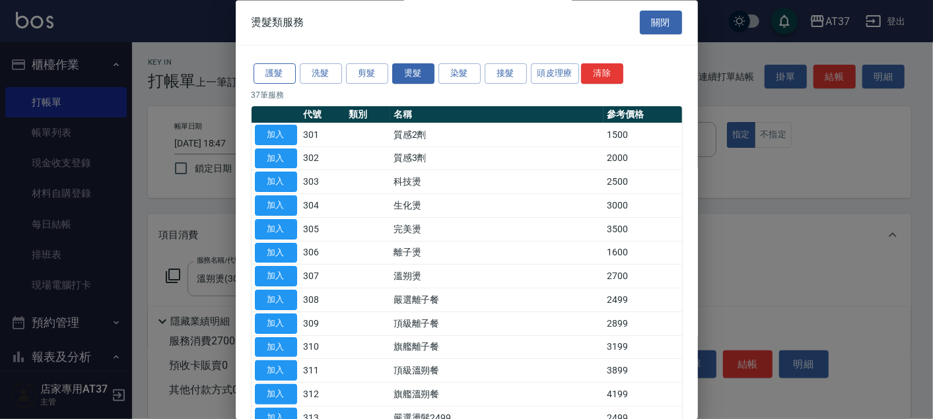
click at [283, 77] on button "護髮" at bounding box center [275, 74] width 42 height 20
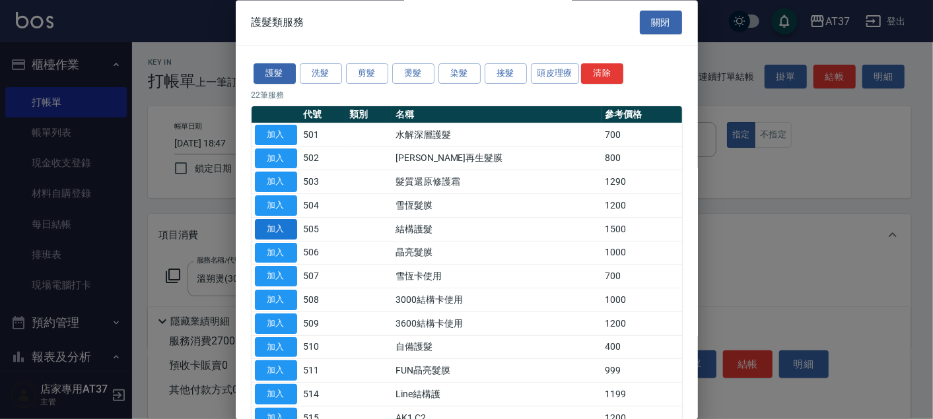
click at [288, 231] on button "加入" at bounding box center [276, 229] width 42 height 20
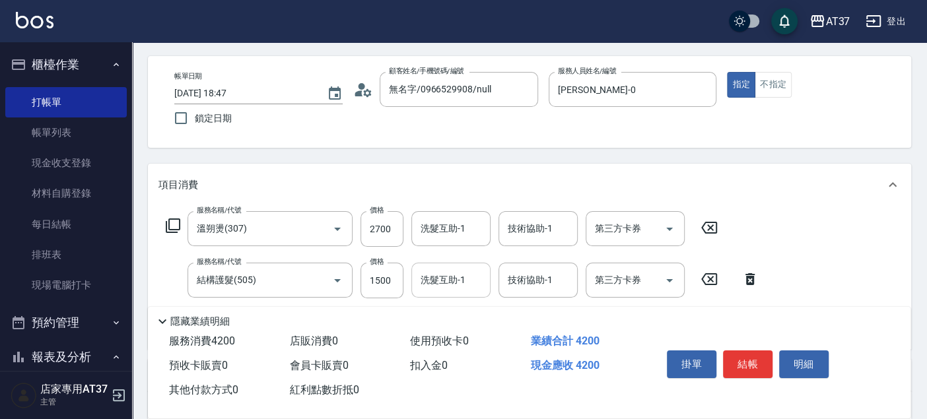
scroll to position [73, 0]
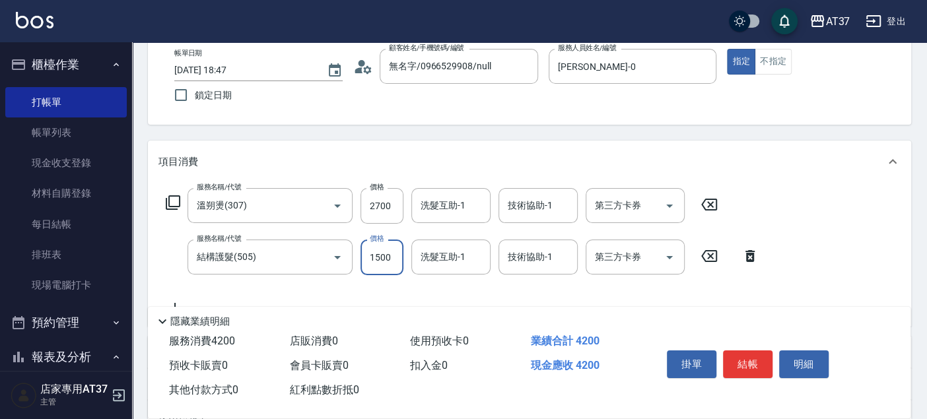
click at [396, 256] on input "1500" at bounding box center [382, 258] width 43 height 36
type input "500"
click at [394, 201] on input "2700" at bounding box center [382, 206] width 43 height 36
type input "3000"
type input "2"
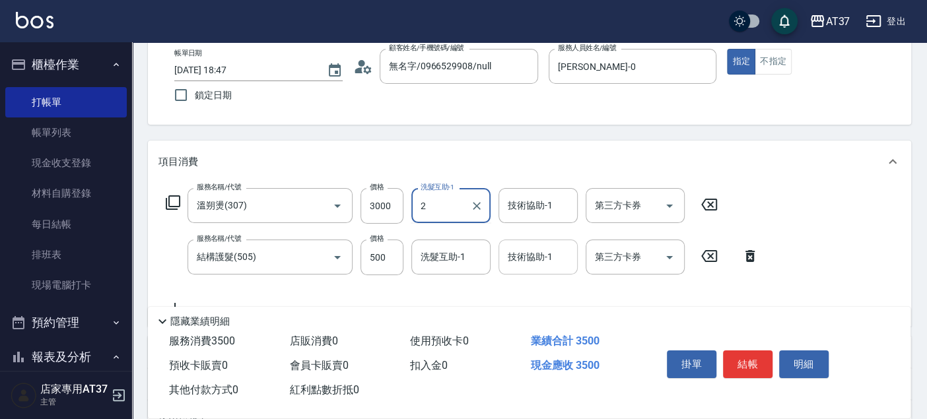
type input "2"
click at [524, 253] on div "技術協助-1 技術協助-1" at bounding box center [538, 257] width 79 height 35
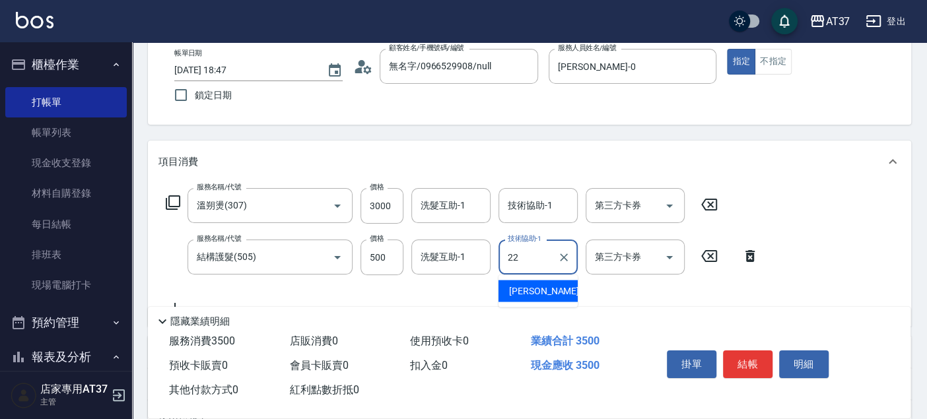
type input "威廉-22"
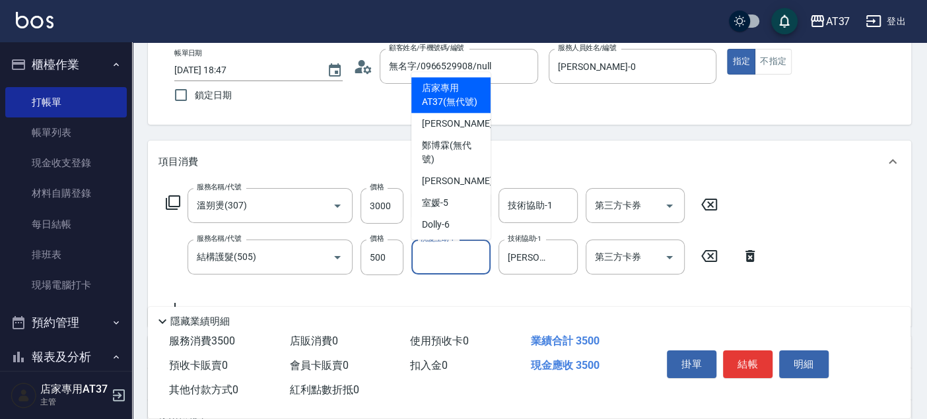
click at [466, 257] on input "洗髮互助-1" at bounding box center [450, 257] width 67 height 23
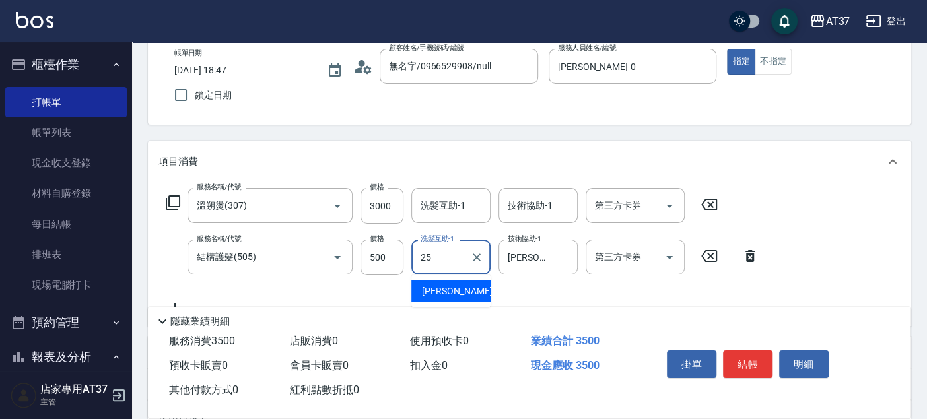
type input "子筠-25"
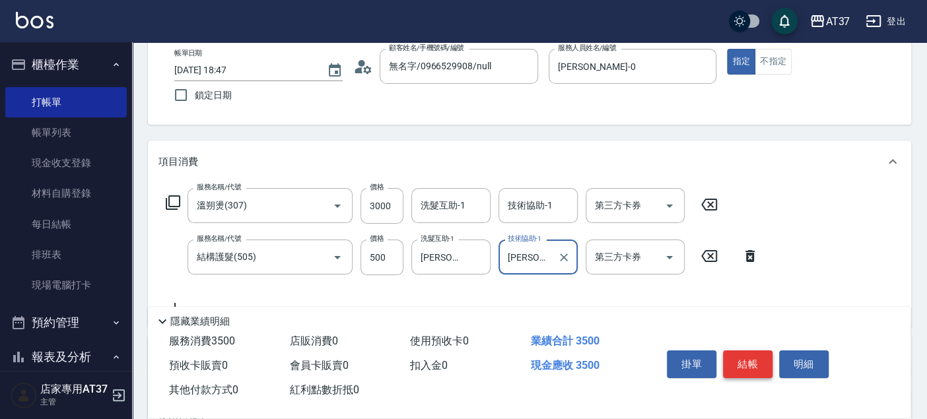
click at [762, 357] on button "結帳" at bounding box center [748, 365] width 50 height 28
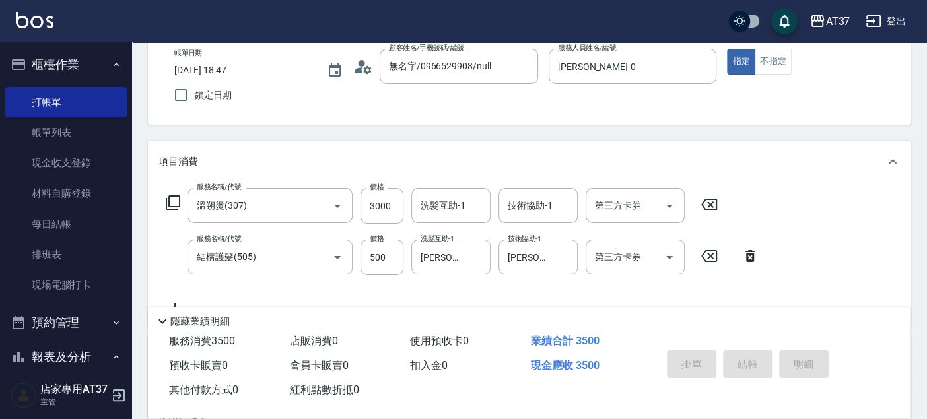
type input "2025/09/06 18:48"
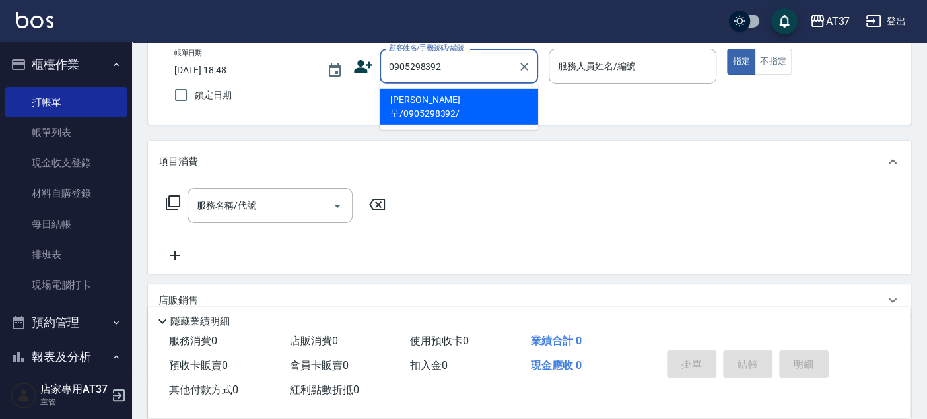
type input "洪宇呈/0905298392/"
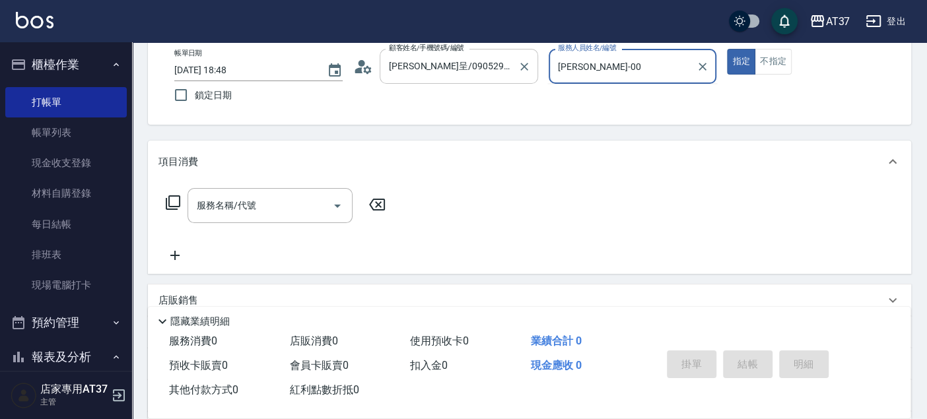
type input "NINA-0"
click at [258, 209] on input "服務名稱/代號" at bounding box center [260, 205] width 133 height 23
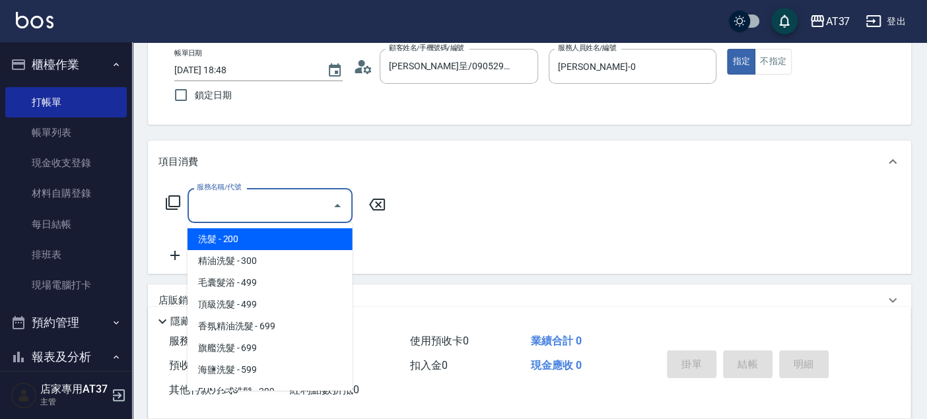
click at [175, 203] on icon at bounding box center [173, 203] width 16 height 16
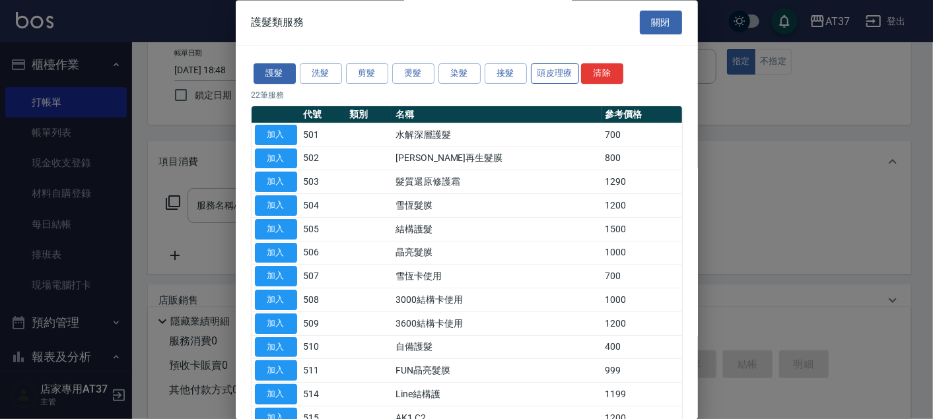
click at [539, 73] on button "頭皮理療" at bounding box center [555, 74] width 49 height 20
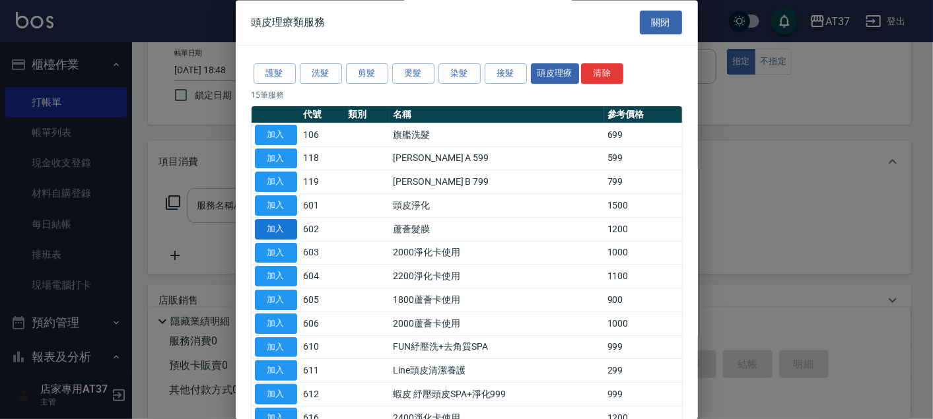
click at [284, 229] on button "加入" at bounding box center [276, 229] width 42 height 20
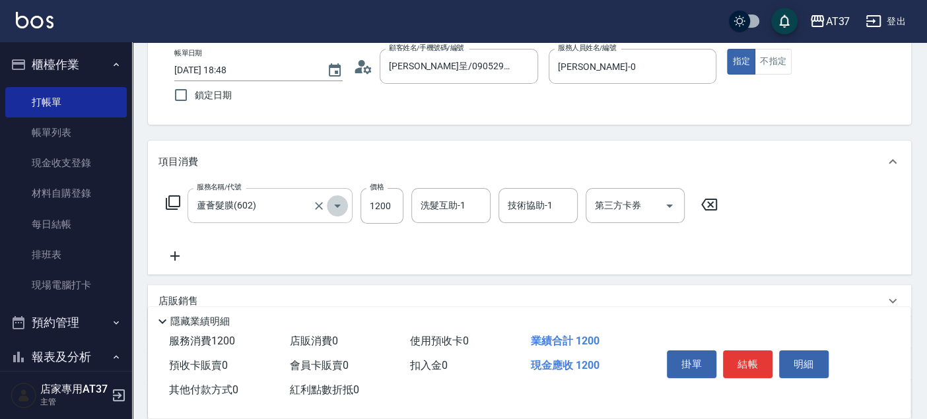
click at [339, 207] on icon "Open" at bounding box center [338, 206] width 16 height 16
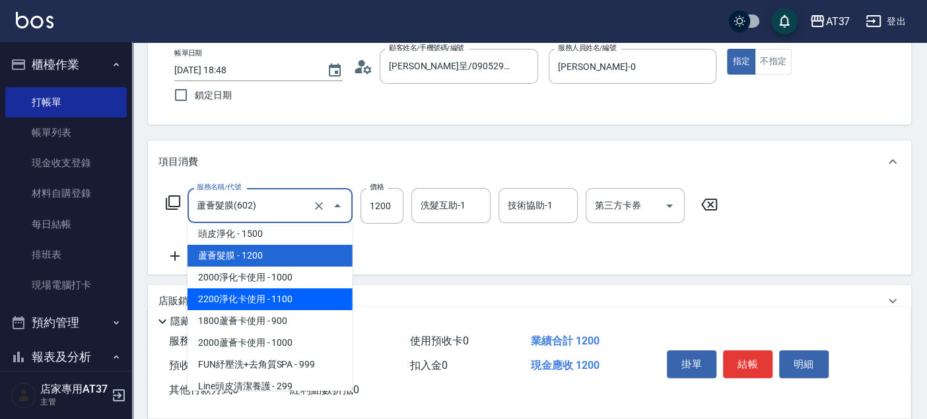
scroll to position [2090, 0]
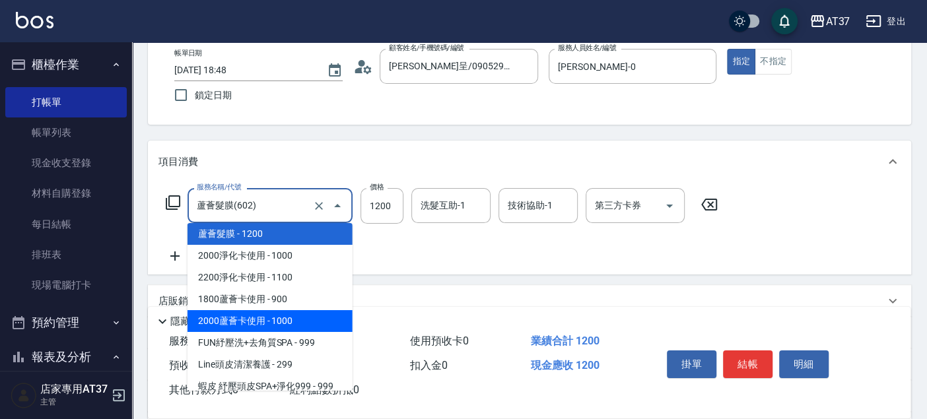
click at [318, 315] on span "2000蘆薈卡使用 - 1000" at bounding box center [270, 321] width 165 height 22
type input "2000蘆薈卡使用(606)"
type input "1000"
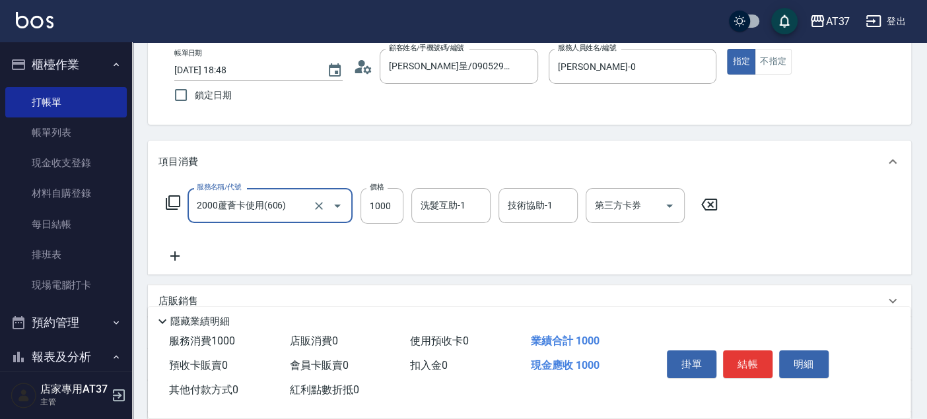
click at [180, 259] on icon at bounding box center [175, 256] width 33 height 16
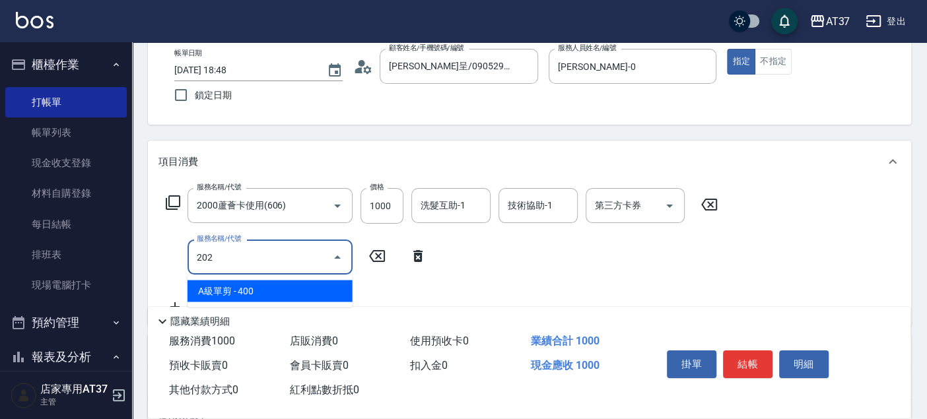
type input "A級單剪(202)"
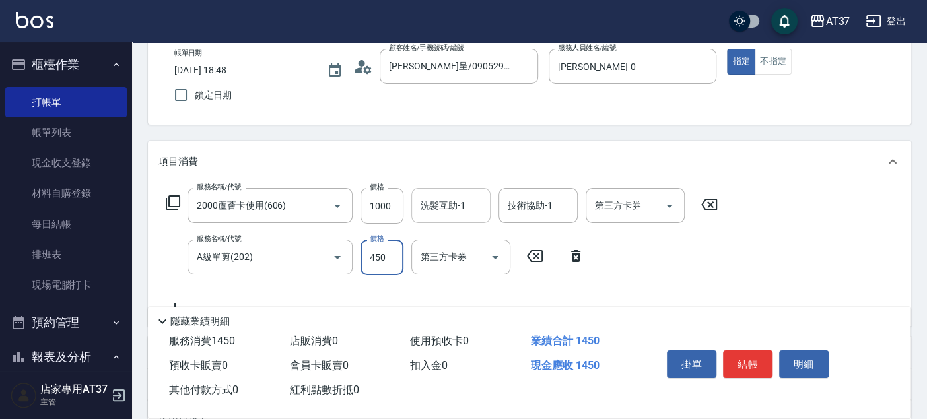
click at [456, 217] on div "洗髮互助-1" at bounding box center [450, 205] width 79 height 35
type input "450"
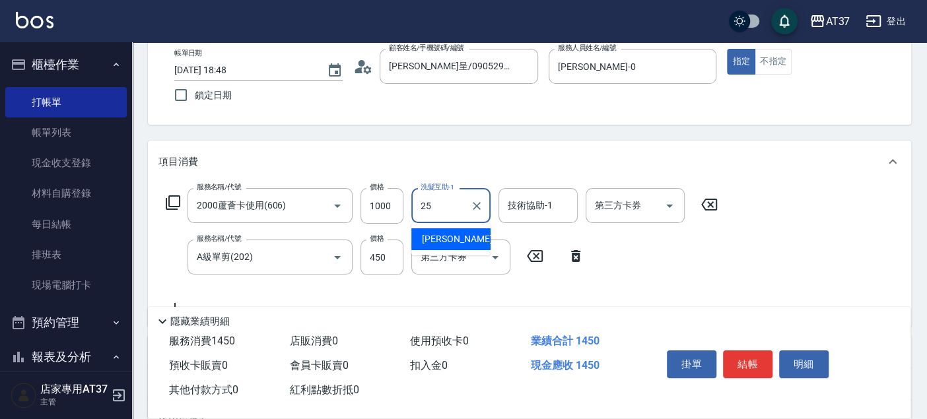
type input "子筠-25"
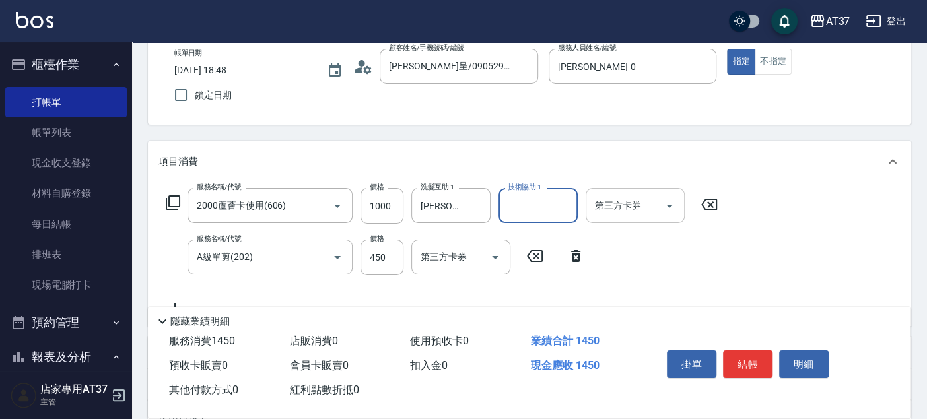
click at [674, 207] on icon "Open" at bounding box center [670, 206] width 16 height 16
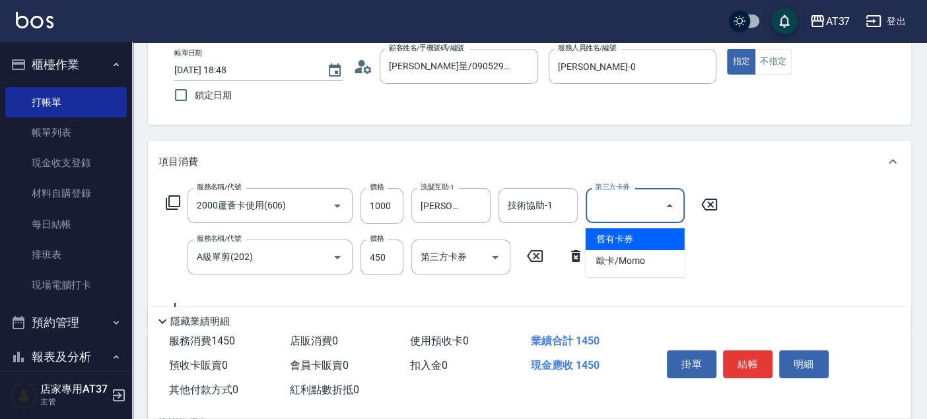
click at [664, 236] on span "舊有卡券" at bounding box center [635, 240] width 99 height 22
type input "舊有卡券"
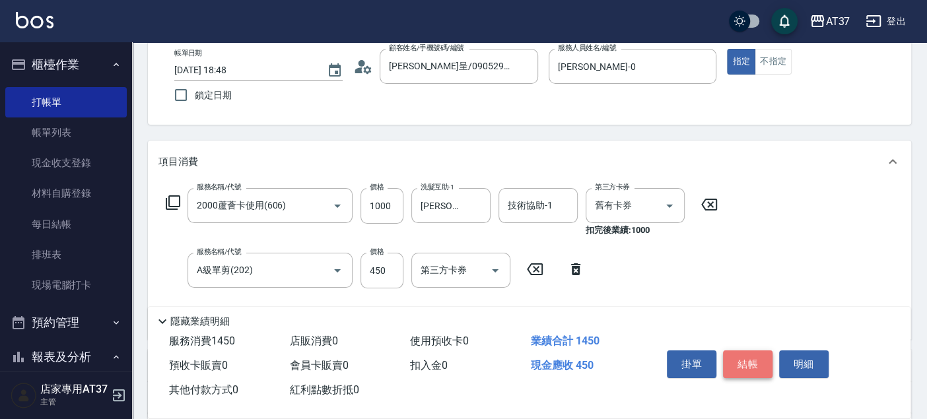
click at [748, 359] on button "結帳" at bounding box center [748, 365] width 50 height 28
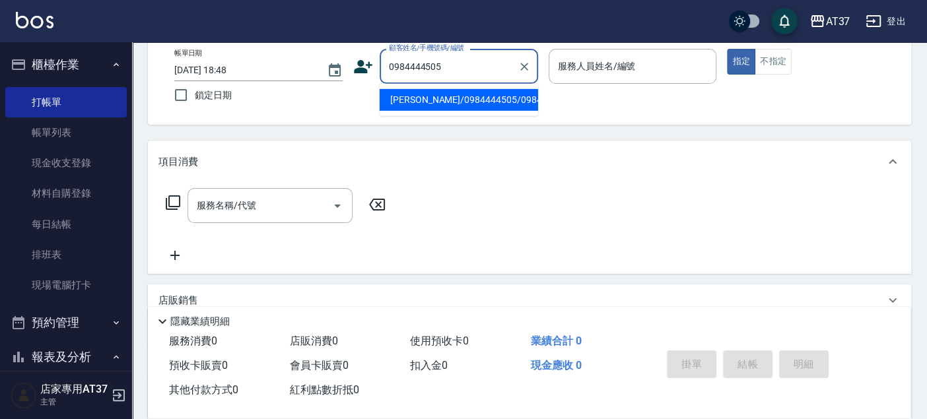
type input "陳韋佑/0984444505/0984444505"
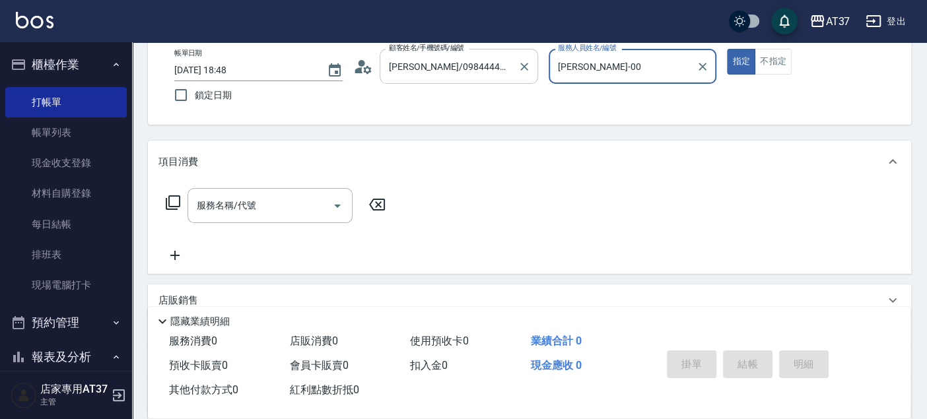
type input "NINA-0"
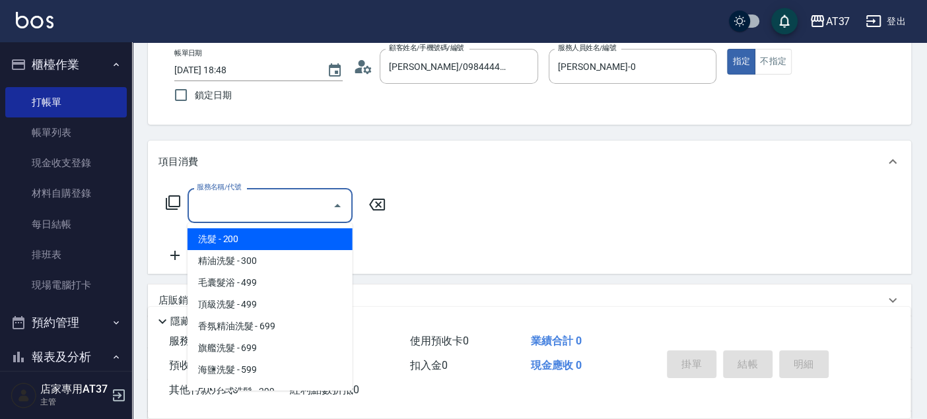
click at [291, 208] on input "服務名稱/代號" at bounding box center [260, 205] width 133 height 23
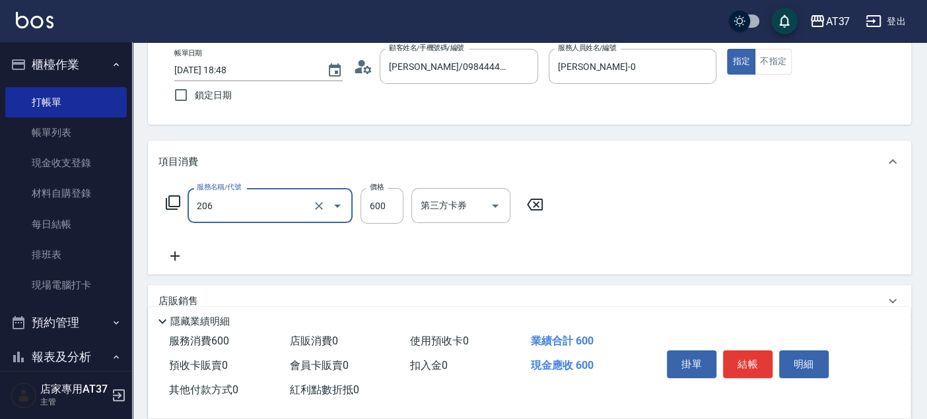
type input "A精油洗+剪(206)"
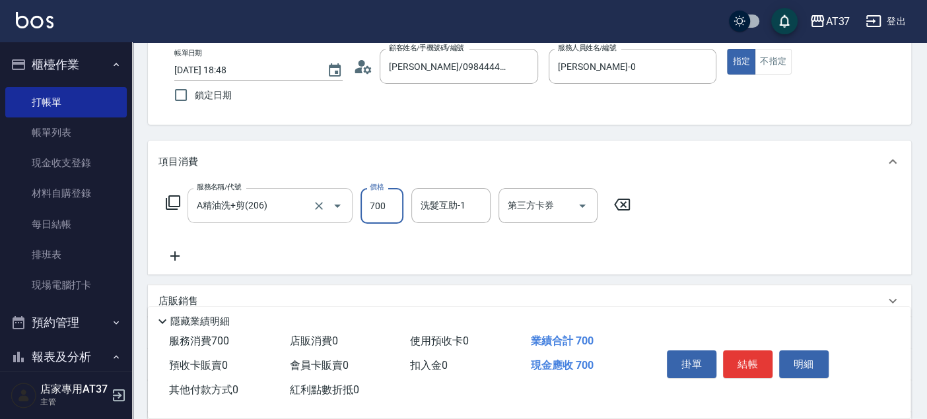
type input "700"
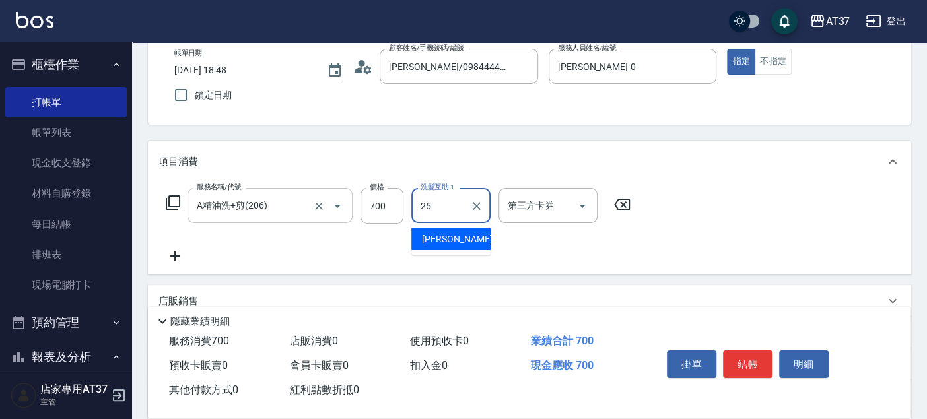
type input "子筠-25"
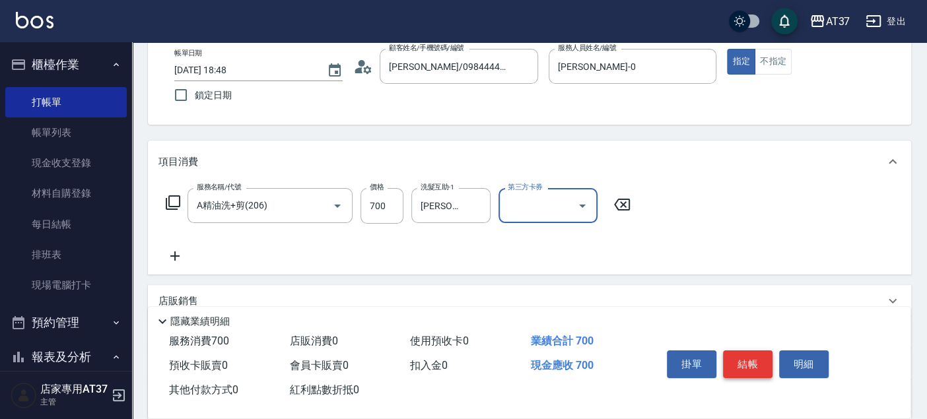
click at [748, 364] on button "結帳" at bounding box center [748, 365] width 50 height 28
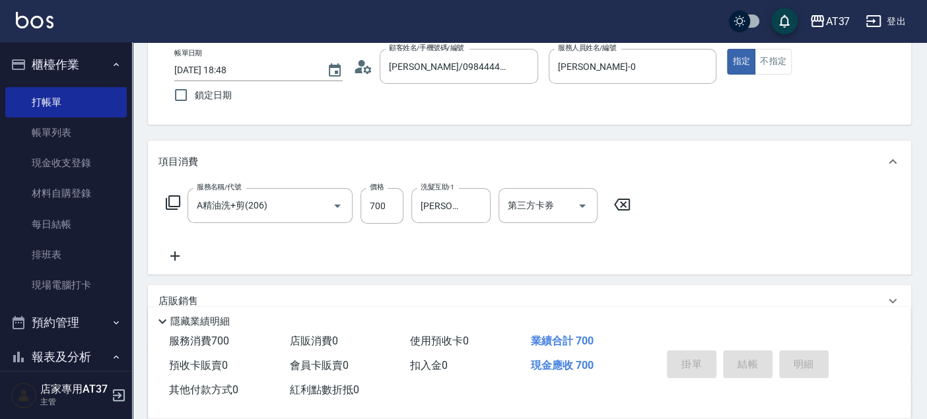
type input "2025/09/06 18:49"
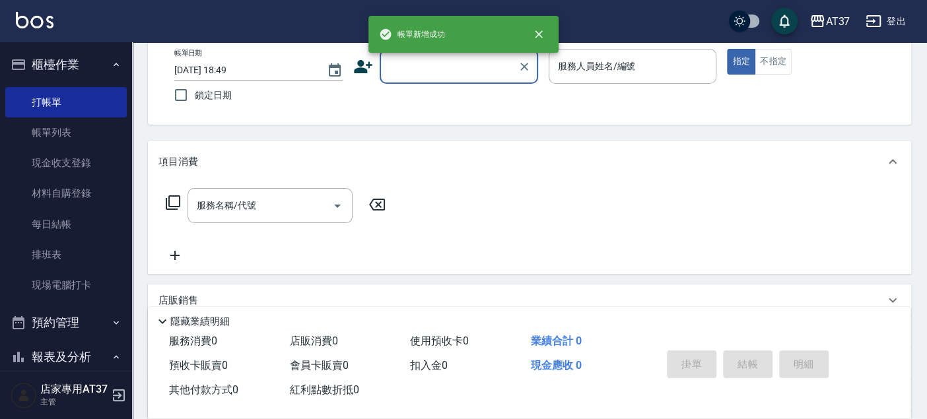
scroll to position [0, 0]
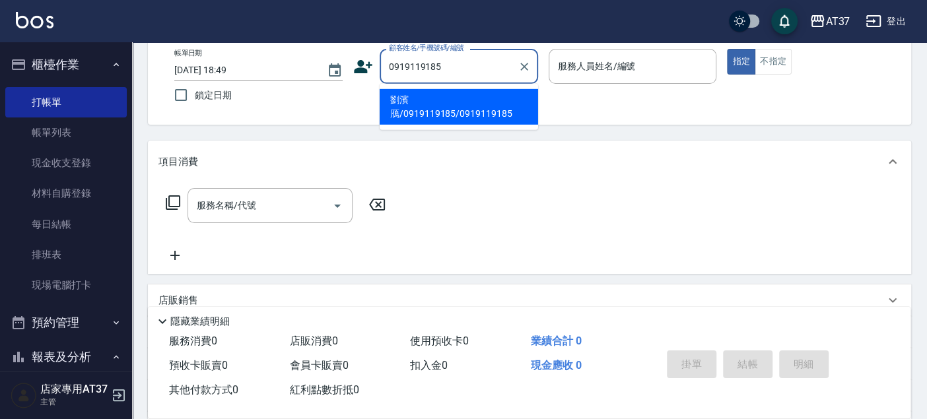
type input "劉濱鴈/0919119185/0919119185"
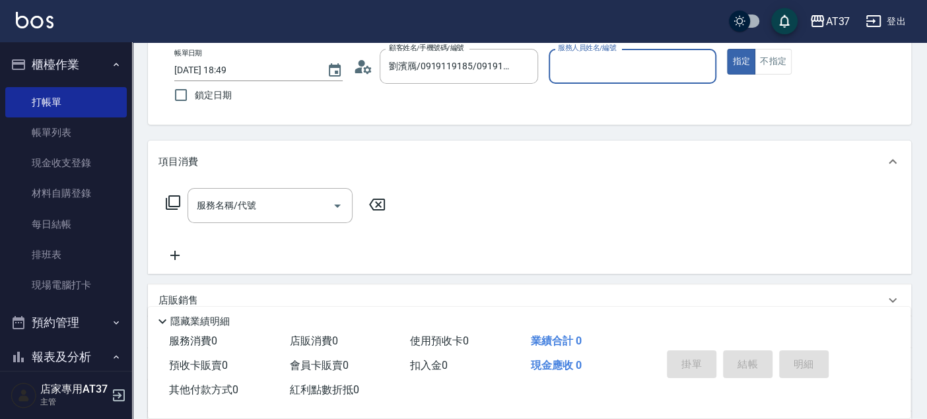
type input "NINA-0"
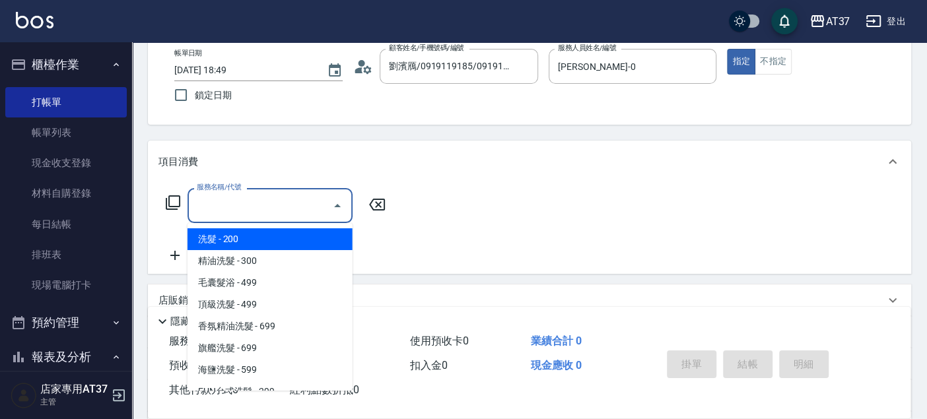
click at [230, 210] on div "服務名稱/代號 服務名稱/代號" at bounding box center [270, 205] width 165 height 35
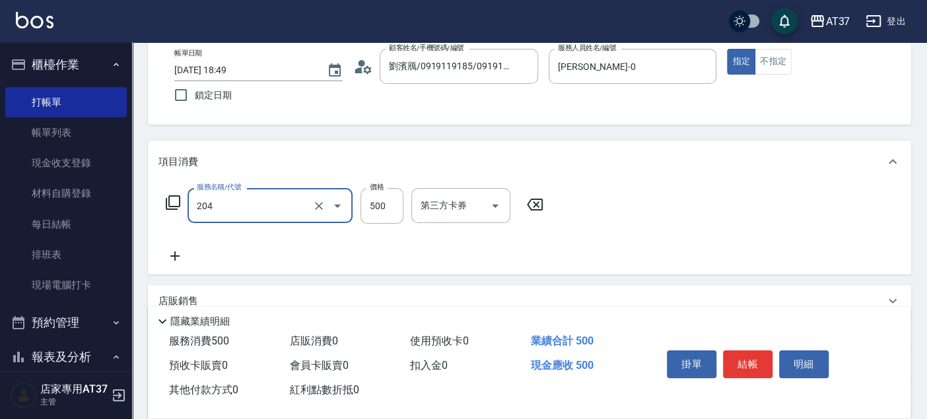
type input "A級洗+剪(204)"
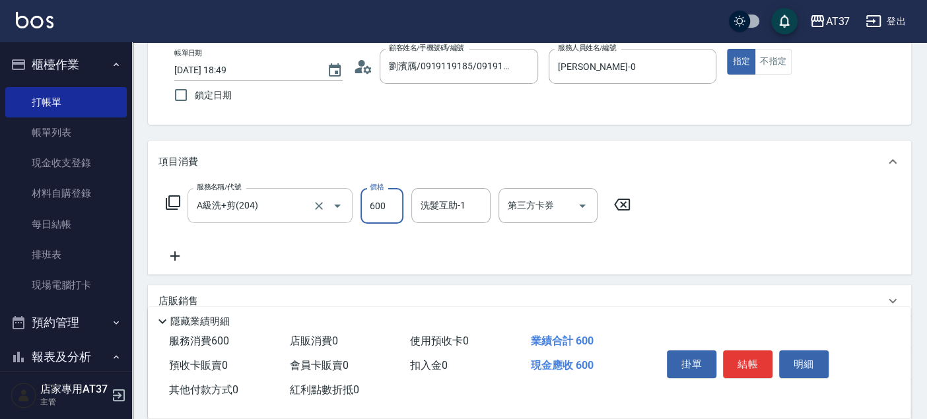
type input "600"
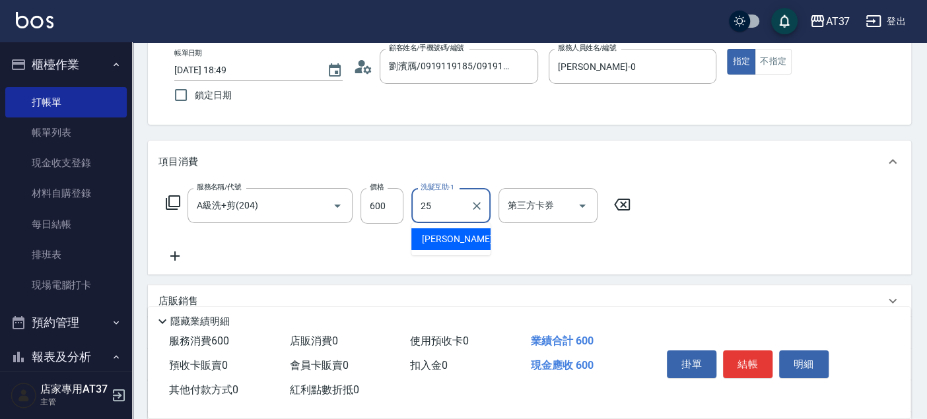
type input "子筠-25"
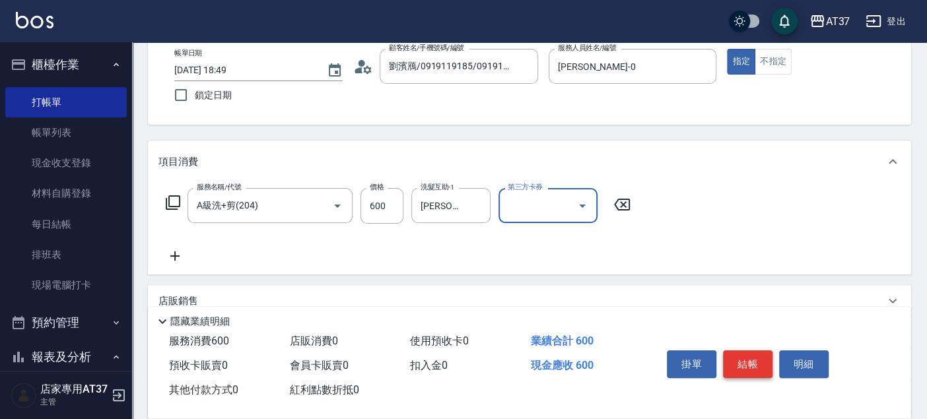
click at [740, 365] on button "結帳" at bounding box center [748, 365] width 50 height 28
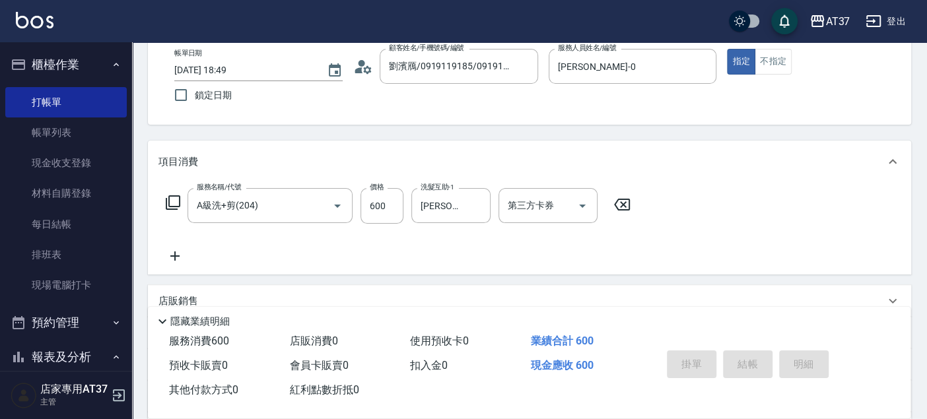
type input "2025/09/06 18:50"
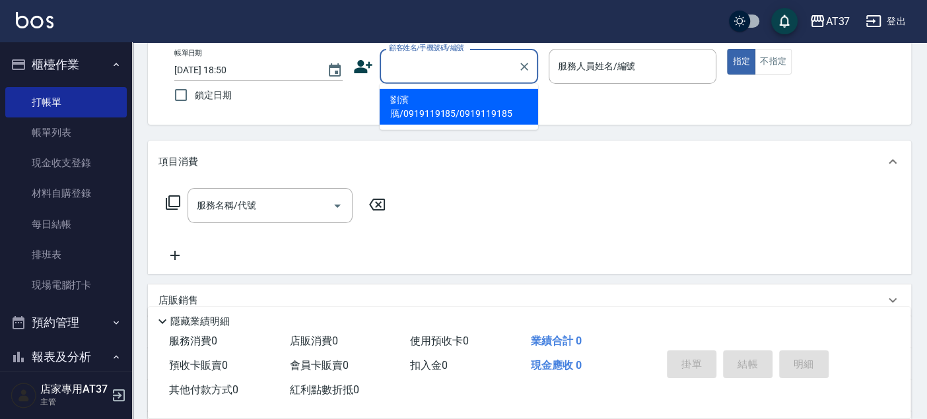
click at [473, 67] on input "顧客姓名/手機號碼/編號" at bounding box center [449, 66] width 127 height 23
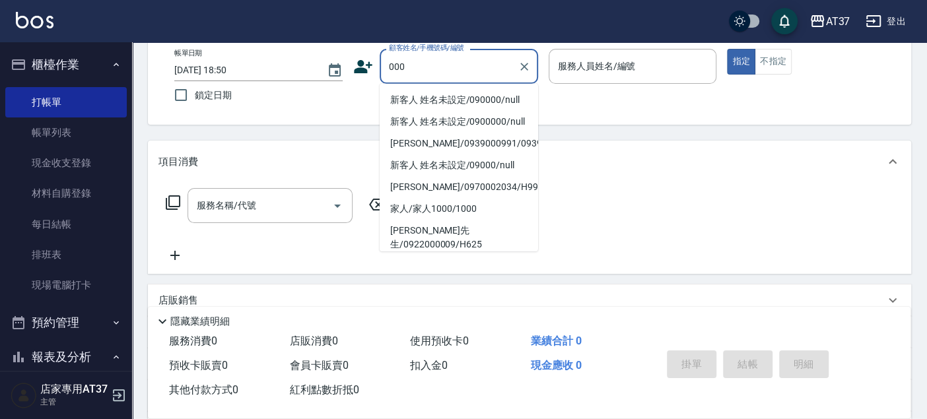
click at [452, 102] on li "新客人 姓名未設定/090000/null" at bounding box center [459, 100] width 159 height 22
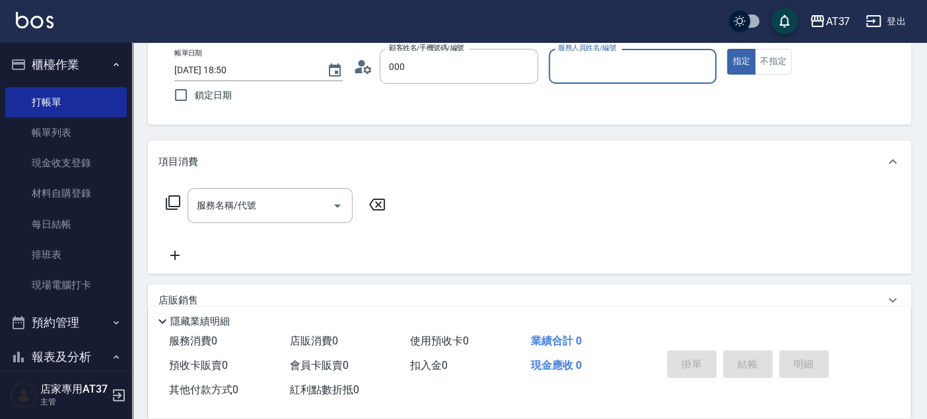
type input "新客人 姓名未設定/090000/null"
click at [585, 62] on input "服務人員姓名/編號" at bounding box center [633, 66] width 157 height 23
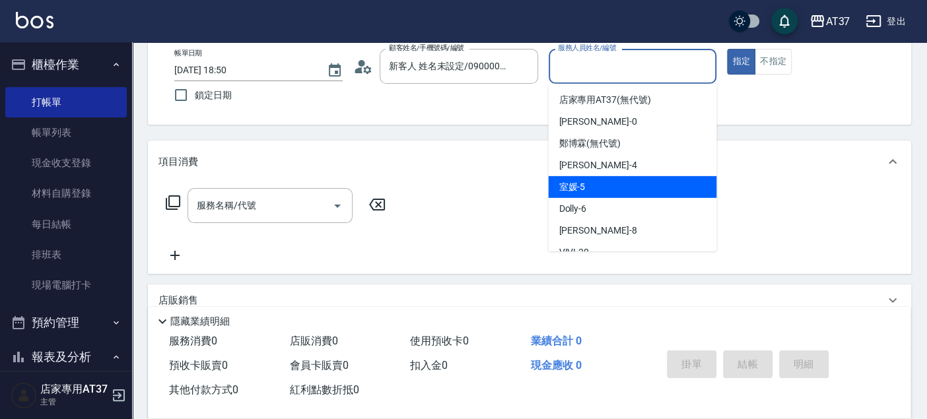
click at [634, 180] on div "室媛 -5" at bounding box center [632, 187] width 168 height 22
type input "室媛-5"
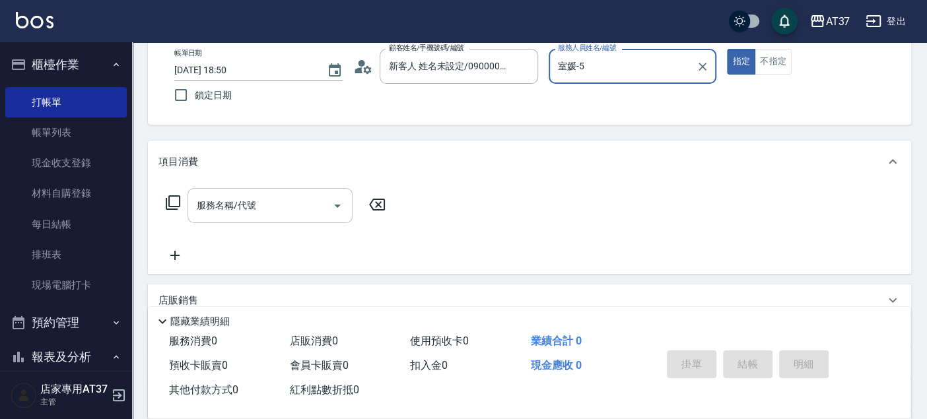
click at [277, 199] on input "服務名稱/代號" at bounding box center [260, 205] width 133 height 23
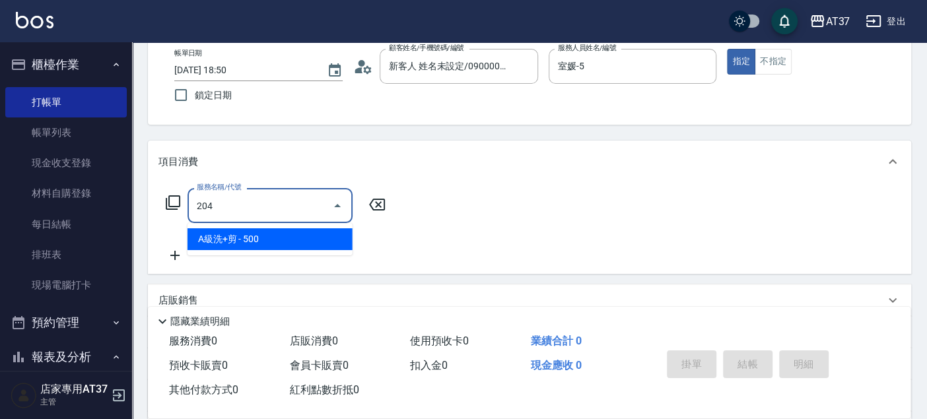
type input "A級洗+剪(204)"
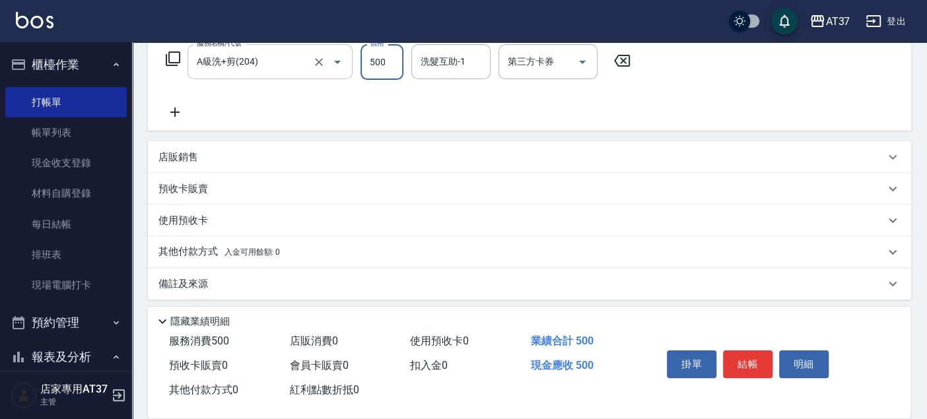
scroll to position [222, 0]
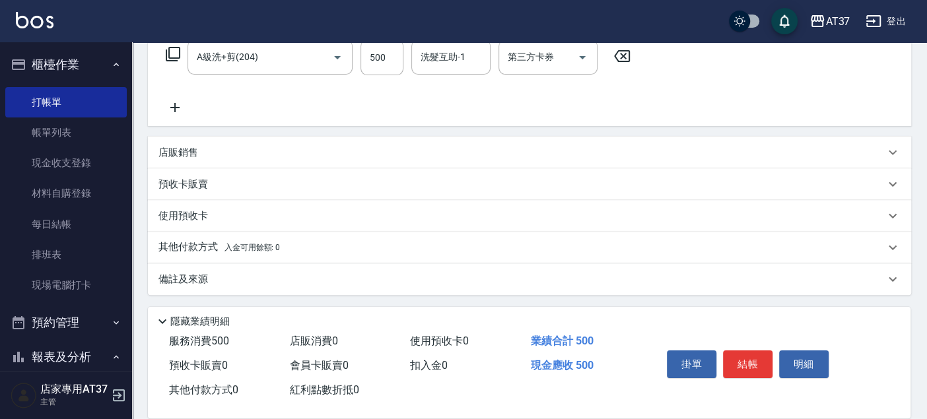
click at [182, 149] on p "店販銷售" at bounding box center [179, 153] width 40 height 14
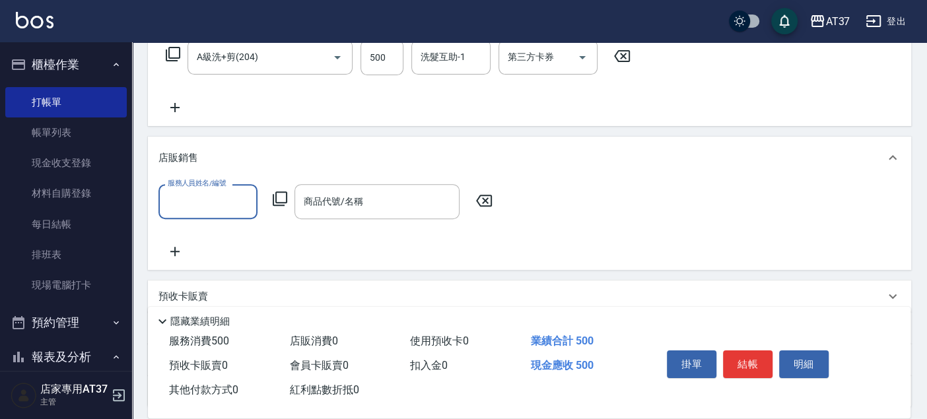
scroll to position [0, 0]
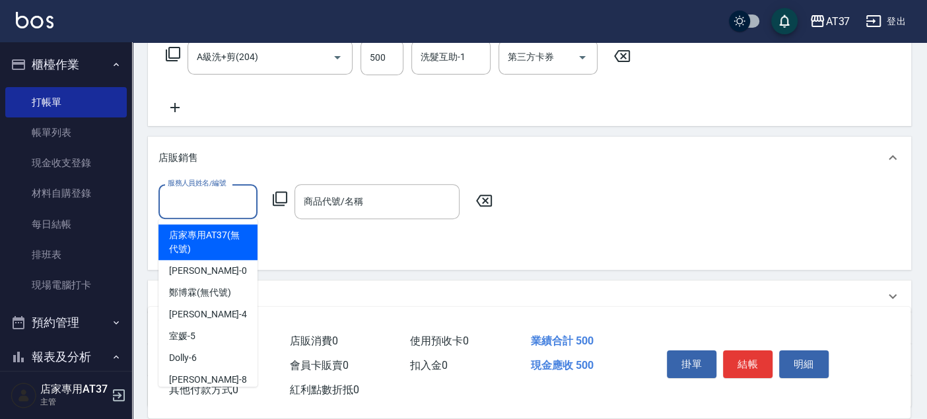
click at [228, 197] on input "服務人員姓名/編號" at bounding box center [207, 201] width 87 height 23
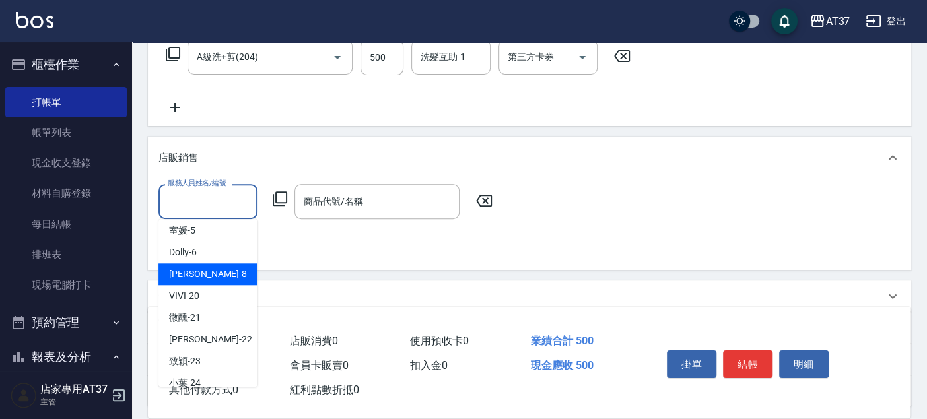
scroll to position [73, 0]
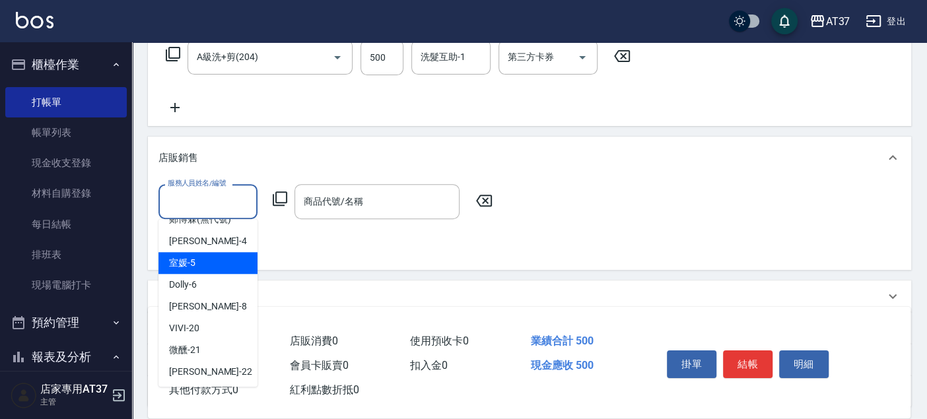
click at [225, 267] on div "室媛 -5" at bounding box center [208, 263] width 99 height 22
type input "室媛-5"
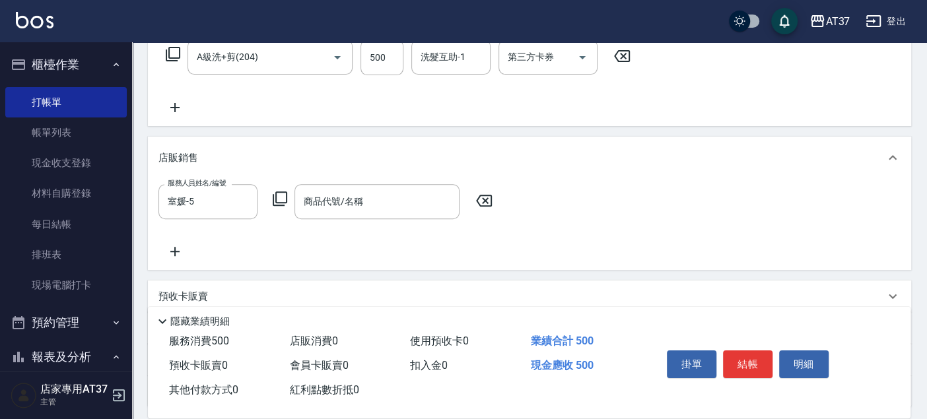
click at [274, 192] on icon at bounding box center [280, 199] width 16 height 16
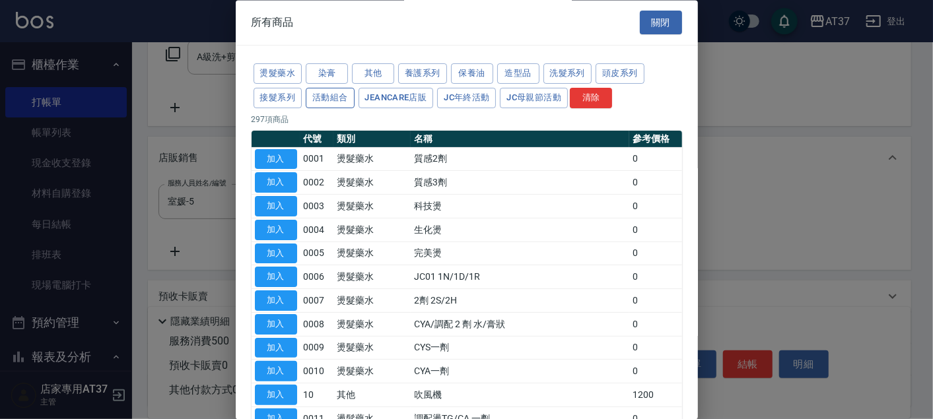
click at [343, 102] on button "活動組合" at bounding box center [330, 98] width 49 height 20
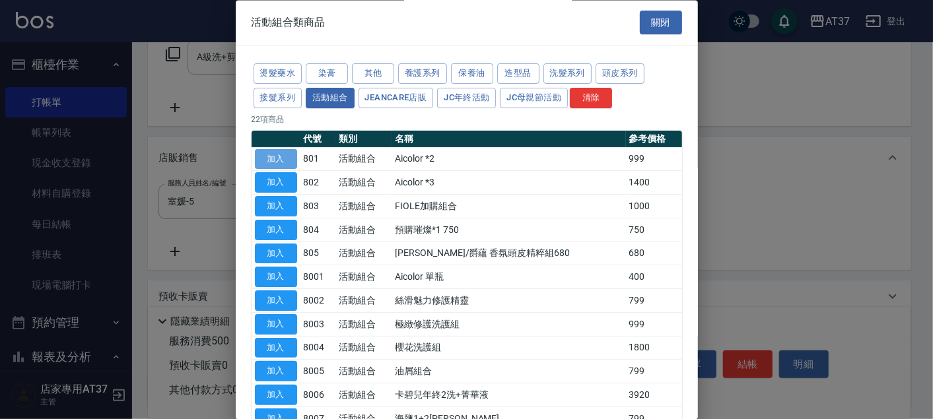
click at [279, 157] on button "加入" at bounding box center [276, 159] width 42 height 20
type input "Aicolor *2"
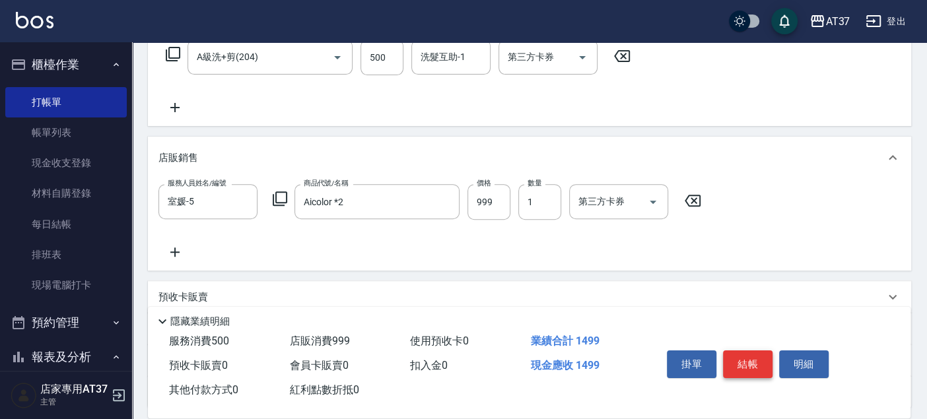
click at [741, 356] on button "結帳" at bounding box center [748, 365] width 50 height 28
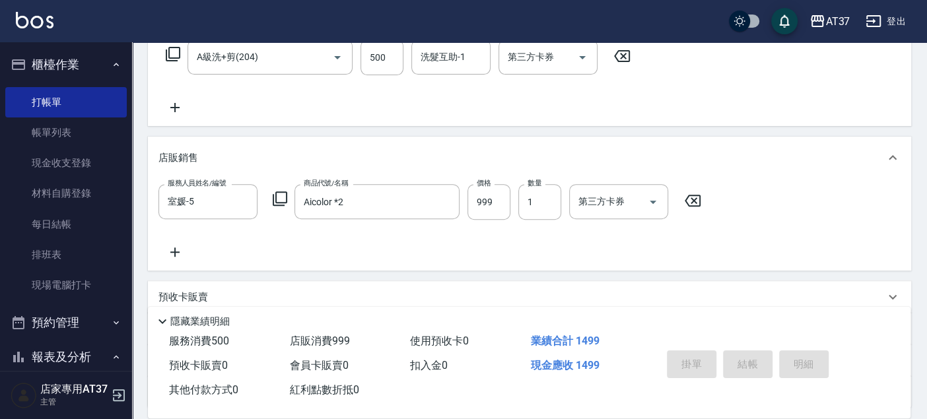
type input "2025/09/06 18:51"
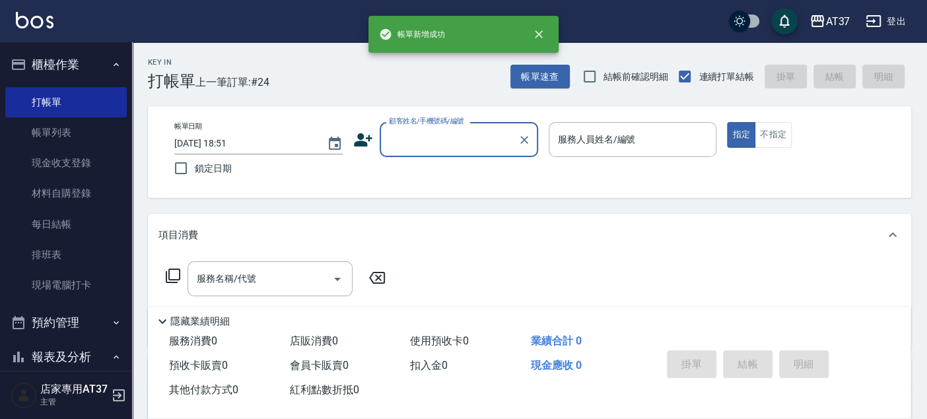
scroll to position [0, 0]
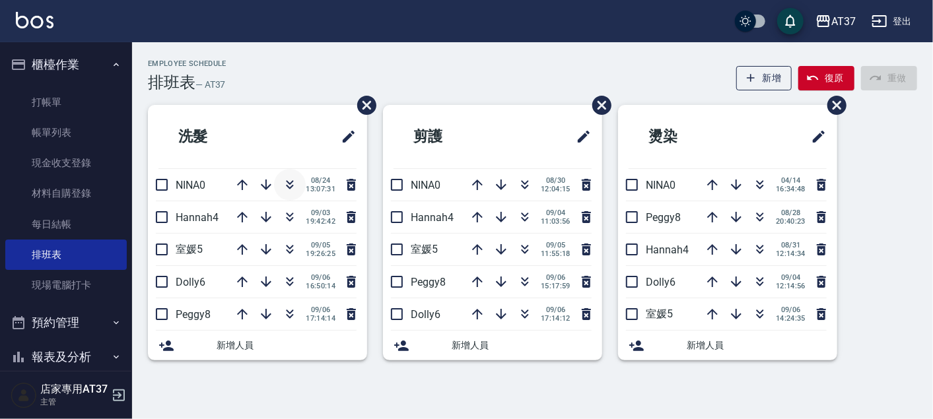
click at [295, 185] on icon "button" at bounding box center [290, 185] width 16 height 16
click at [289, 250] on icon "button" at bounding box center [290, 250] width 16 height 16
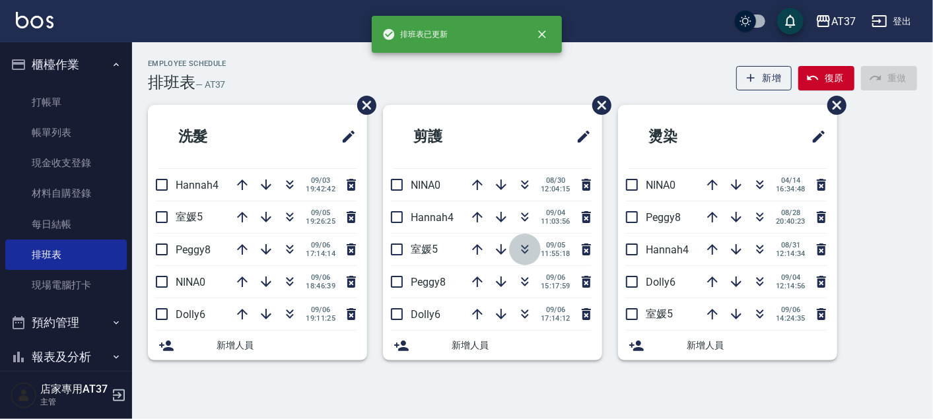
click at [522, 244] on icon "button" at bounding box center [525, 250] width 16 height 16
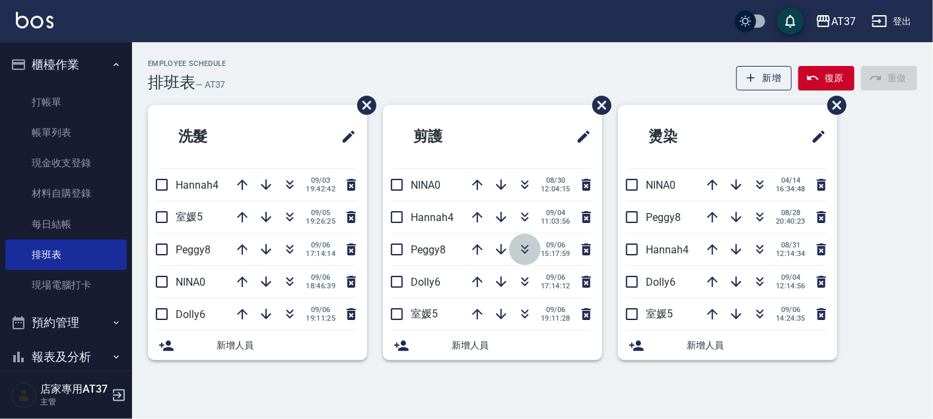
click at [530, 249] on icon "button" at bounding box center [525, 250] width 16 height 16
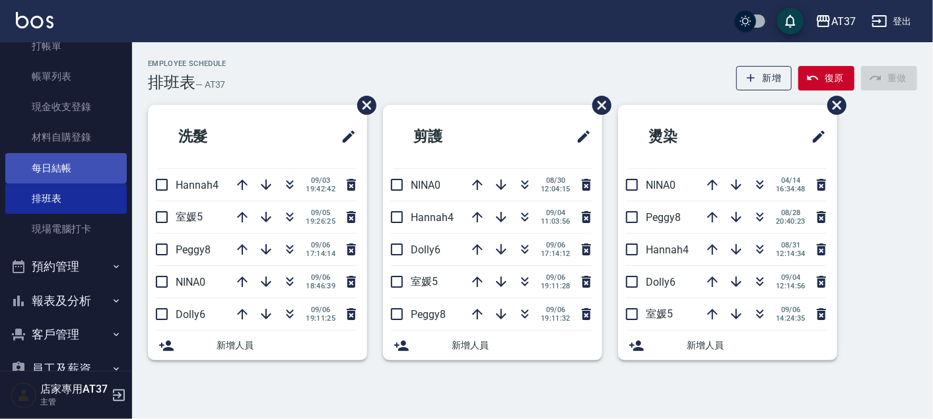
scroll to position [147, 0]
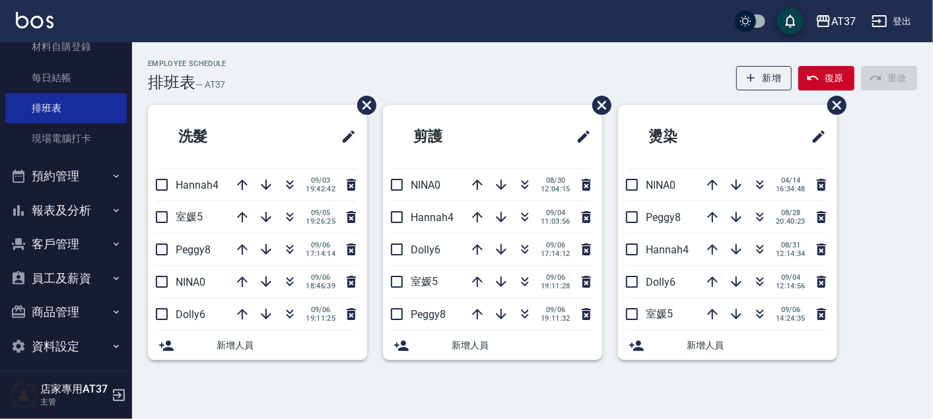
click at [55, 212] on button "報表及分析" at bounding box center [66, 211] width 122 height 34
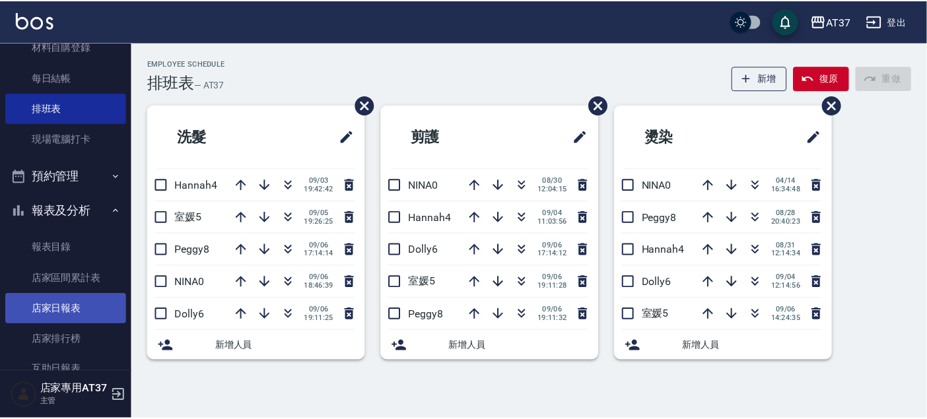
scroll to position [220, 0]
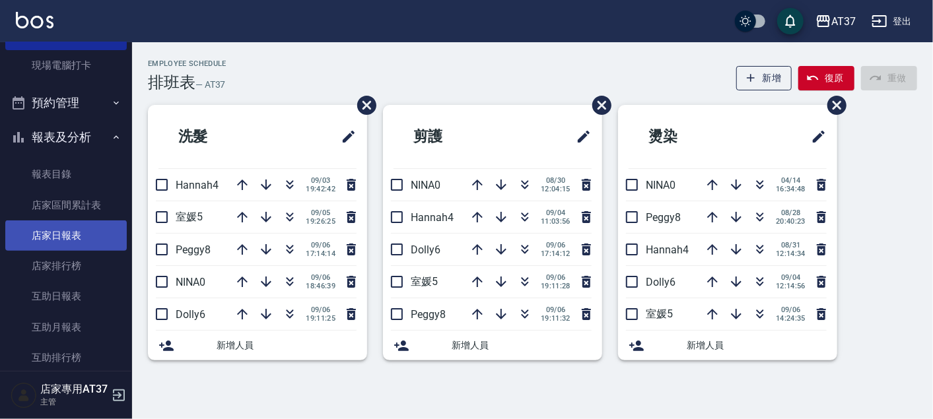
click at [67, 242] on link "店家日報表" at bounding box center [66, 236] width 122 height 30
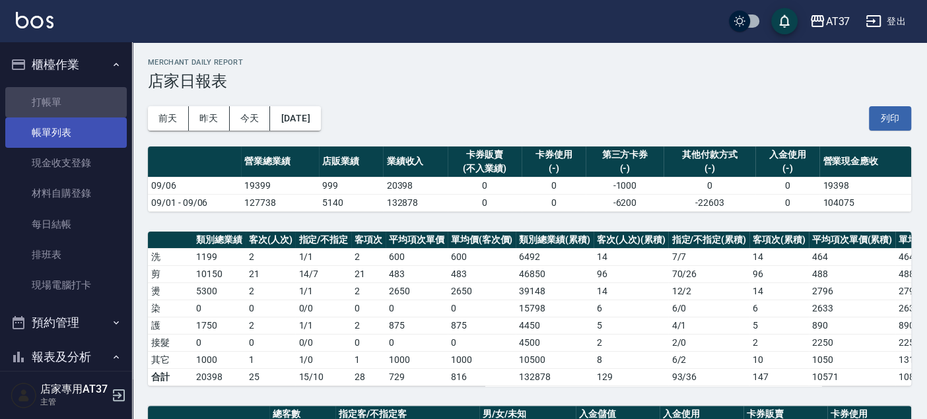
click at [87, 112] on link "打帳單" at bounding box center [66, 102] width 122 height 30
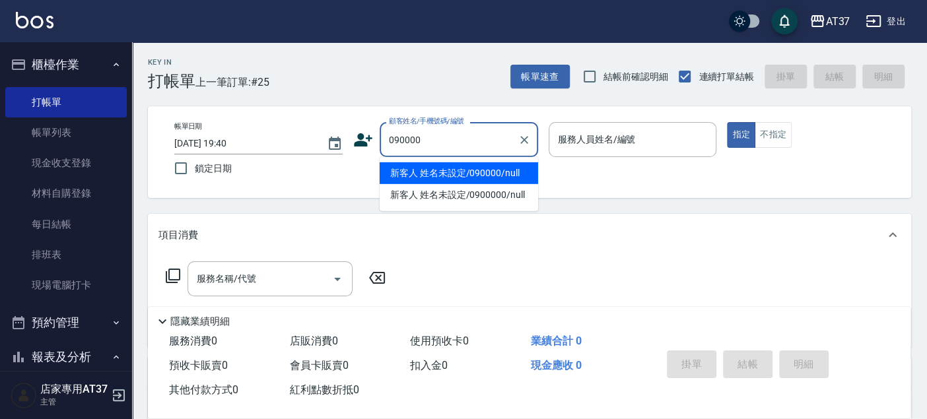
type input "新客人 姓名未設定/090000/null"
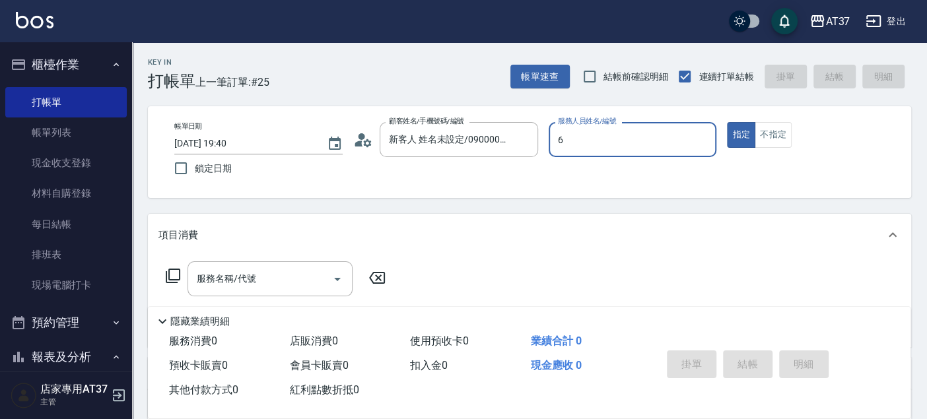
type input "6"
type button "true"
type input "Dolly-6"
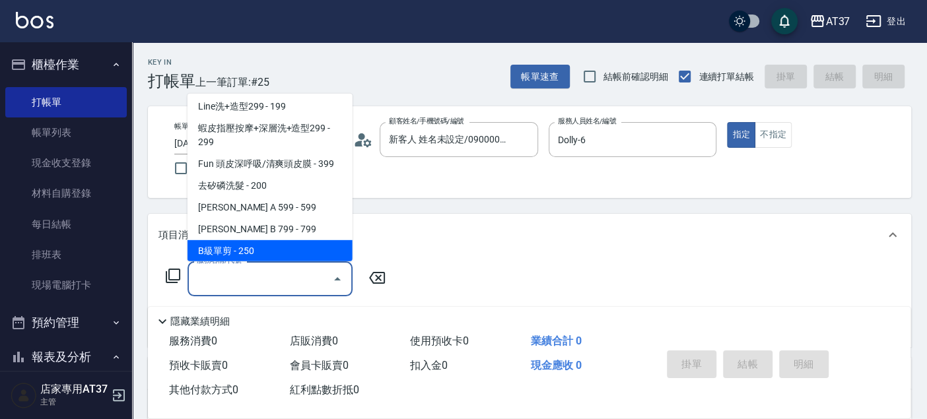
scroll to position [222, 0]
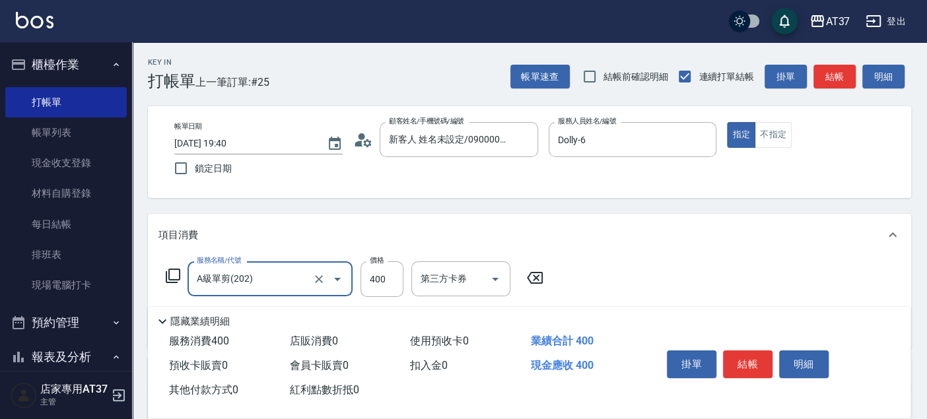
type input "A級單剪(202)"
click at [833, 73] on button "結帳" at bounding box center [835, 77] width 42 height 24
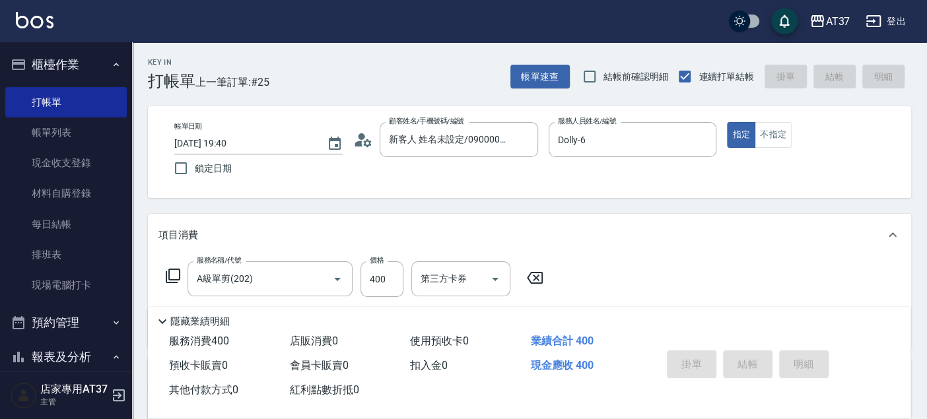
type input "2025/09/06 19:41"
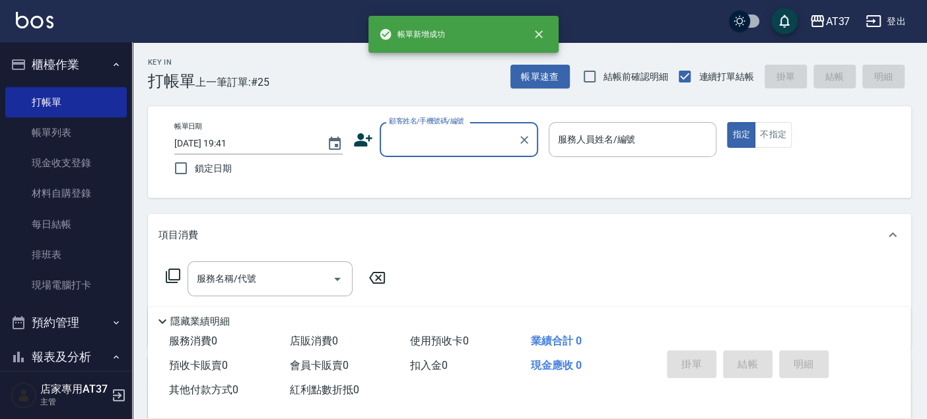
scroll to position [0, 0]
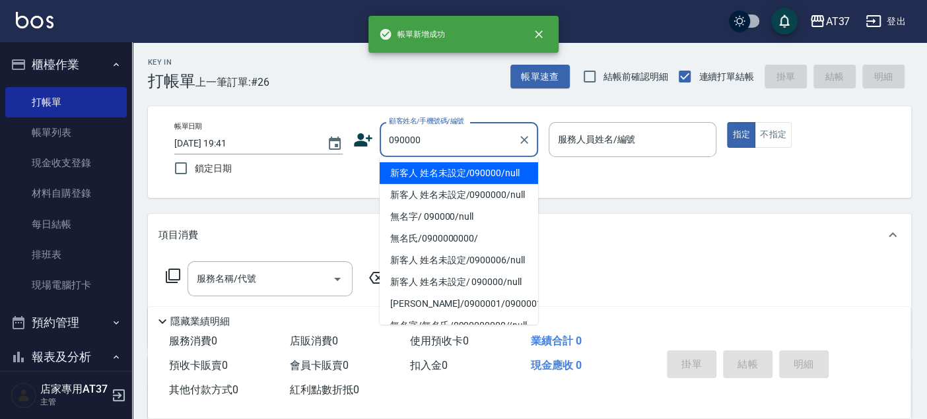
type input "新客人 姓名未設定/090000/null"
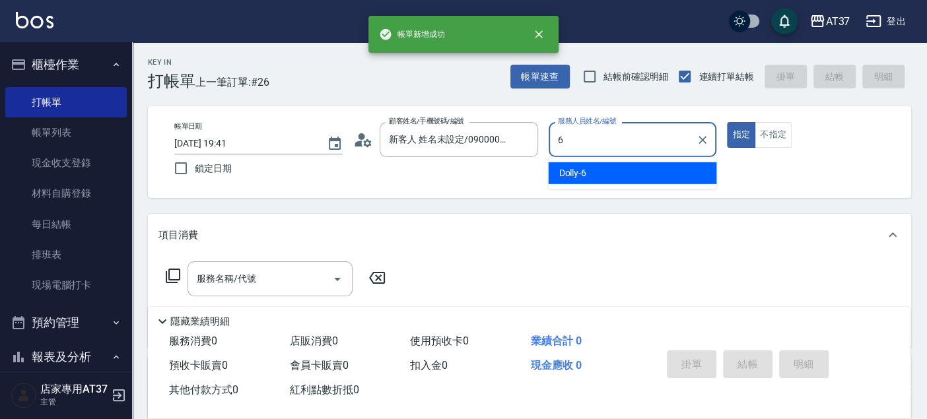
type input "Dolly-6"
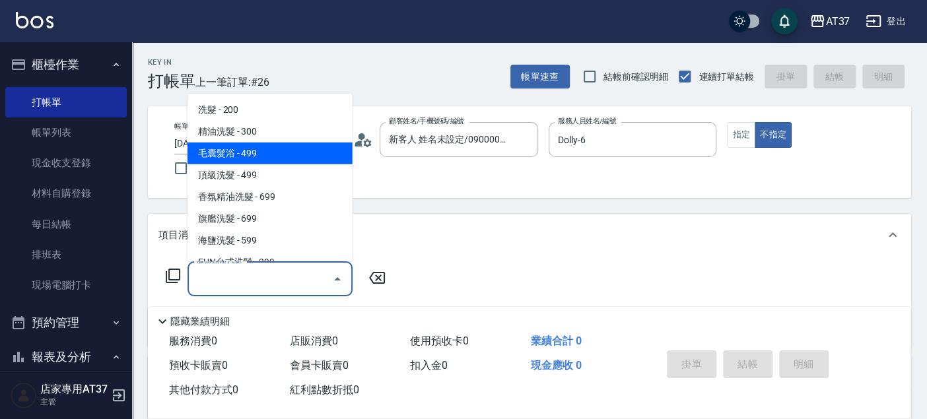
type input "毛囊髮浴(103)"
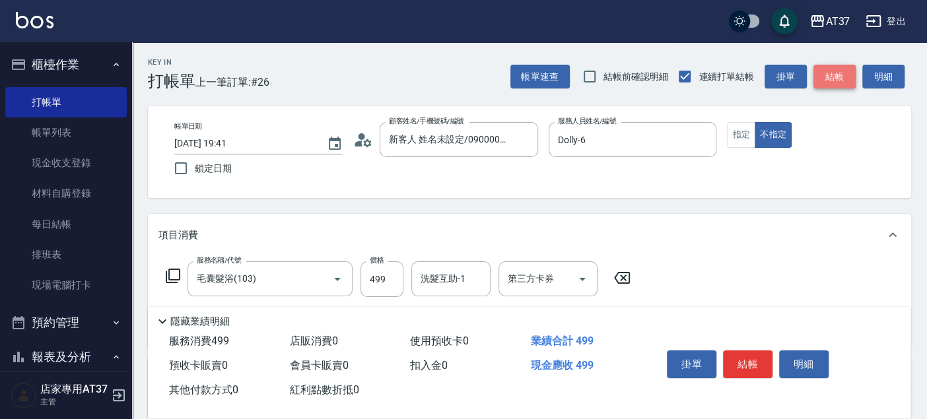
click at [833, 73] on button "結帳" at bounding box center [835, 77] width 42 height 24
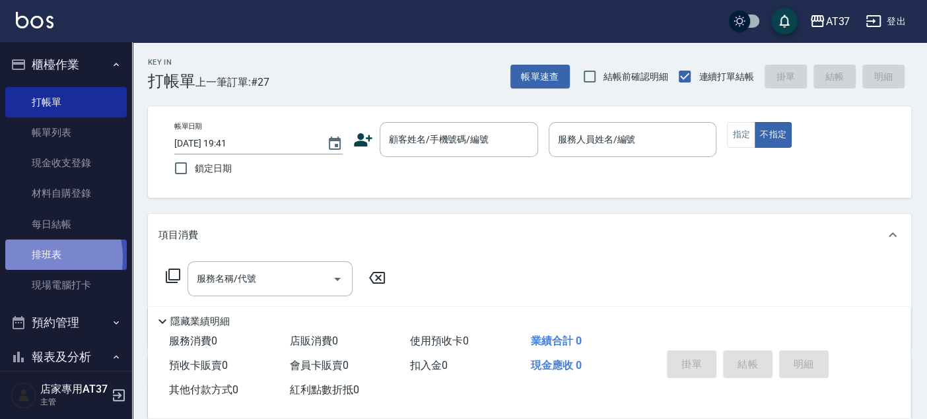
click at [37, 258] on link "排班表" at bounding box center [66, 255] width 122 height 30
